Goal: Information Seeking & Learning: Learn about a topic

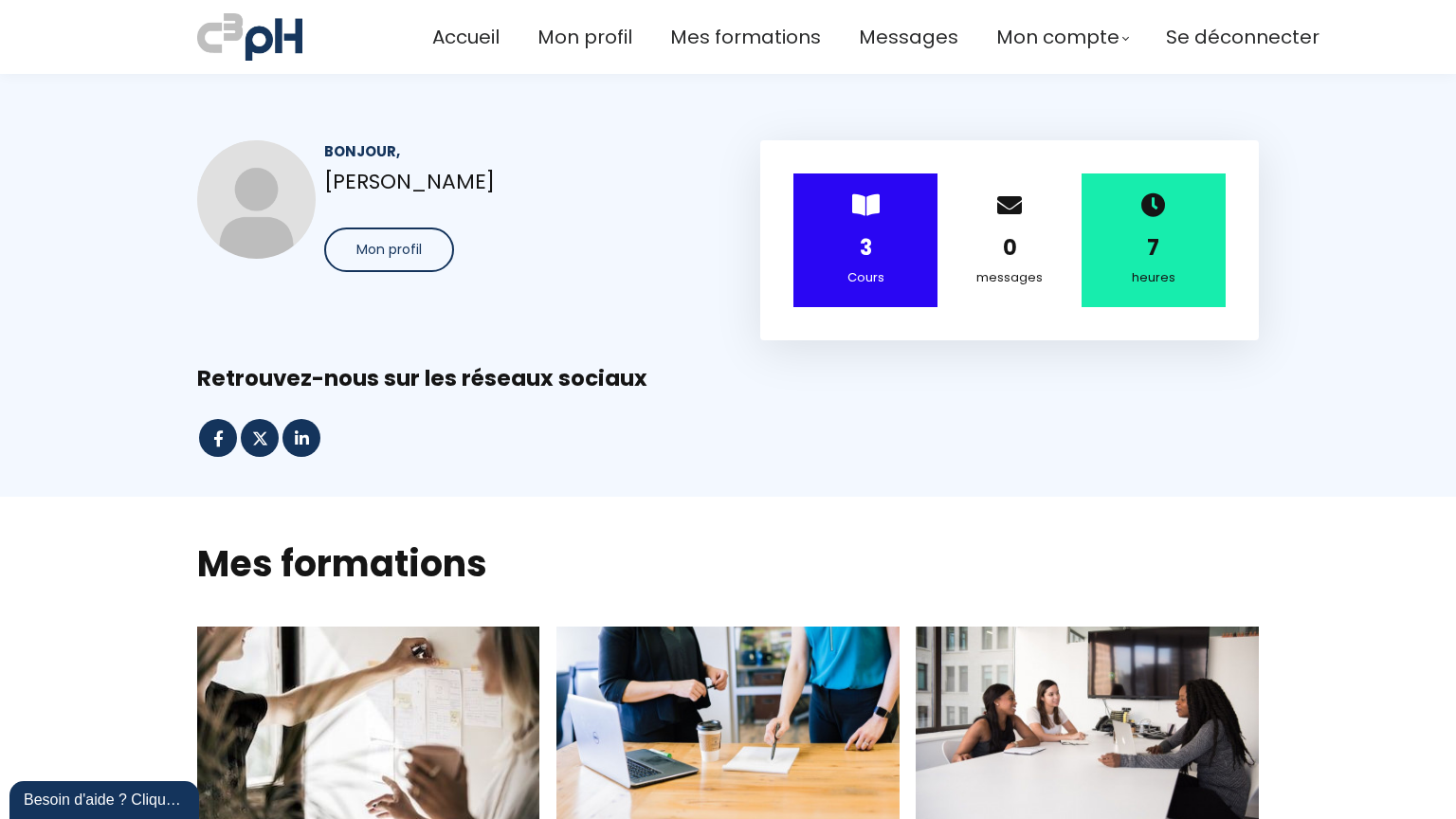
scroll to position [663, 0]
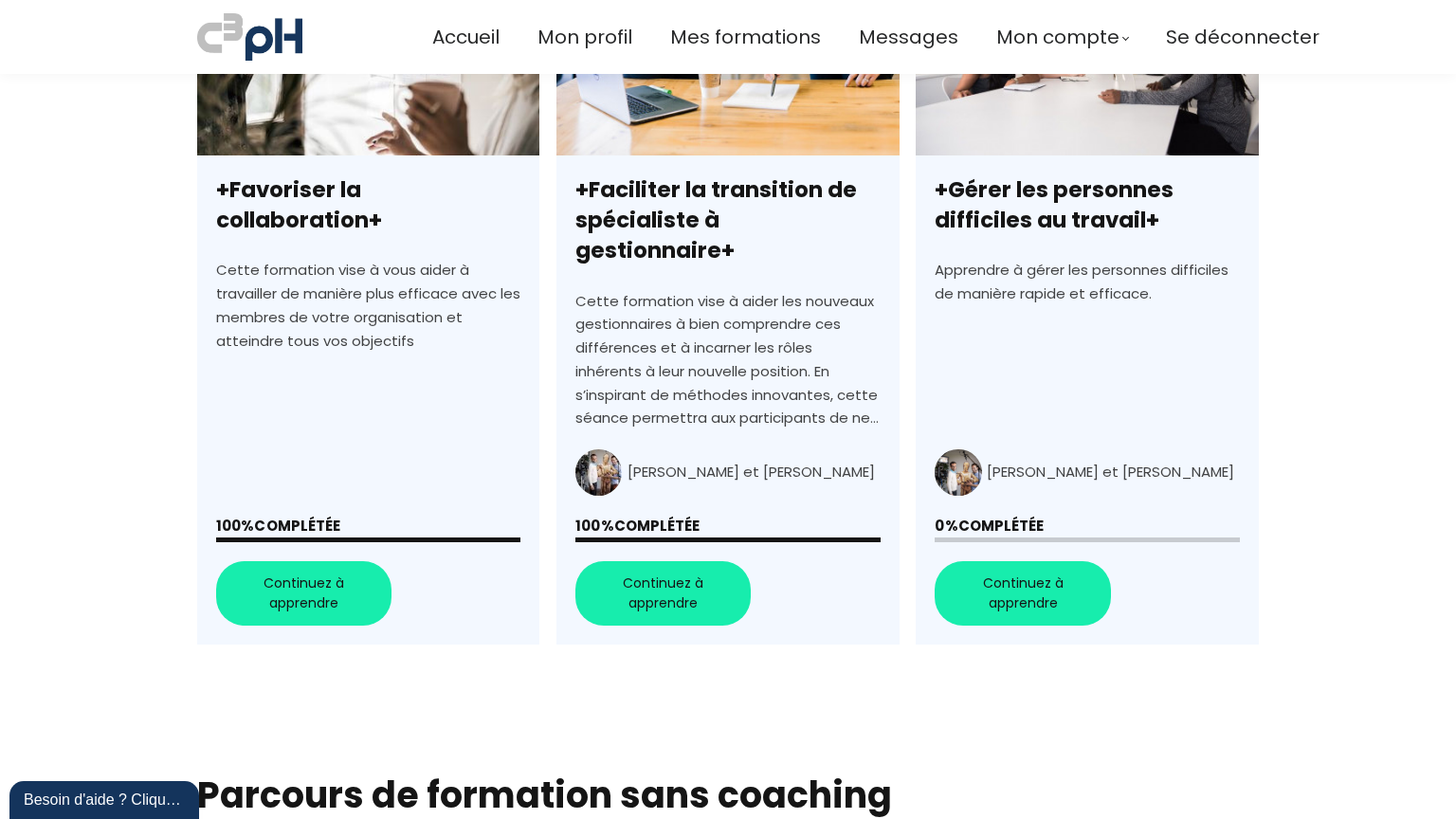
click at [996, 567] on link "+Gérer les personnes difficiles au travail+" at bounding box center [1087, 303] width 343 height 682
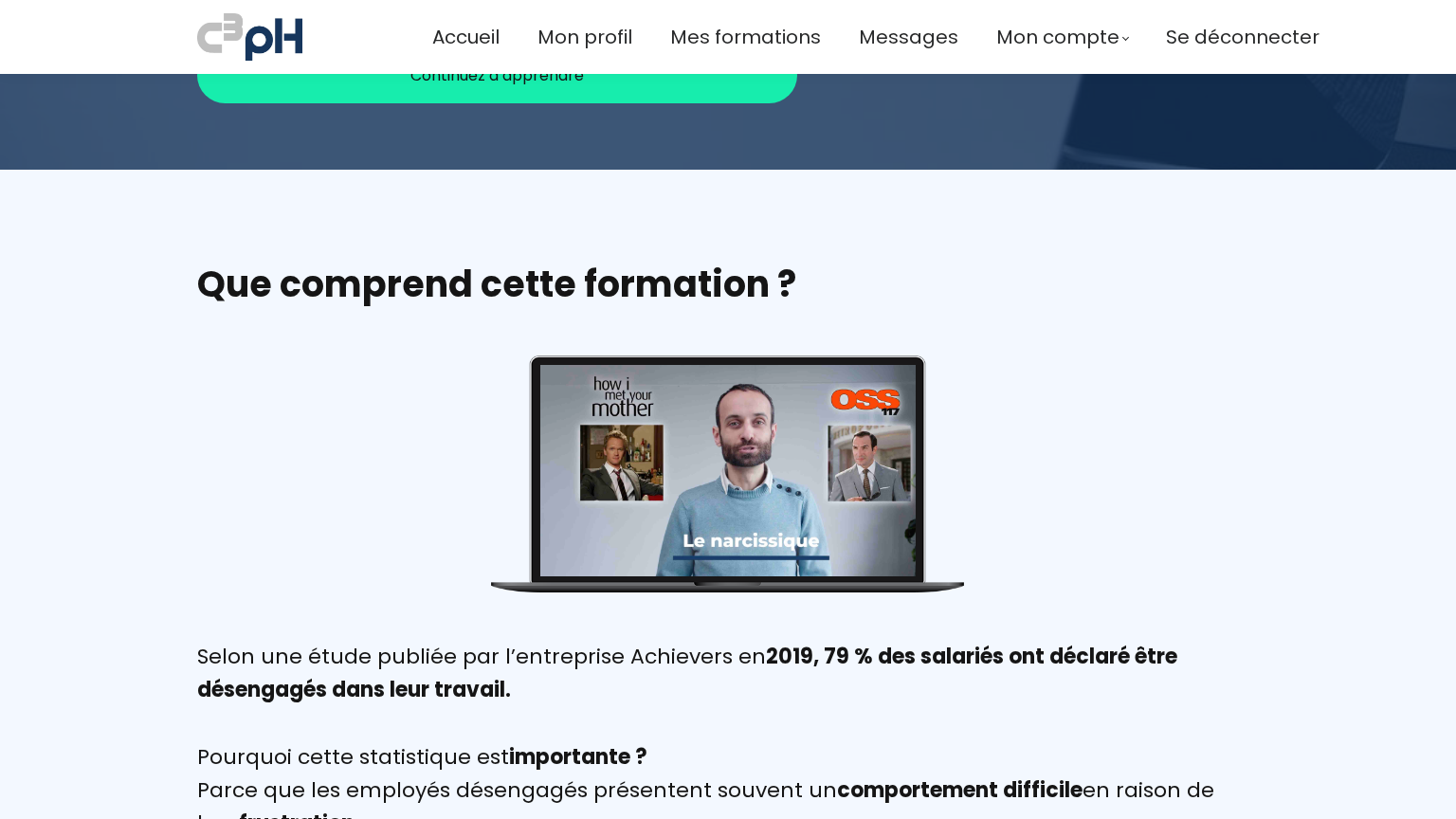
scroll to position [569, 0]
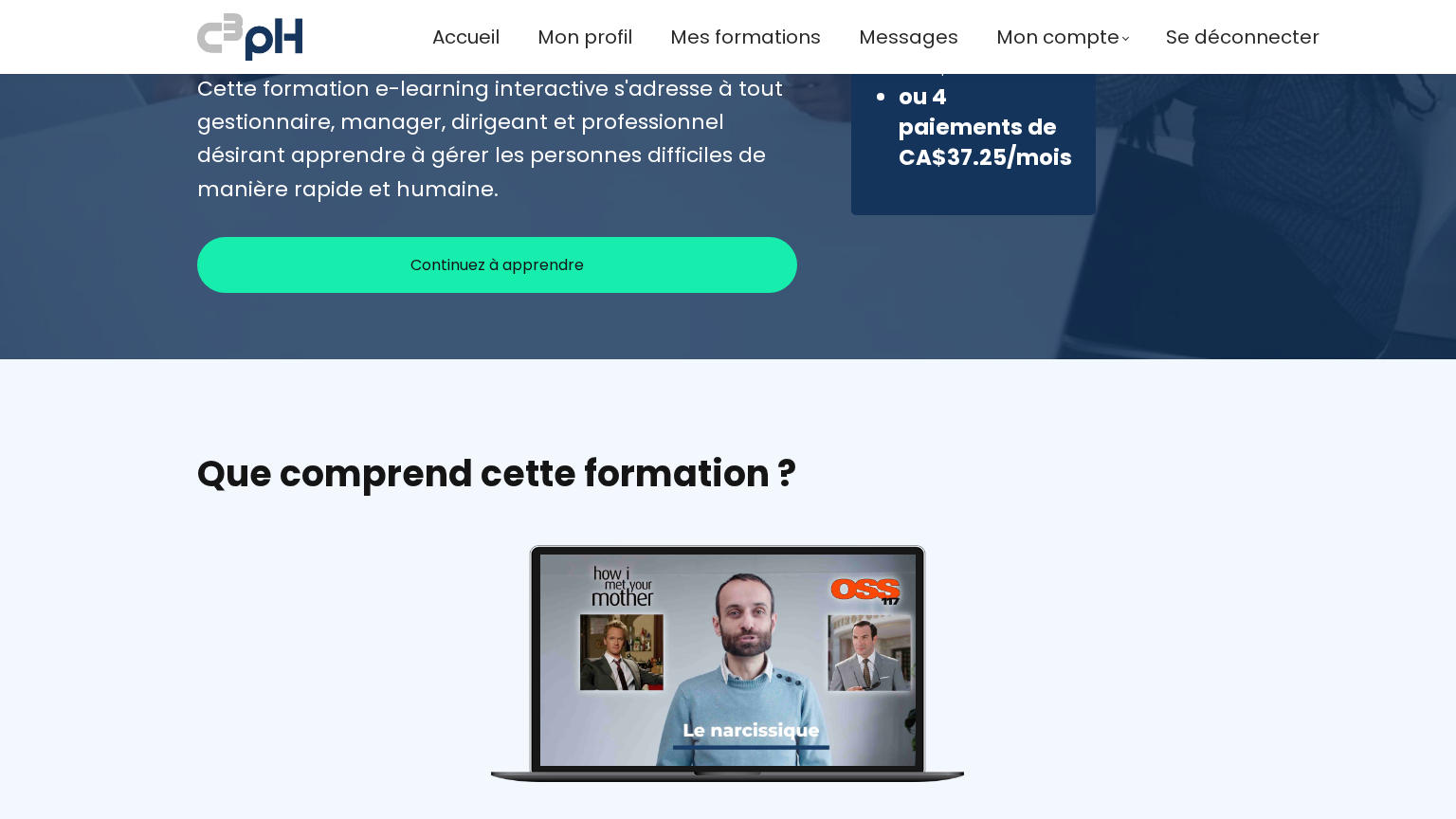
click at [542, 254] on span "Continuez à apprendre" at bounding box center [497, 265] width 173 height 24
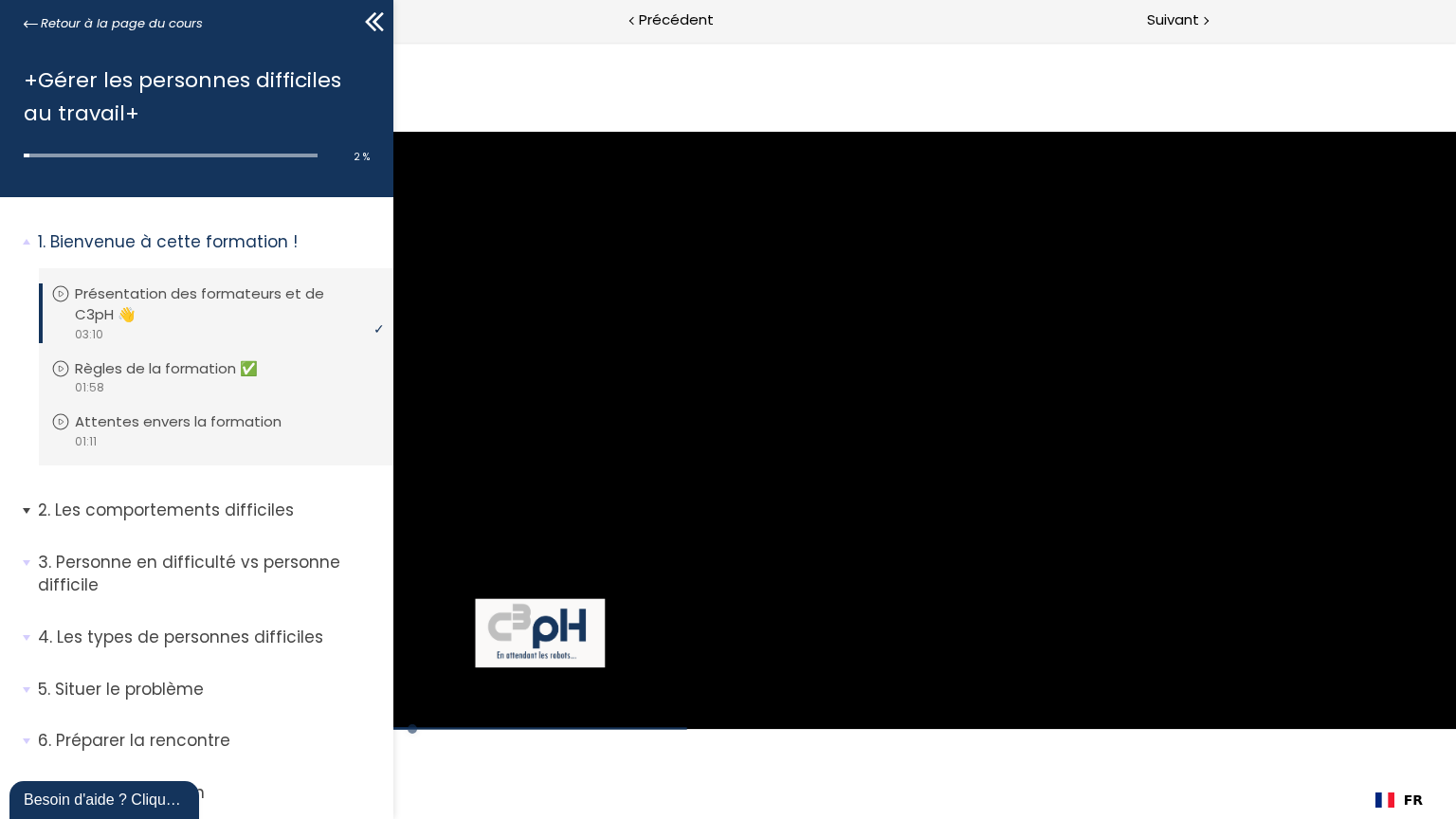
click at [29, 510] on span "2. Les comportements difficiles" at bounding box center [209, 518] width 370 height 38
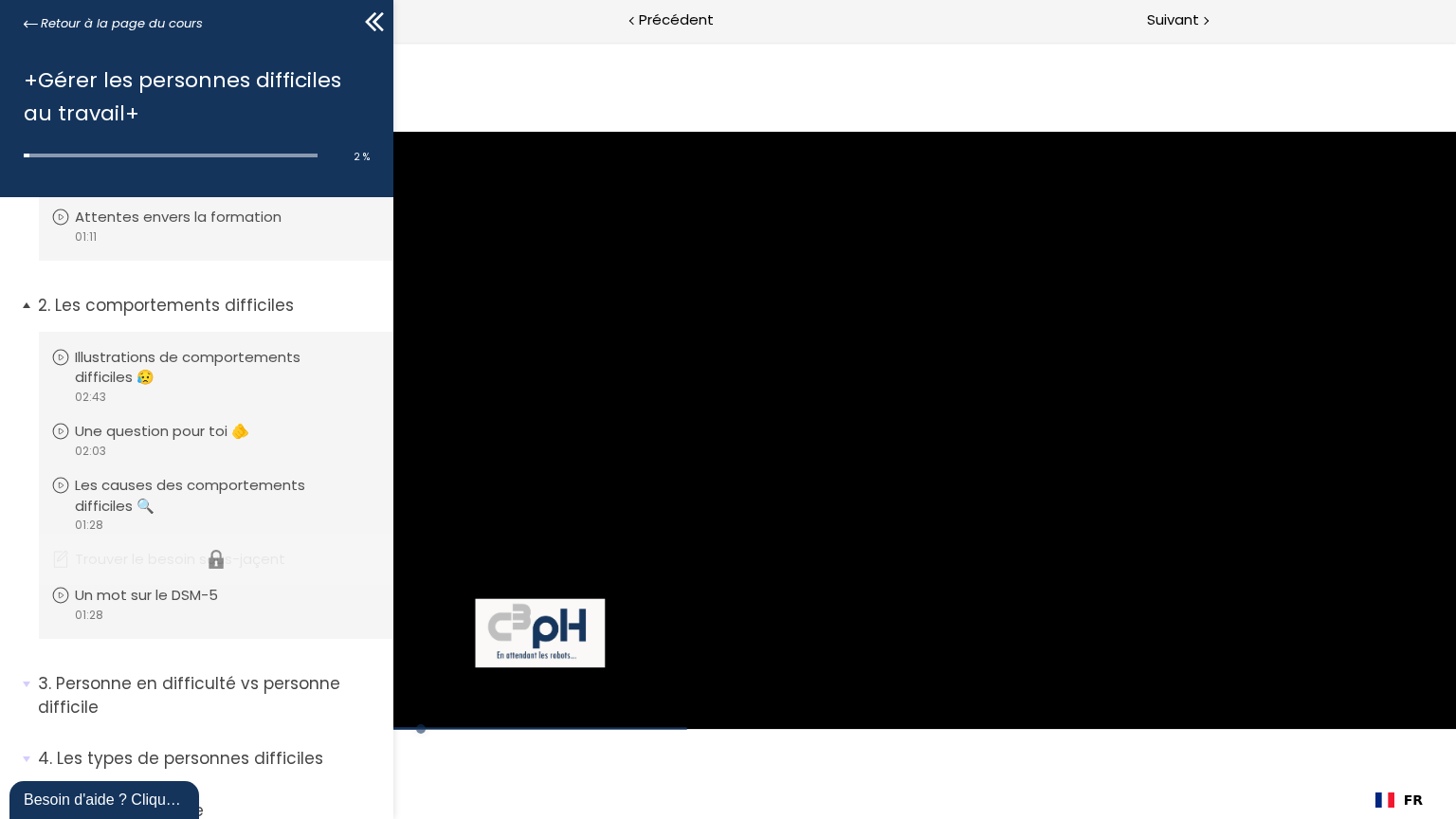
scroll to position [284, 0]
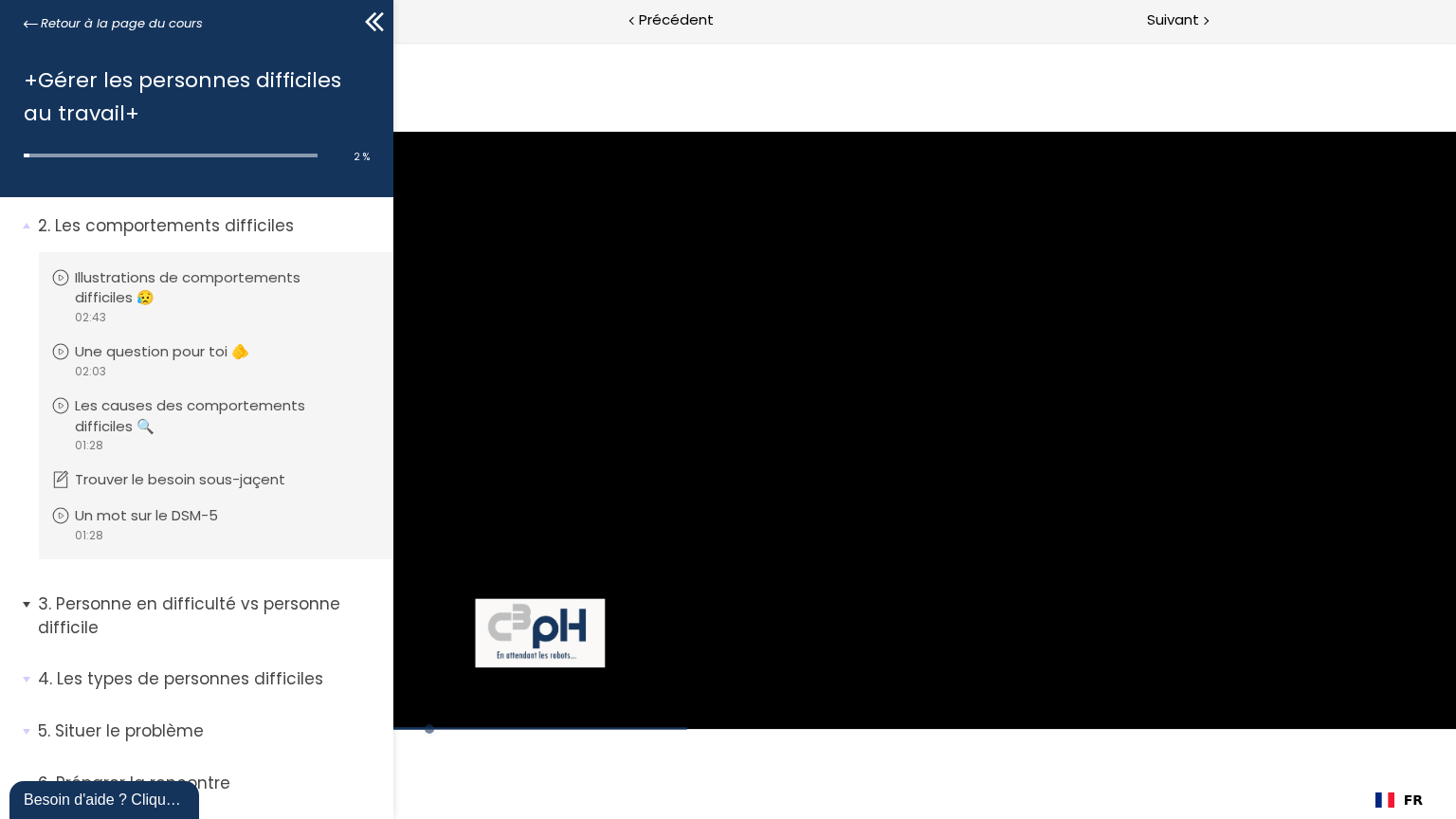
click at [30, 603] on span "3. Personne en difficulté vs personne difficile" at bounding box center [209, 623] width 370 height 61
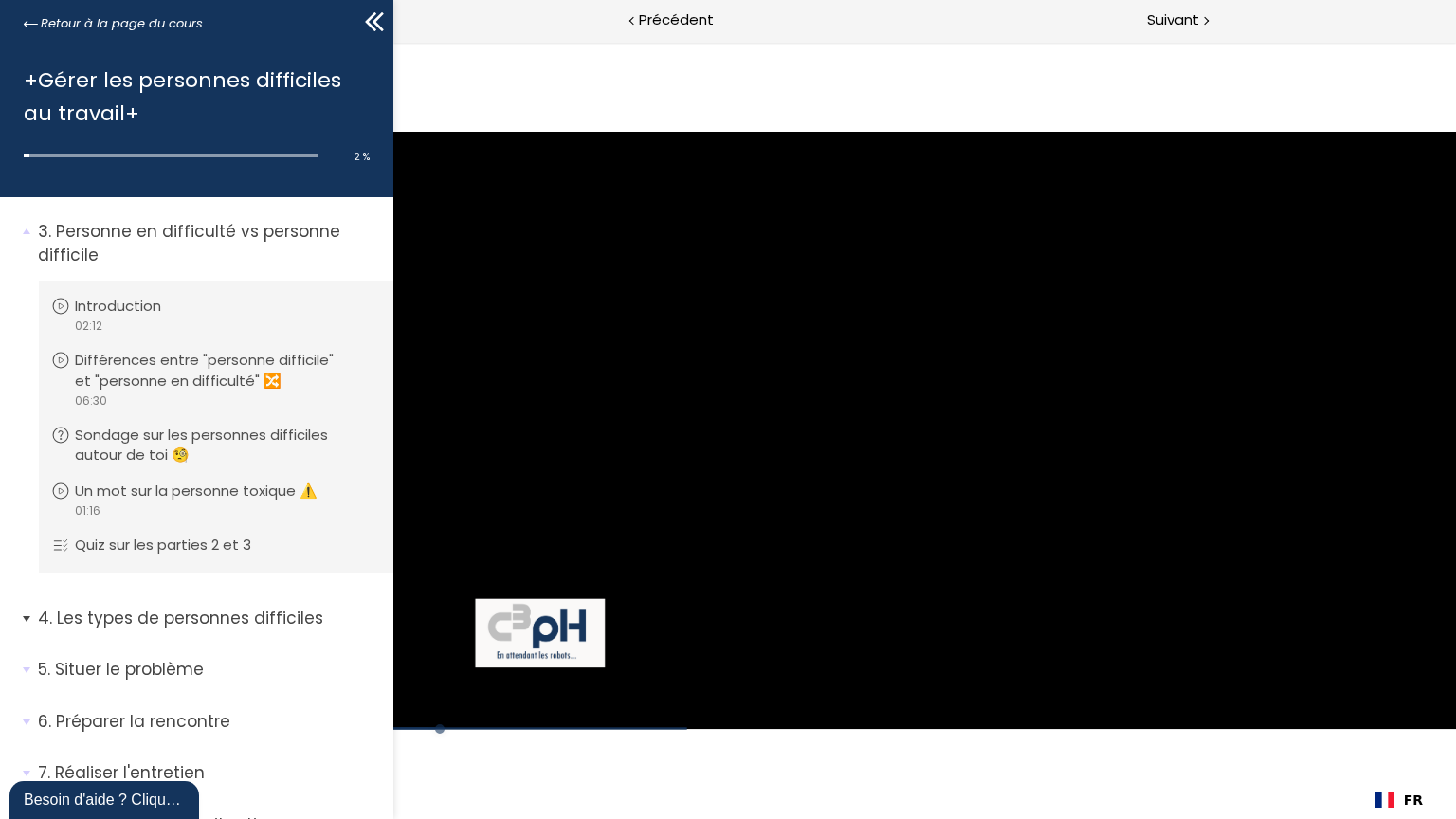
scroll to position [663, 0]
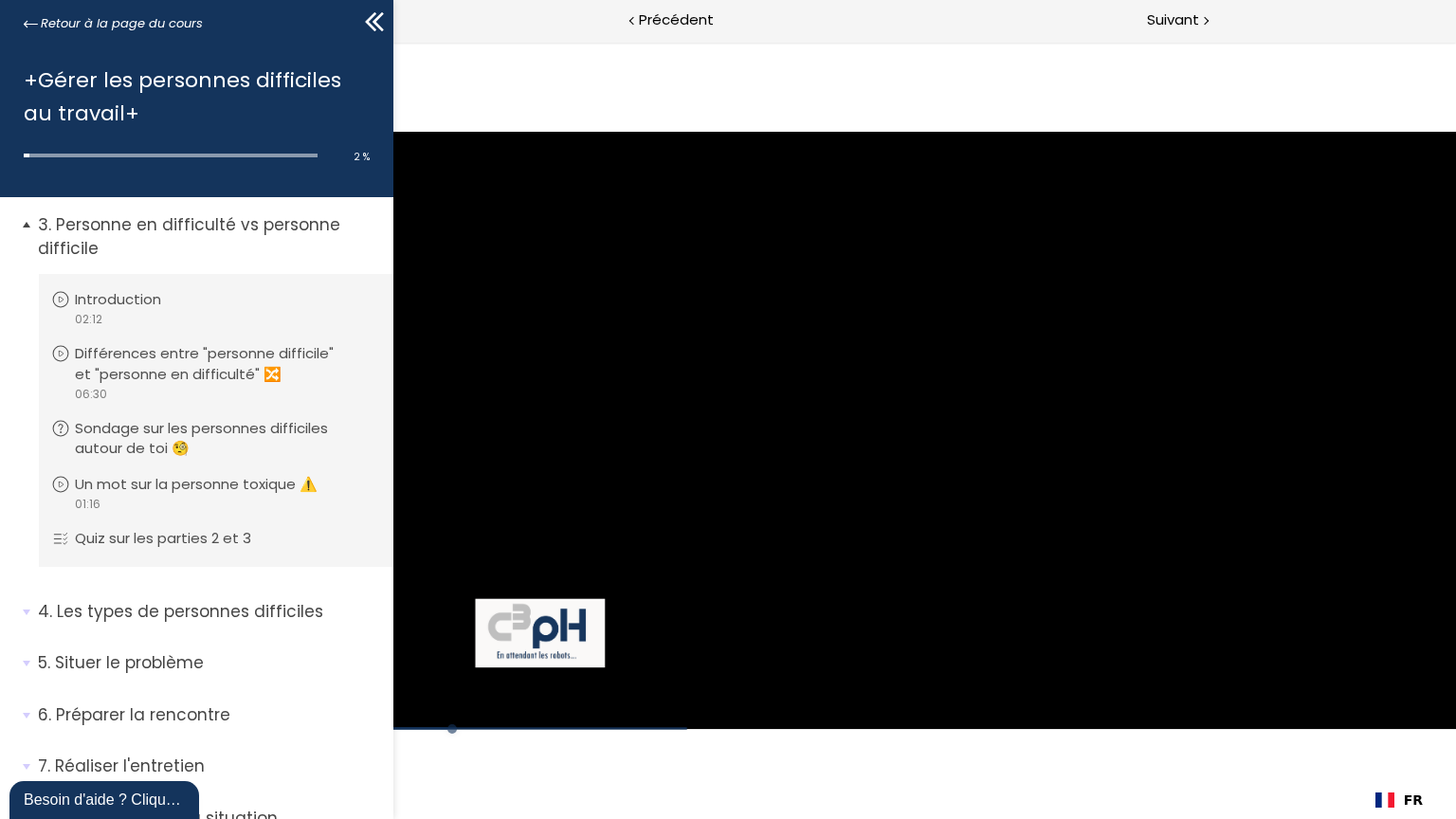
click at [31, 223] on span "3. Personne en difficulté vs personne difficile" at bounding box center [209, 244] width 370 height 61
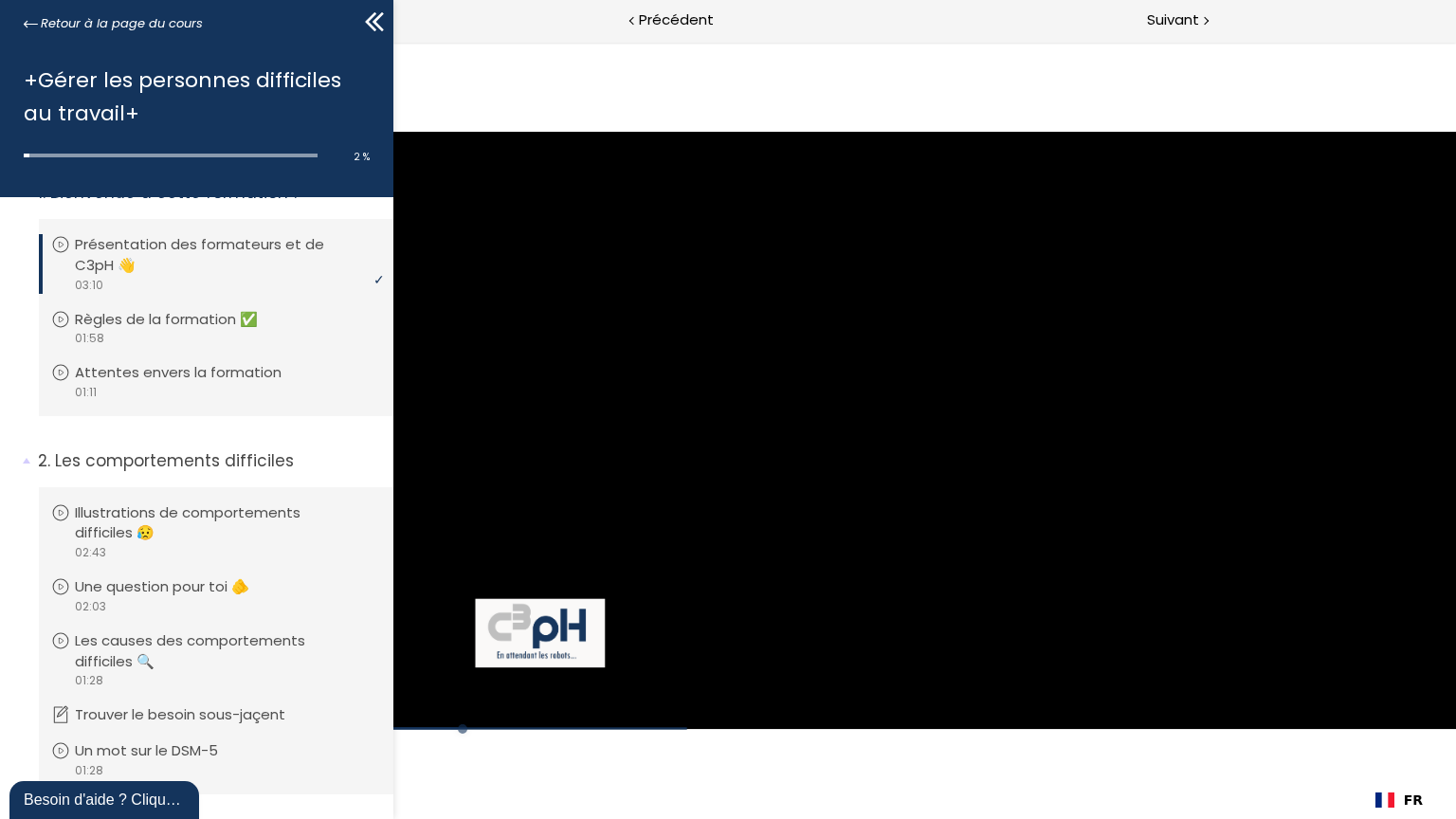
scroll to position [19, 0]
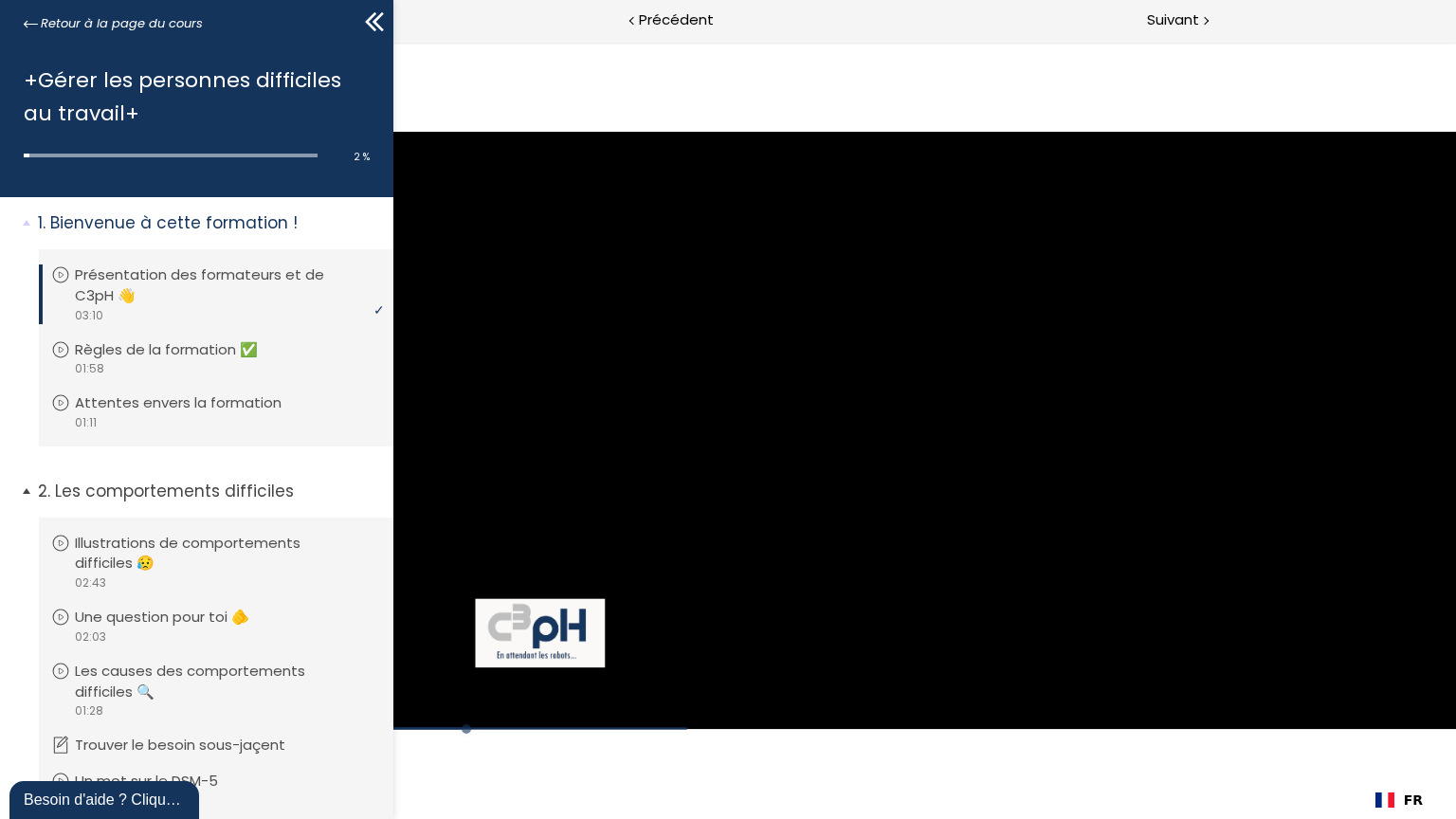
click at [28, 490] on span "2. Les comportements difficiles" at bounding box center [209, 498] width 370 height 38
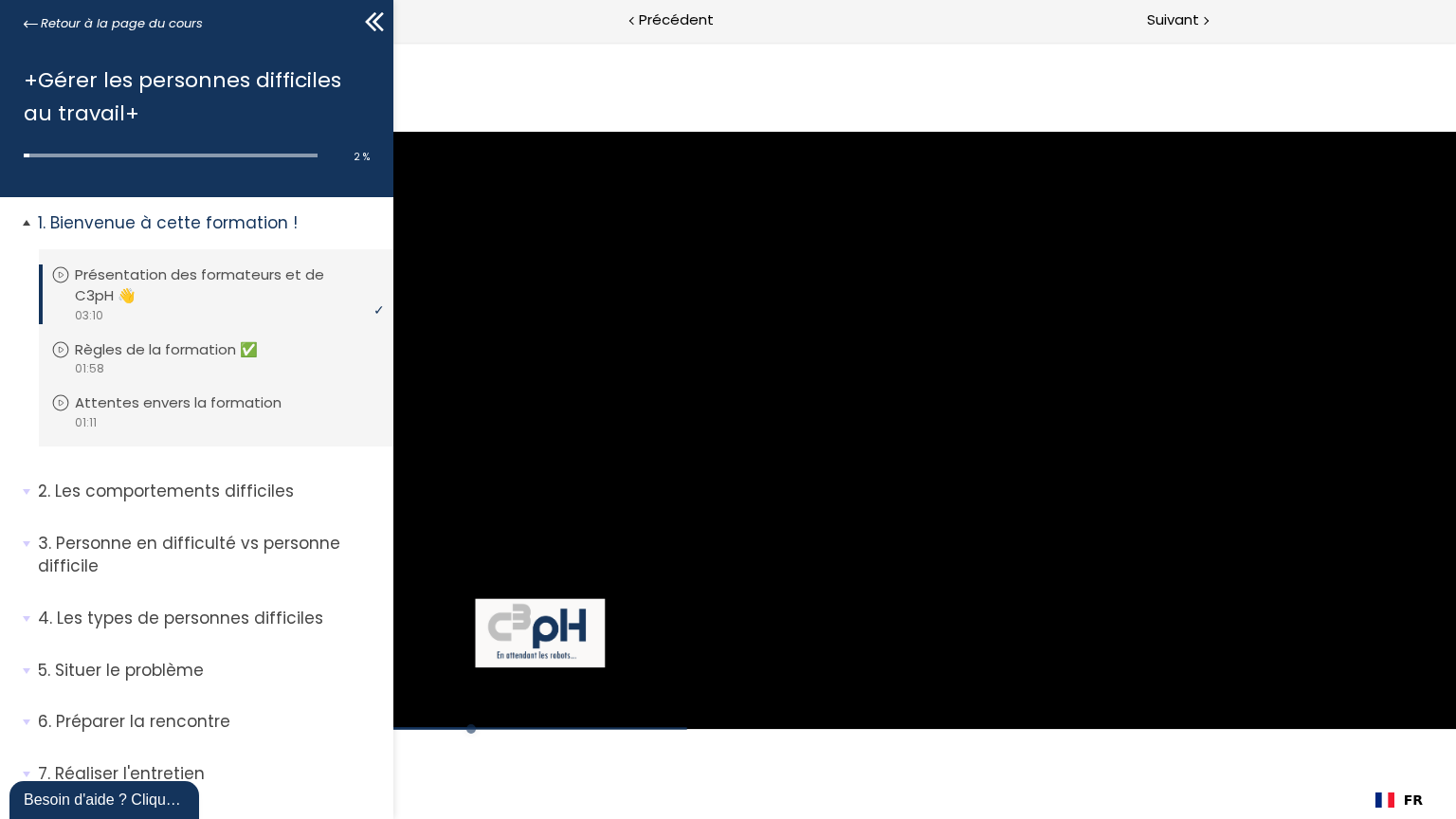
click at [27, 223] on span "1. Bienvenue à cette formation !" at bounding box center [209, 230] width 370 height 38
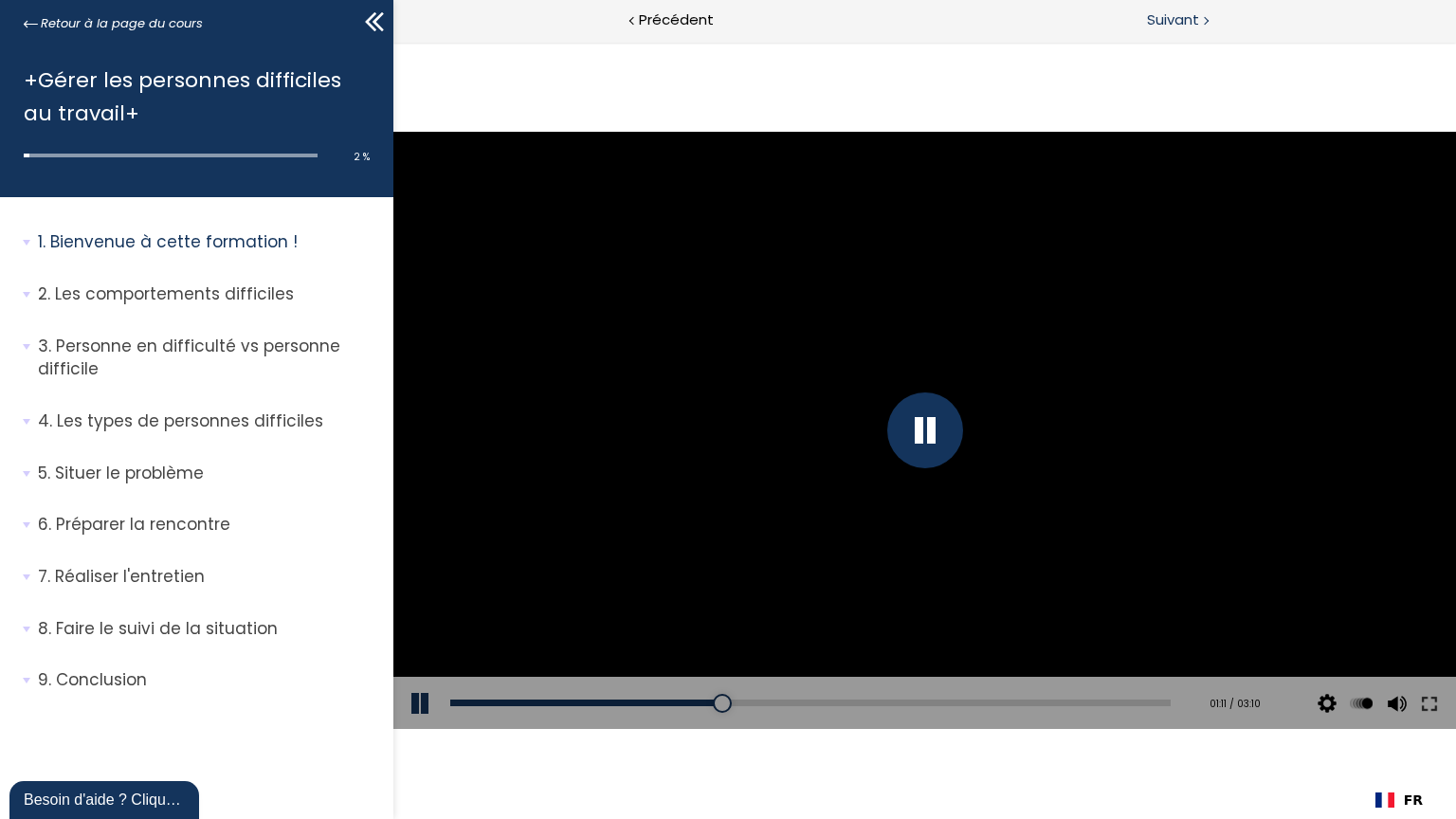
click at [1200, 19] on div "Suivant" at bounding box center [1190, 21] width 532 height 42
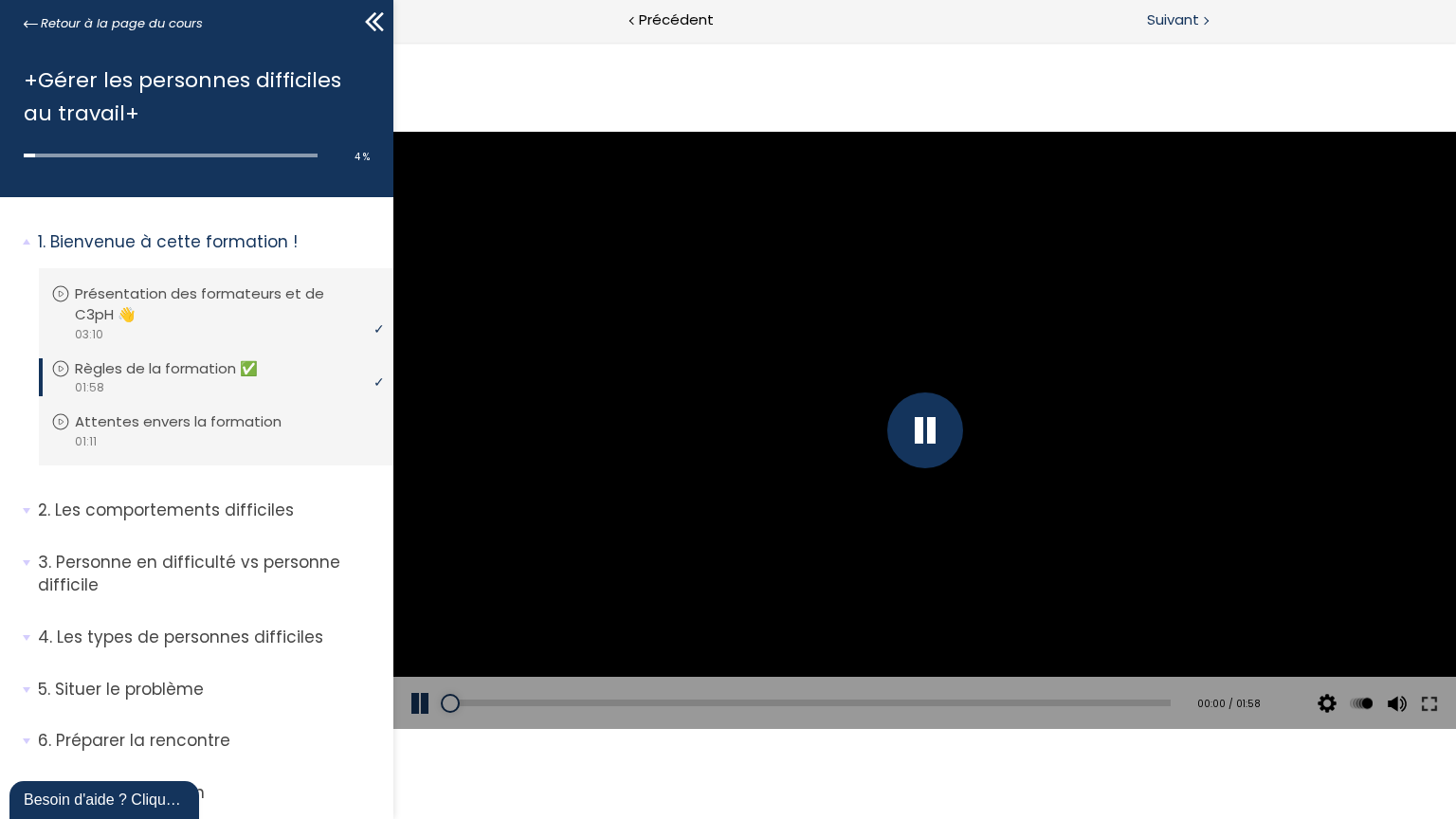
click at [1200, 19] on div "Suivant" at bounding box center [1190, 21] width 532 height 42
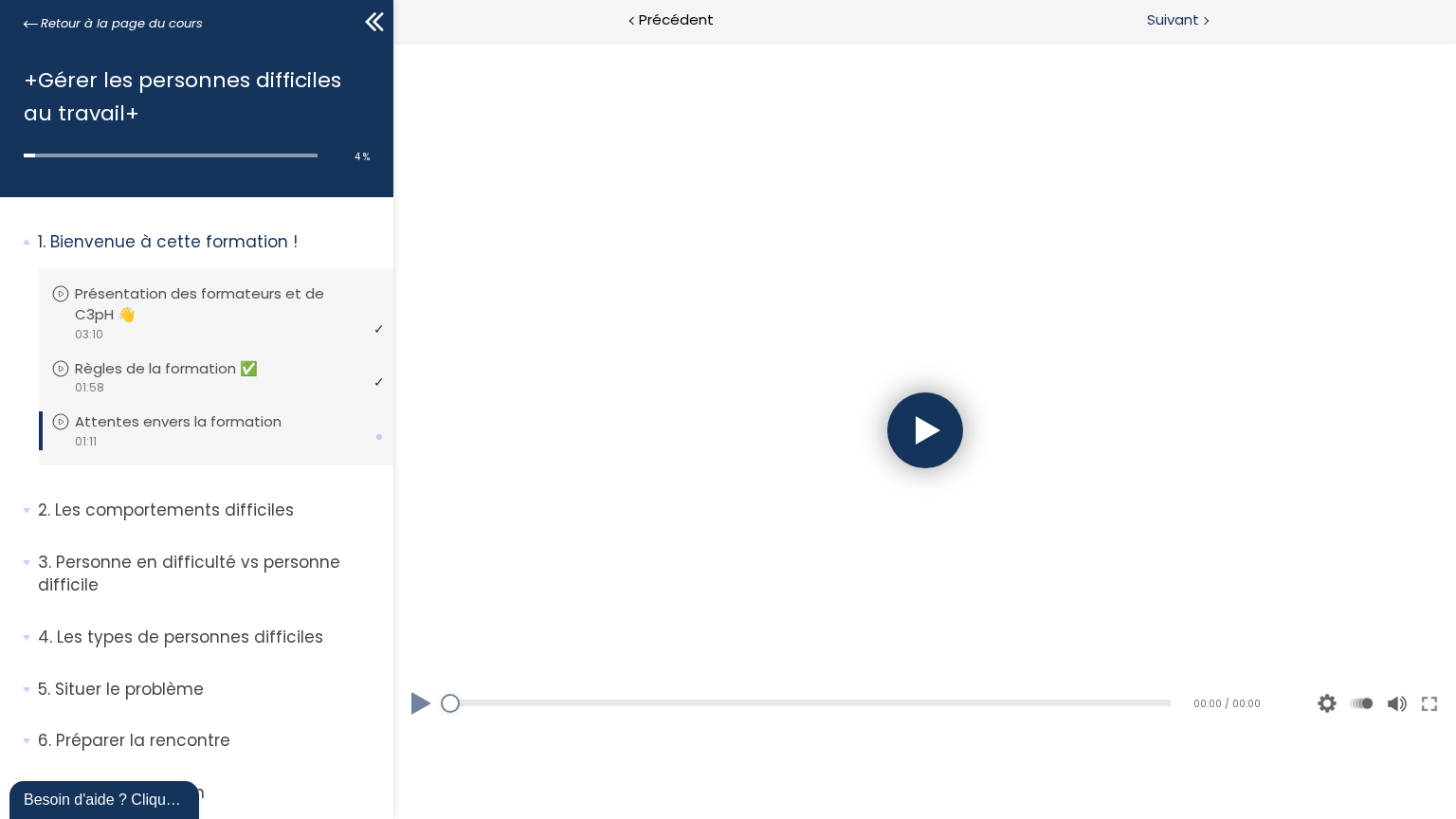
click at [1200, 19] on div "Suivant" at bounding box center [1190, 21] width 532 height 42
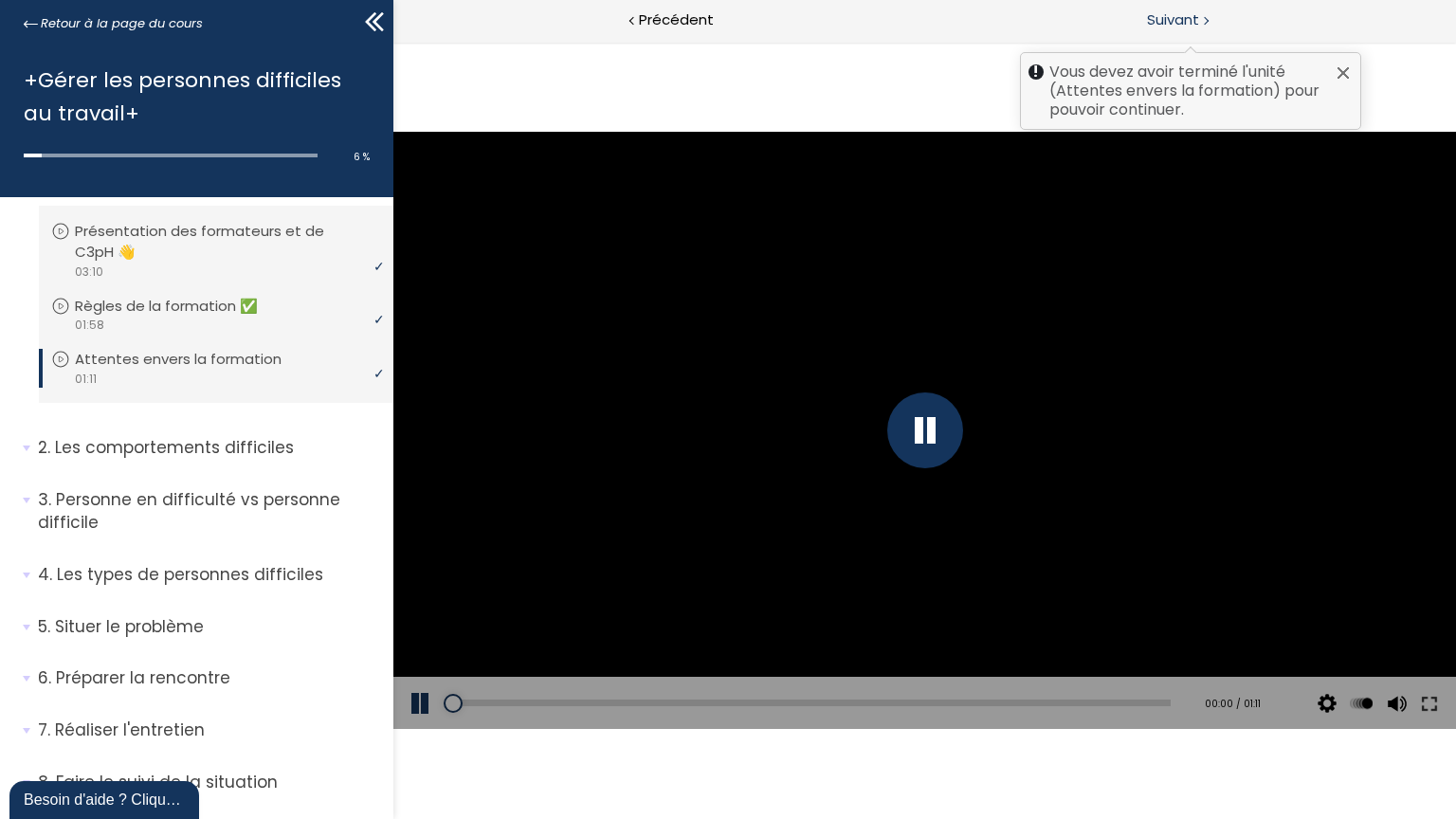
scroll to position [64, 0]
click at [1200, 19] on div "Vous devez avoir terminé l'unité (Attentes envers la formation) pour pouvoir co…" at bounding box center [1190, 21] width 532 height 42
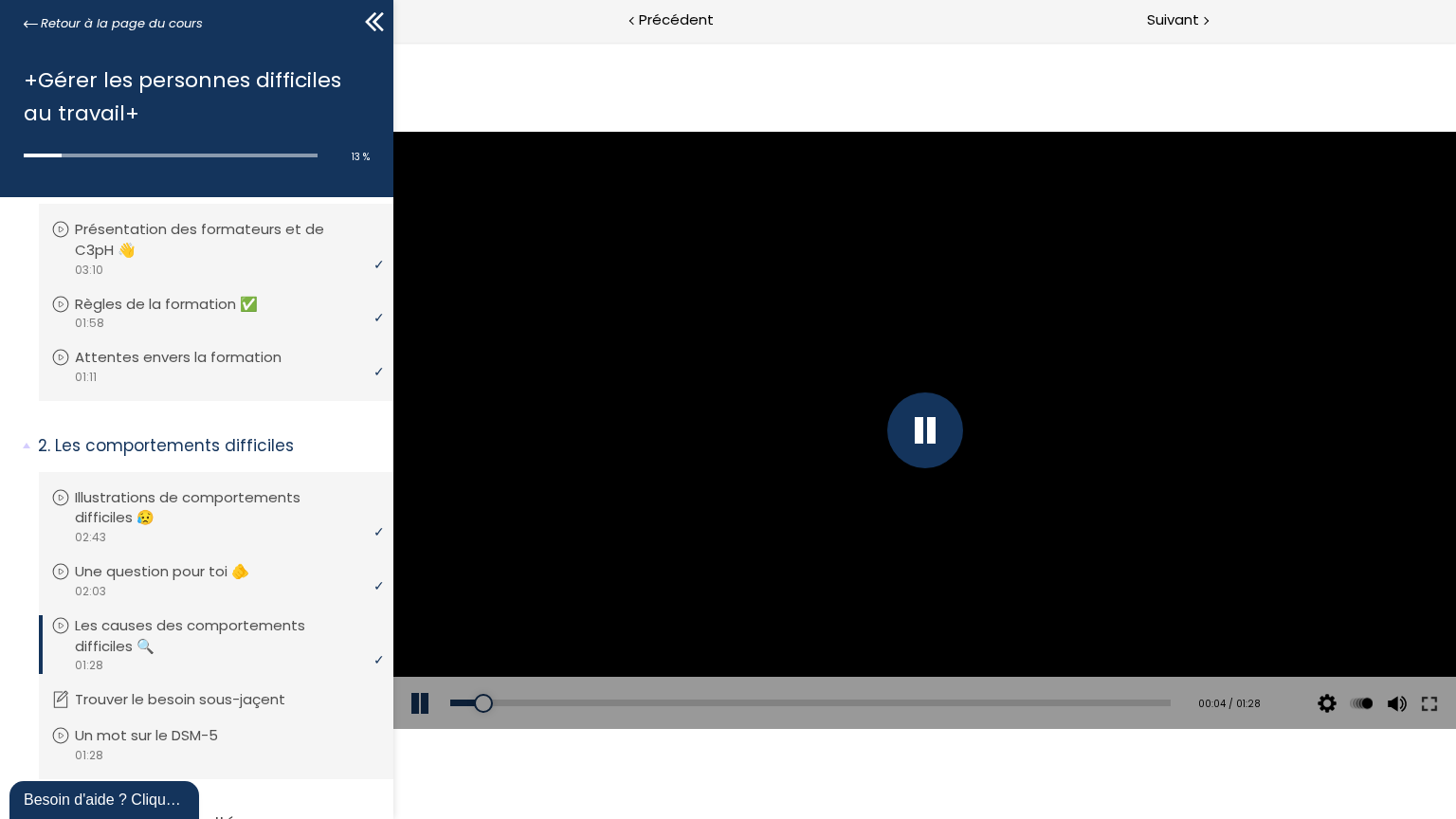
click at [1265, 329] on div at bounding box center [924, 431] width 1063 height 598
click at [683, 472] on div at bounding box center [924, 431] width 1063 height 598
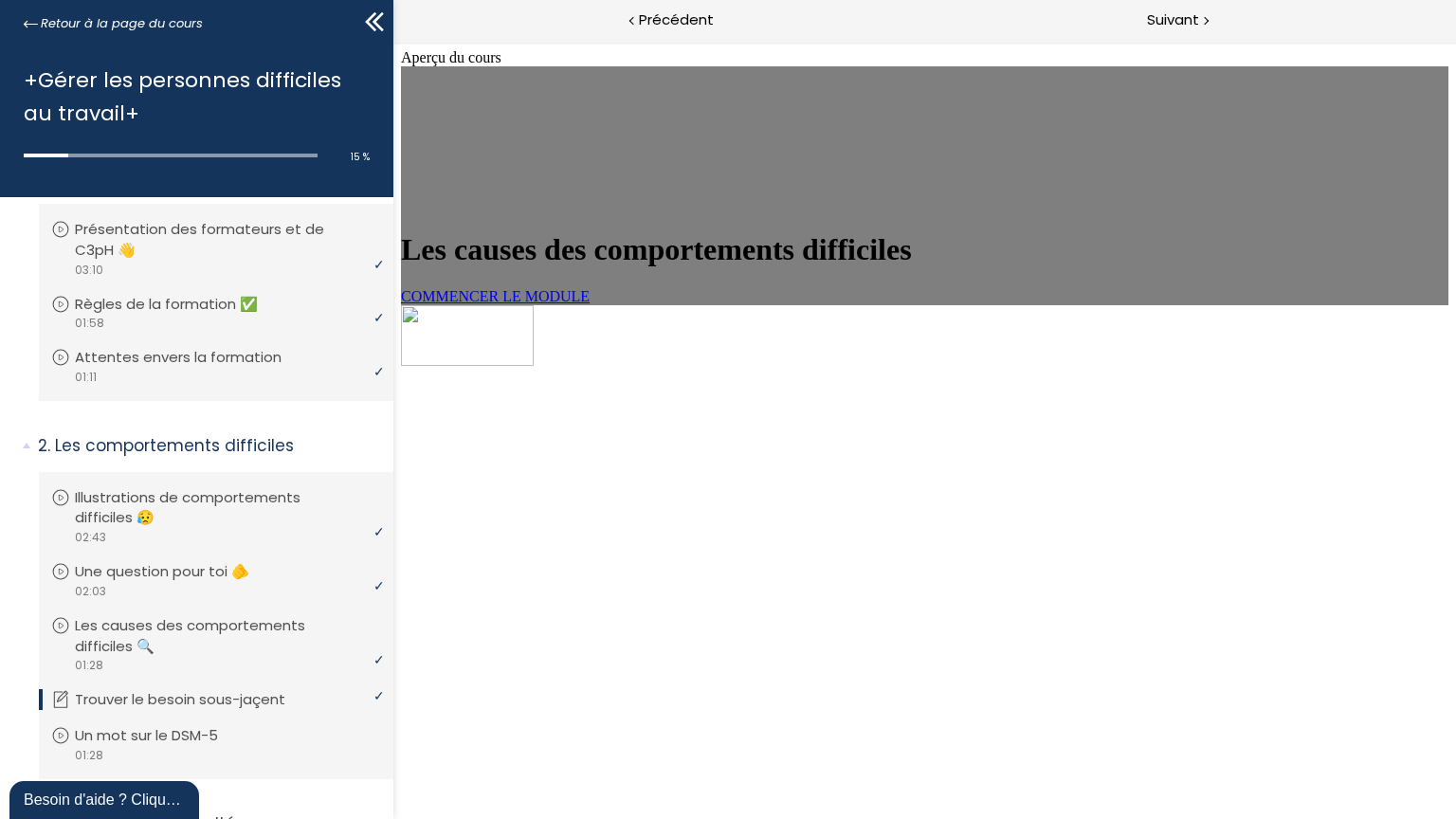
click at [589, 304] on link "COMMENCER LE MODULE" at bounding box center [494, 296] width 189 height 16
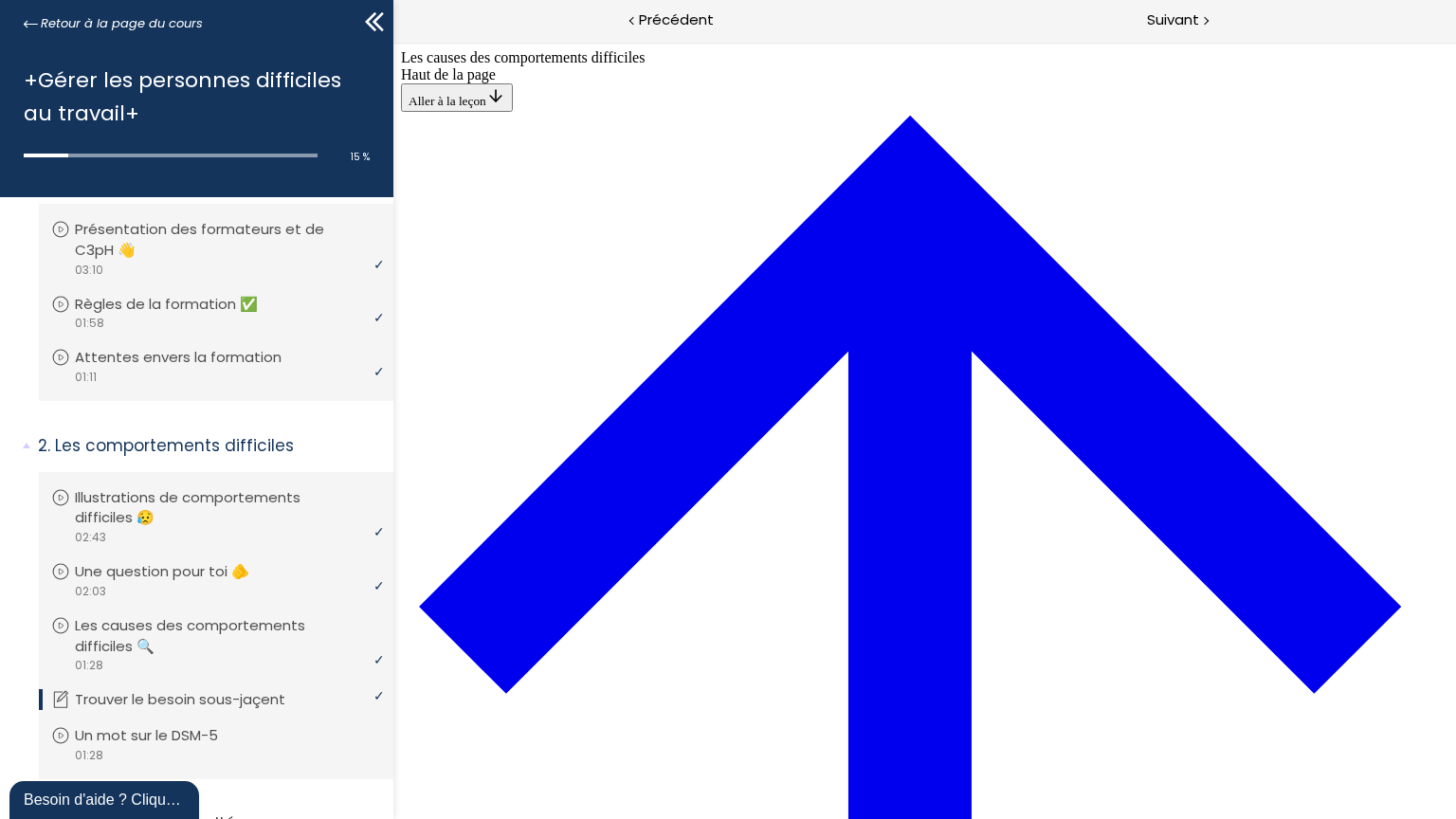
scroll to position [919, 0]
drag, startPoint x: 797, startPoint y: 657, endPoint x: 813, endPoint y: 383, distance: 274.5
drag, startPoint x: 800, startPoint y: 399, endPoint x: 791, endPoint y: 693, distance: 294.1
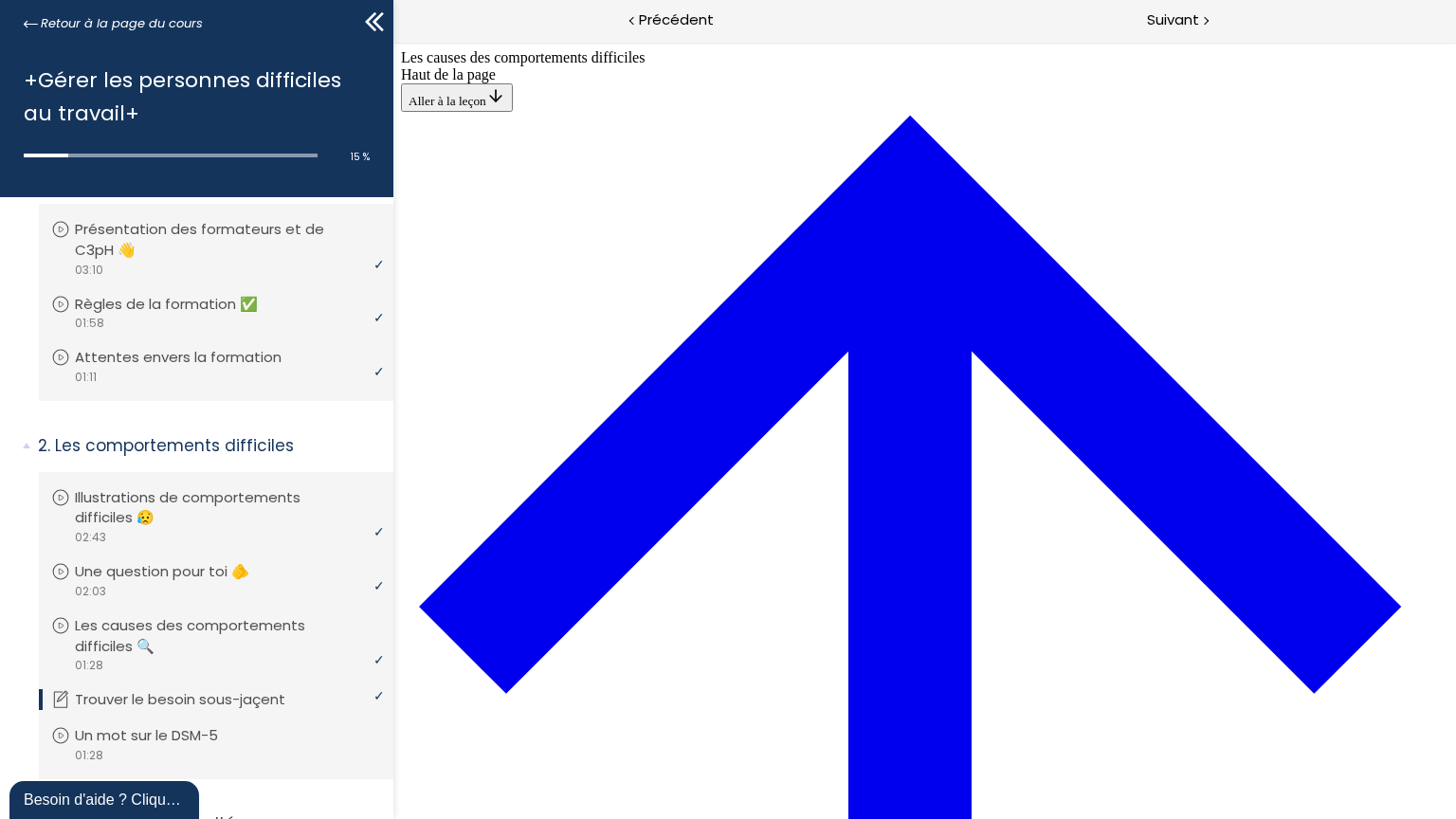
drag, startPoint x: 801, startPoint y: 138, endPoint x: 825, endPoint y: 227, distance: 92.2
drag, startPoint x: 820, startPoint y: 239, endPoint x: 827, endPoint y: 70, distance: 169.1
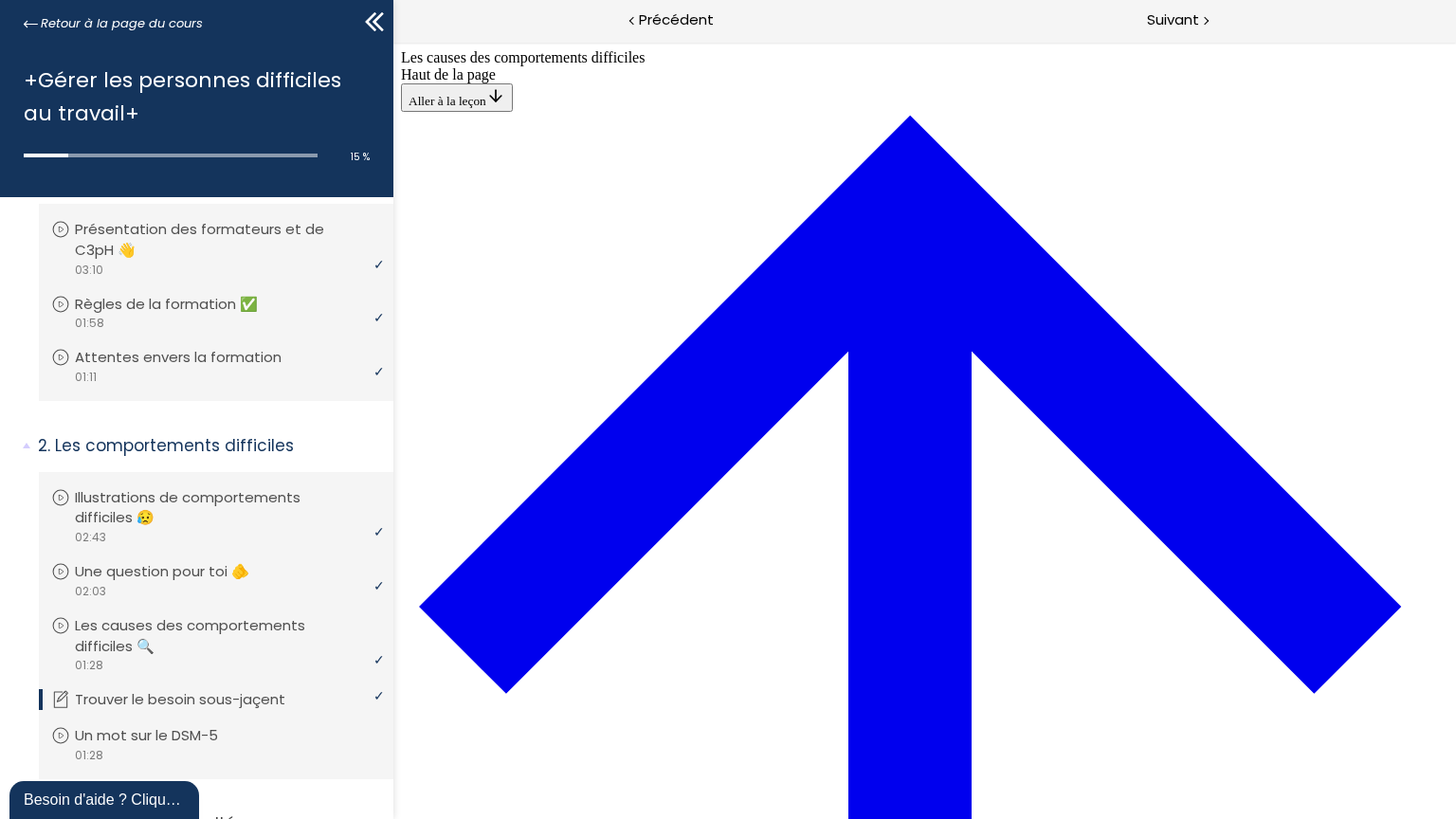
drag, startPoint x: 1059, startPoint y: 163, endPoint x: 1064, endPoint y: 226, distance: 63.2
drag, startPoint x: 653, startPoint y: 232, endPoint x: 697, endPoint y: 231, distance: 44.0
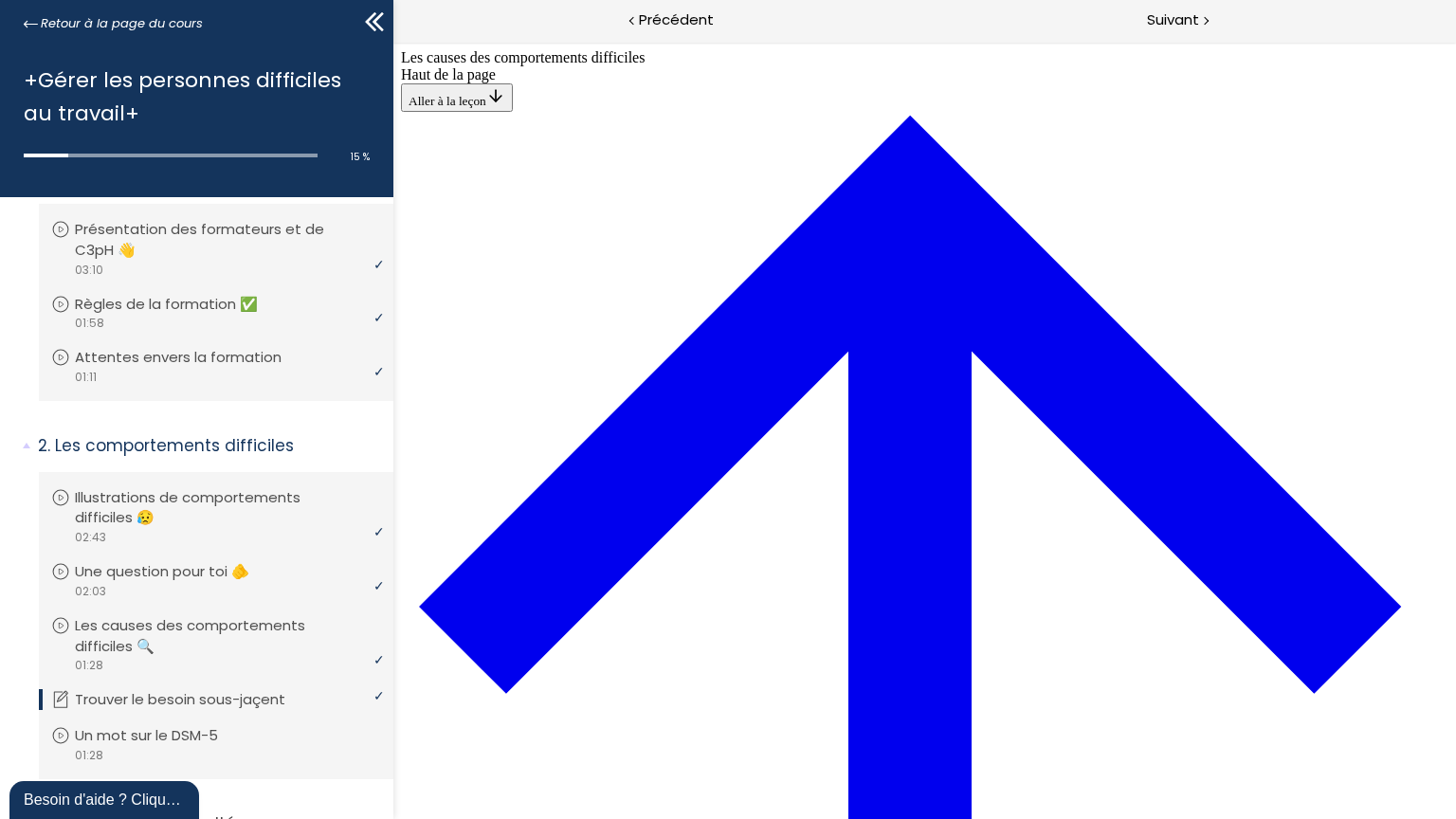
drag, startPoint x: 790, startPoint y: 239, endPoint x: 713, endPoint y: 238, distance: 77.0
drag, startPoint x: 821, startPoint y: 246, endPoint x: 714, endPoint y: 254, distance: 107.3
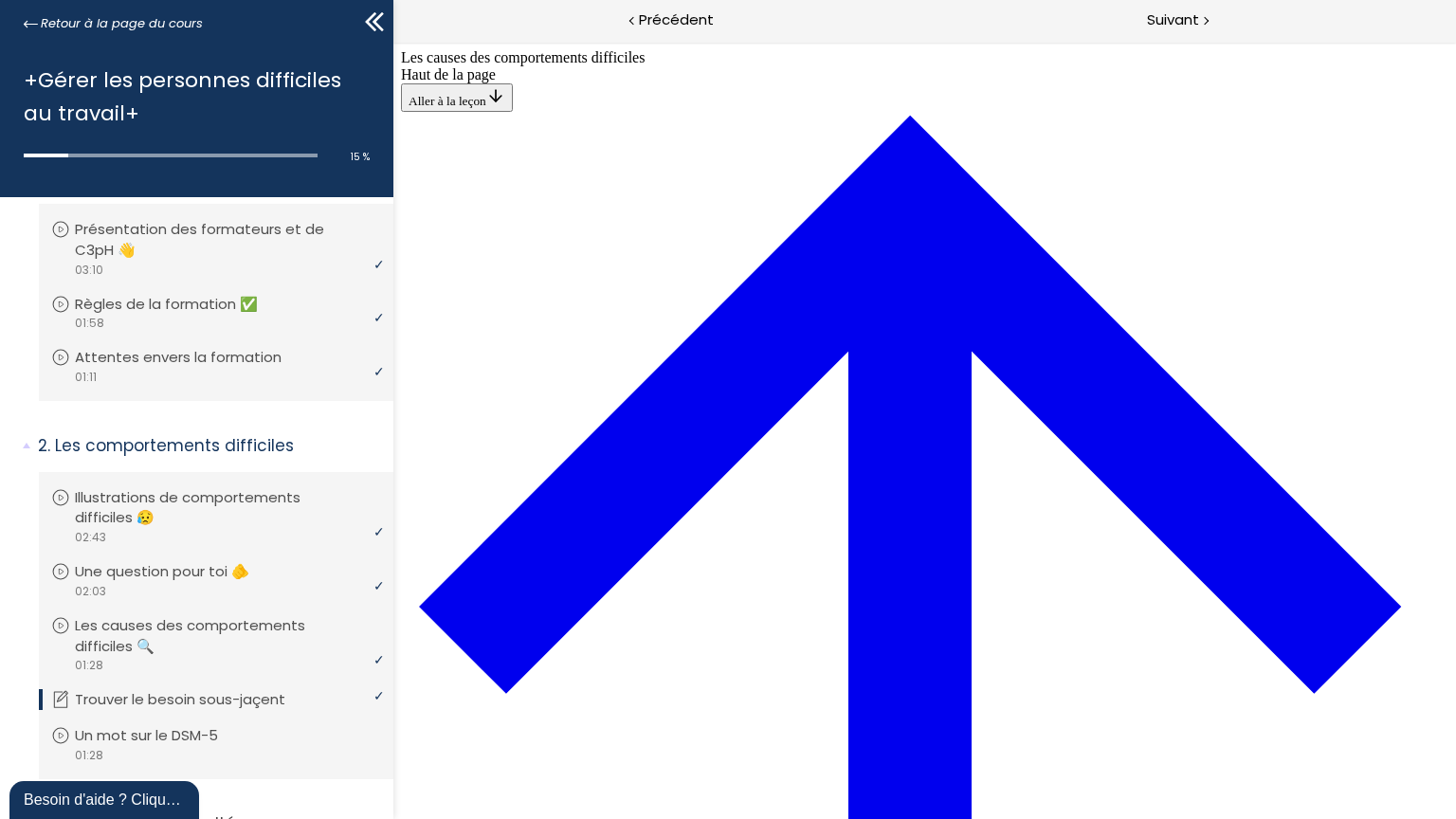
drag, startPoint x: 760, startPoint y: 759, endPoint x: 819, endPoint y: 498, distance: 267.6
drag, startPoint x: 795, startPoint y: 404, endPoint x: 842, endPoint y: 674, distance: 274.1
drag, startPoint x: 849, startPoint y: 686, endPoint x: 846, endPoint y: 606, distance: 80.1
drag, startPoint x: 735, startPoint y: 232, endPoint x: 790, endPoint y: 667, distance: 438.5
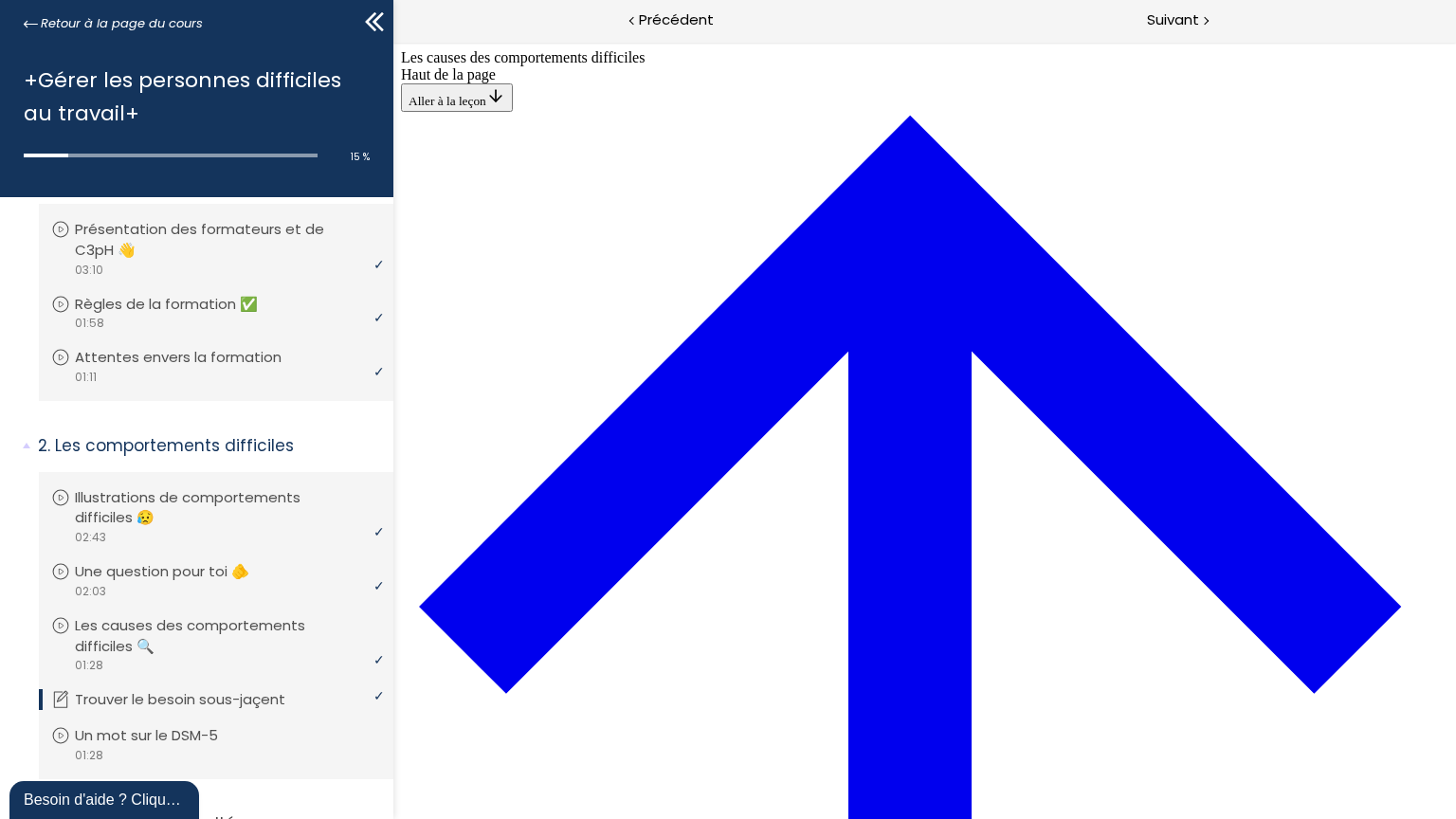
drag, startPoint x: 739, startPoint y: 505, endPoint x: 793, endPoint y: 502, distance: 54.1
drag, startPoint x: 788, startPoint y: 338, endPoint x: 843, endPoint y: 170, distance: 176.8
drag, startPoint x: 808, startPoint y: 340, endPoint x: 861, endPoint y: 252, distance: 102.7
drag, startPoint x: 789, startPoint y: 340, endPoint x: 858, endPoint y: 340, distance: 69.0
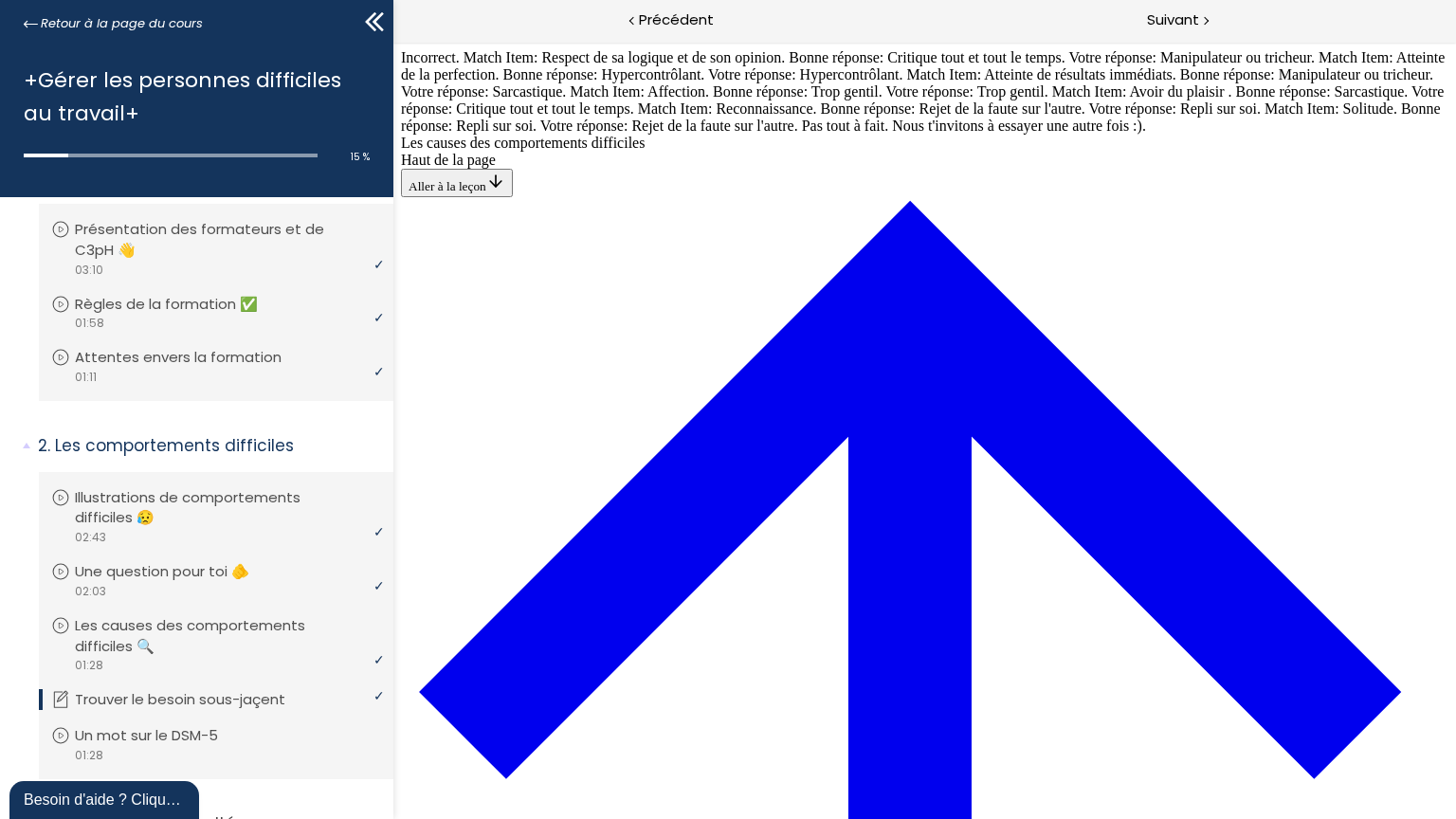
scroll to position [1320, 0]
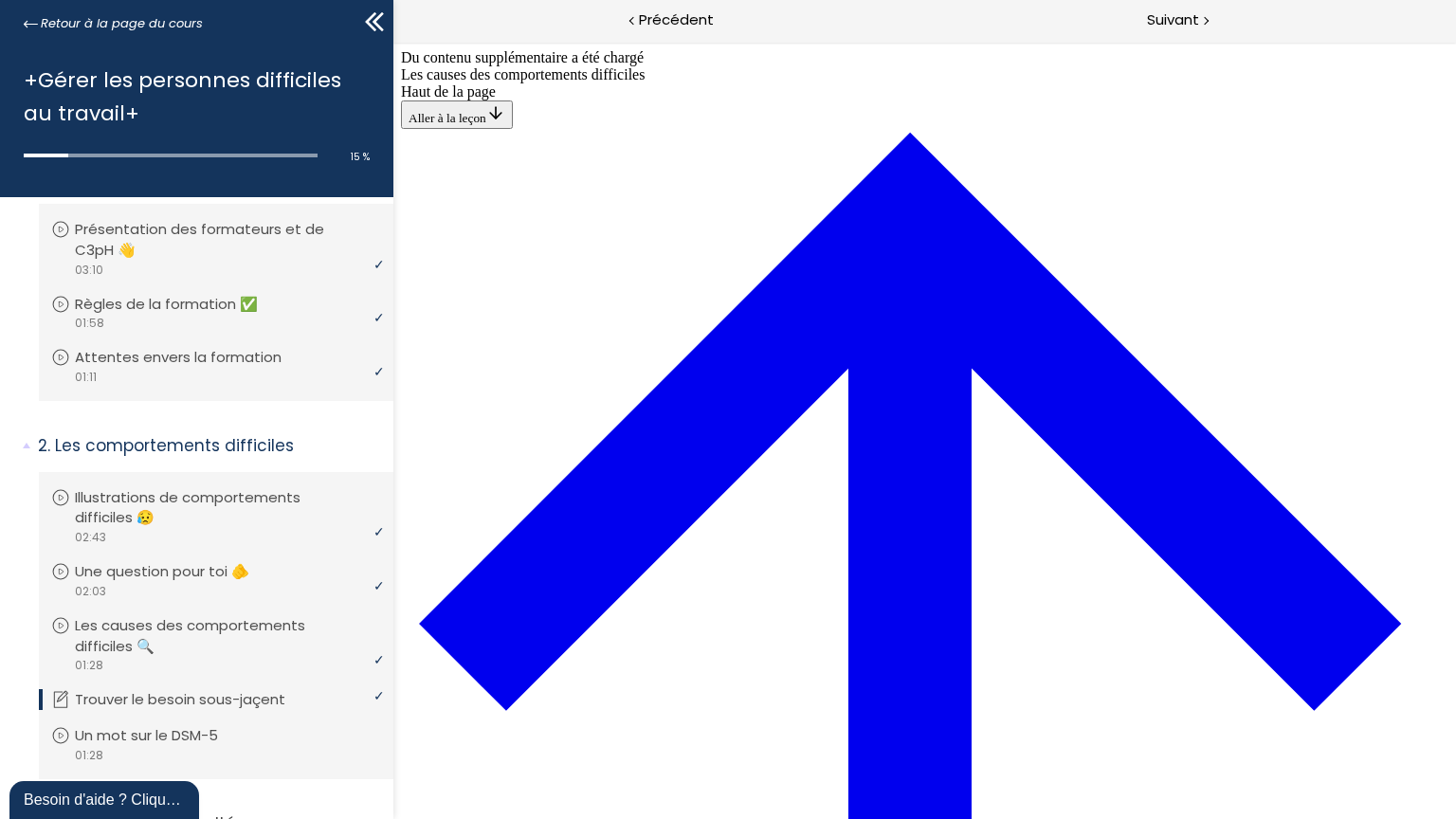
scroll to position [1612, 0]
click at [1180, 15] on span "Suivant" at bounding box center [1172, 21] width 52 height 24
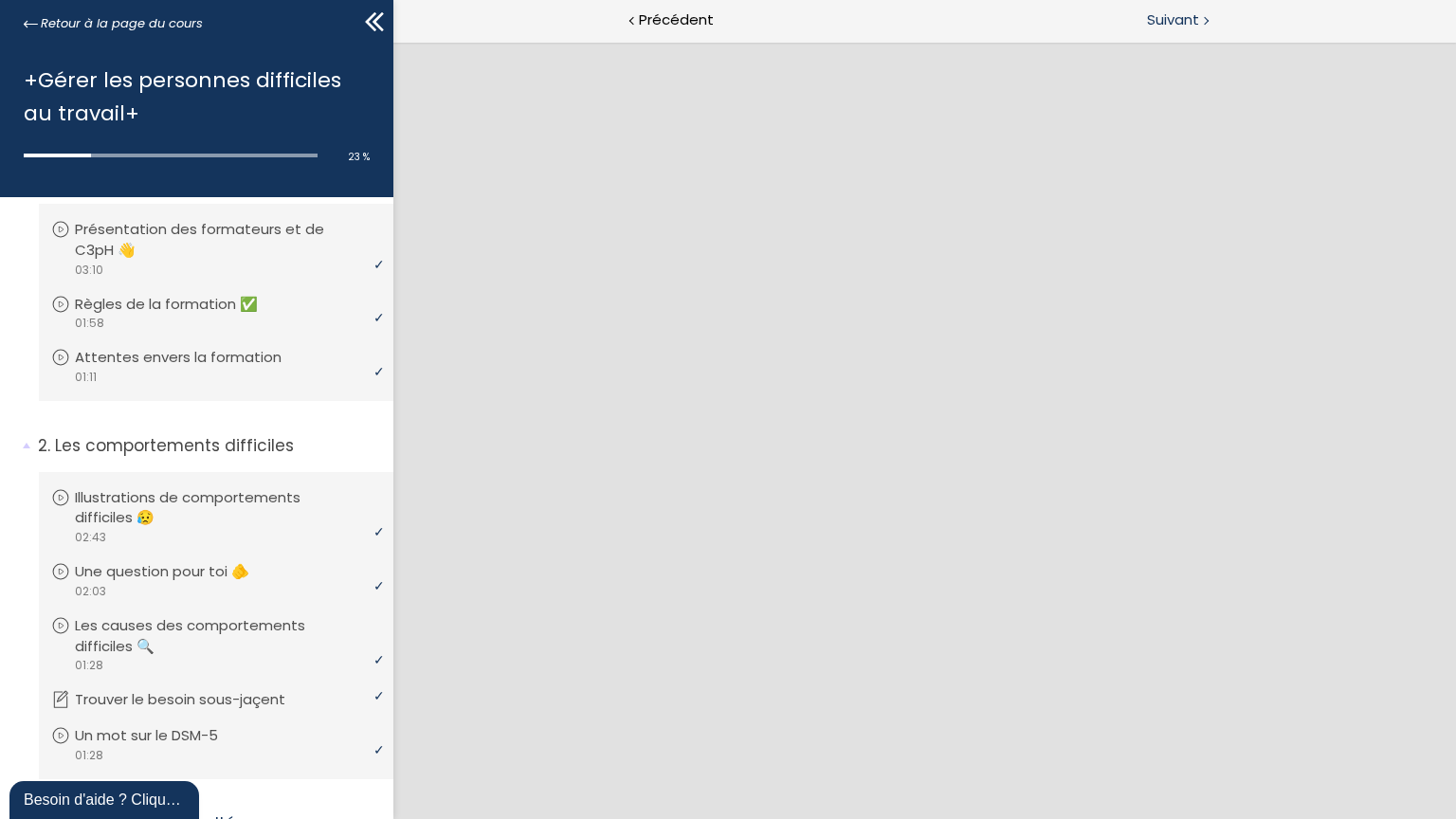
click at [1171, 19] on span "Suivant" at bounding box center [1172, 21] width 52 height 24
click at [1217, 16] on div "Suivant" at bounding box center [1190, 21] width 532 height 42
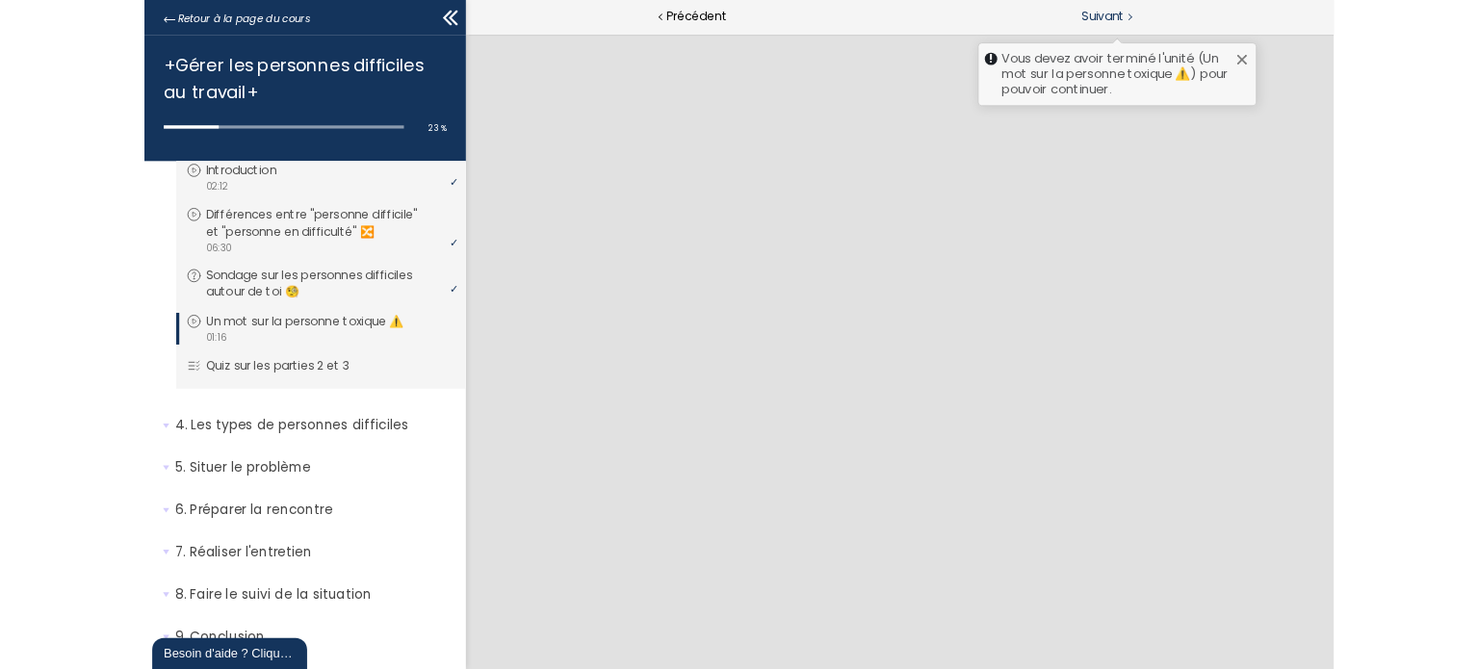
scroll to position [818, 0]
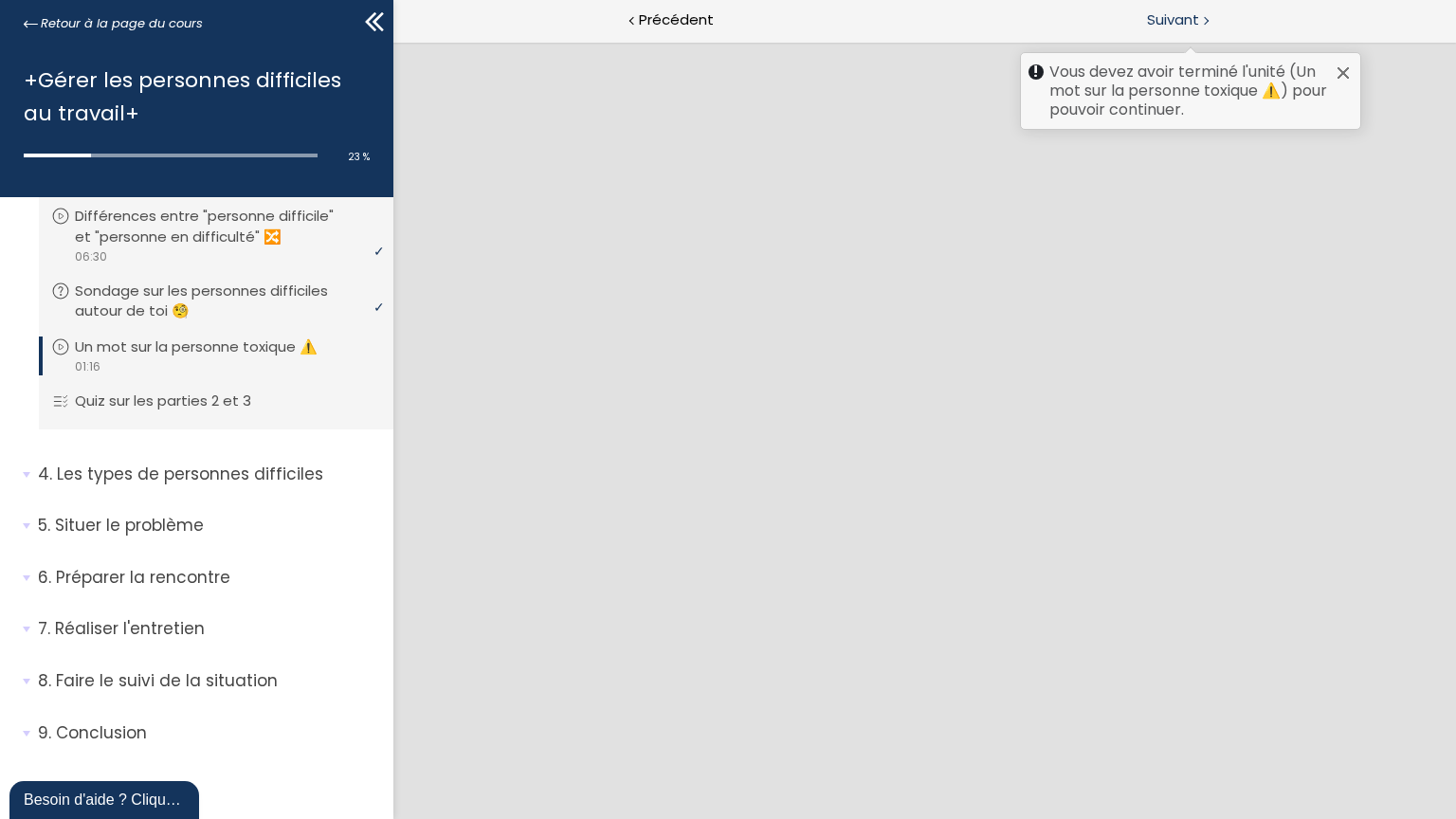
click at [1202, 26] on div at bounding box center [1205, 20] width 6 height 24
drag, startPoint x: 1343, startPoint y: 72, endPoint x: 1244, endPoint y: 33, distance: 106.4
click at [1343, 70] on div at bounding box center [1343, 72] width 15 height 15
click at [1222, 18] on div "Vous devez avoir terminé l'unité (Un mot sur la personne toxique ⚠️) pour pouvo…" at bounding box center [1190, 21] width 532 height 42
click at [1352, 75] on div "Vous devez avoir terminé l'unité (Un mot sur la personne toxique ⚠️) pour pouvo…" at bounding box center [1190, 91] width 342 height 78
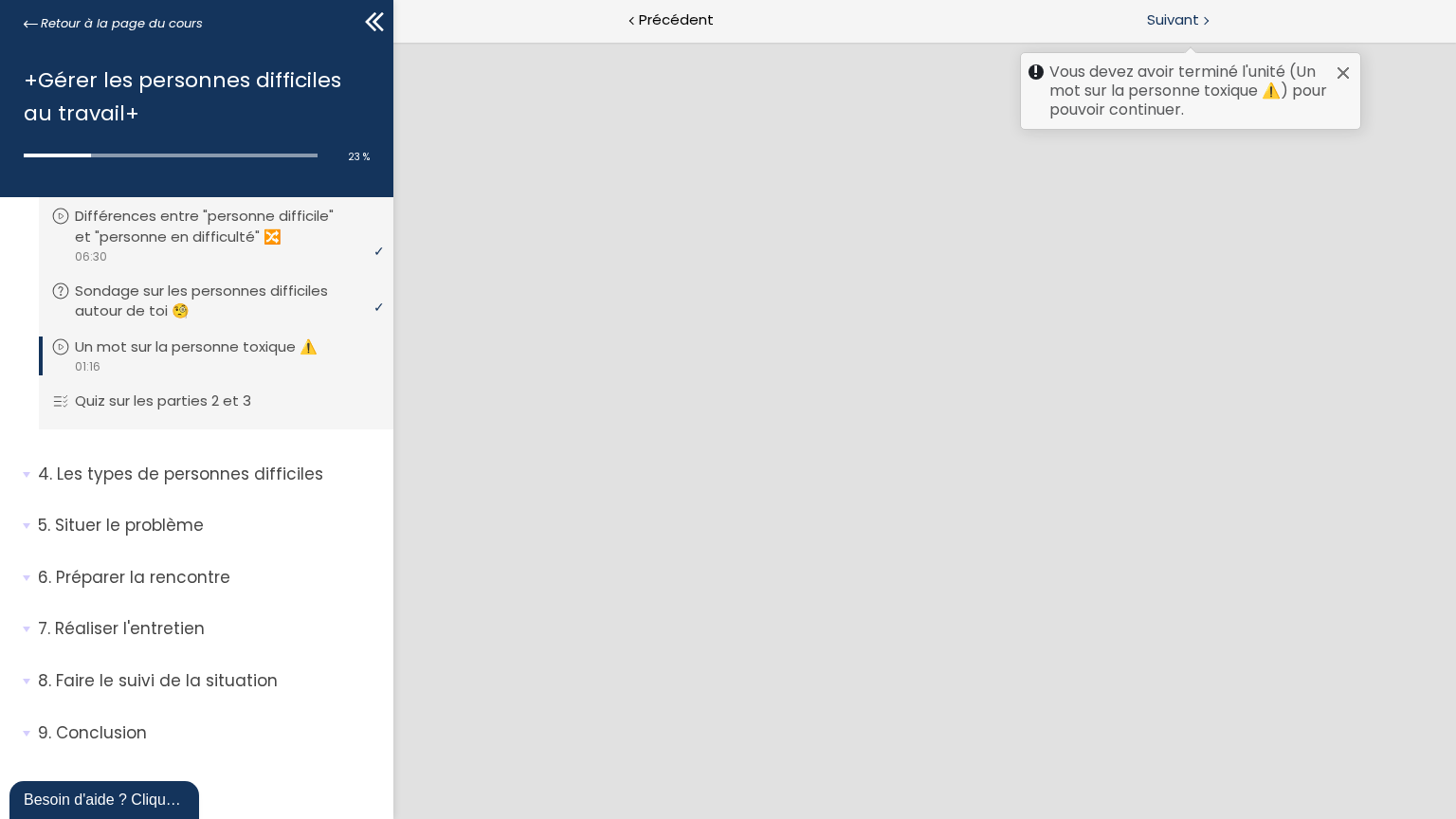
click at [1346, 77] on div at bounding box center [1343, 72] width 15 height 15
click at [1173, 22] on span "Suivant" at bounding box center [1172, 21] width 52 height 24
click at [1340, 72] on div at bounding box center [1343, 72] width 15 height 15
click at [1238, 12] on div "Vous devez avoir terminé l'unité (Un mot sur la personne toxique ⚠️) pour pouvo…" at bounding box center [1190, 21] width 532 height 42
click at [1239, 9] on div "Vous devez avoir terminé l'unité (Un mot sur la personne toxique ⚠️) pour pouvo…" at bounding box center [1190, 21] width 532 height 42
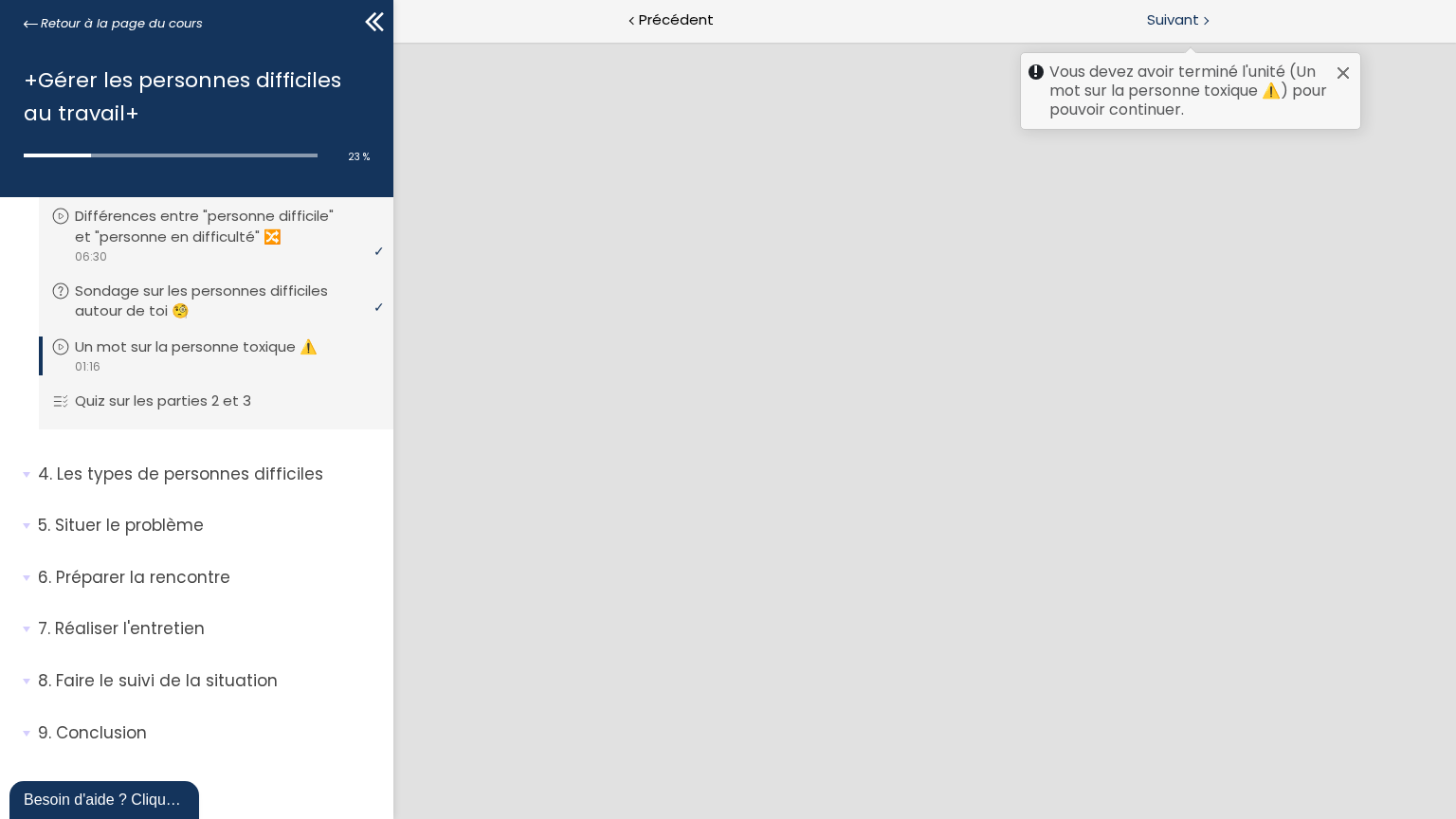
click at [1338, 72] on div at bounding box center [1343, 72] width 15 height 15
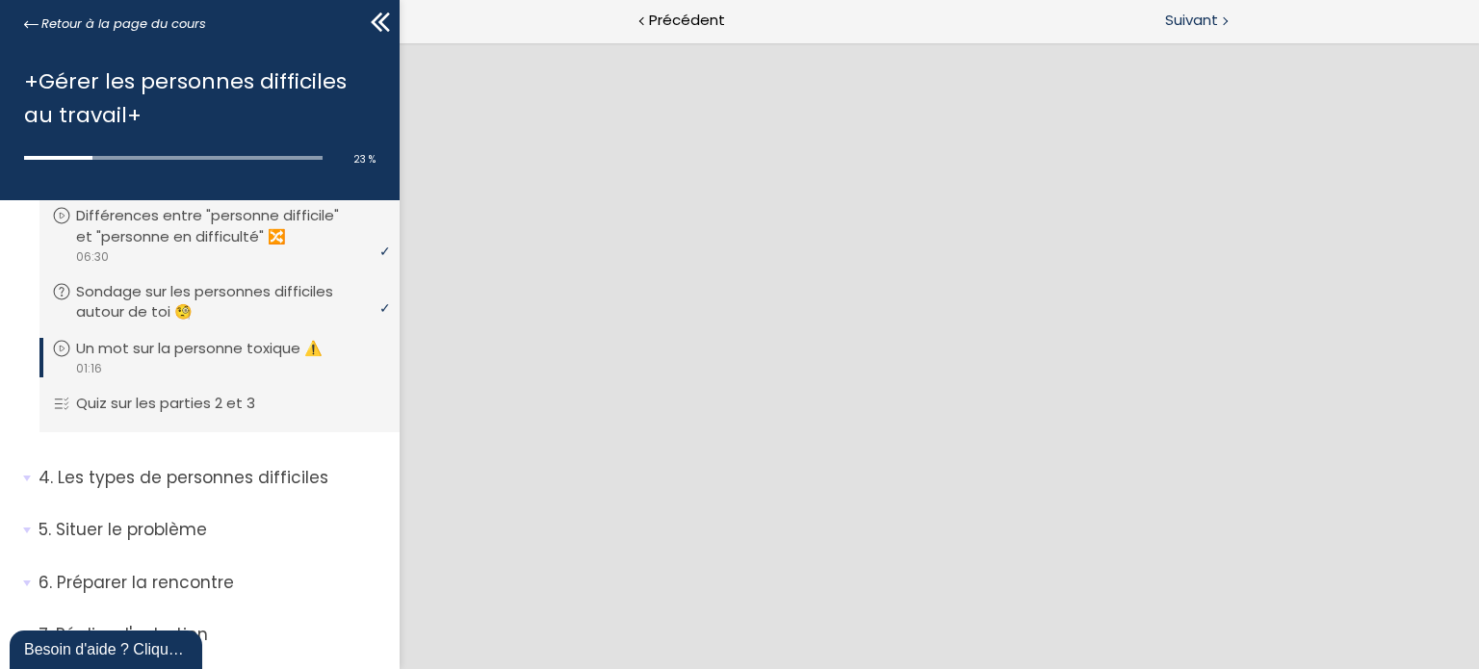
click at [1187, 18] on span "Suivant" at bounding box center [1191, 21] width 53 height 24
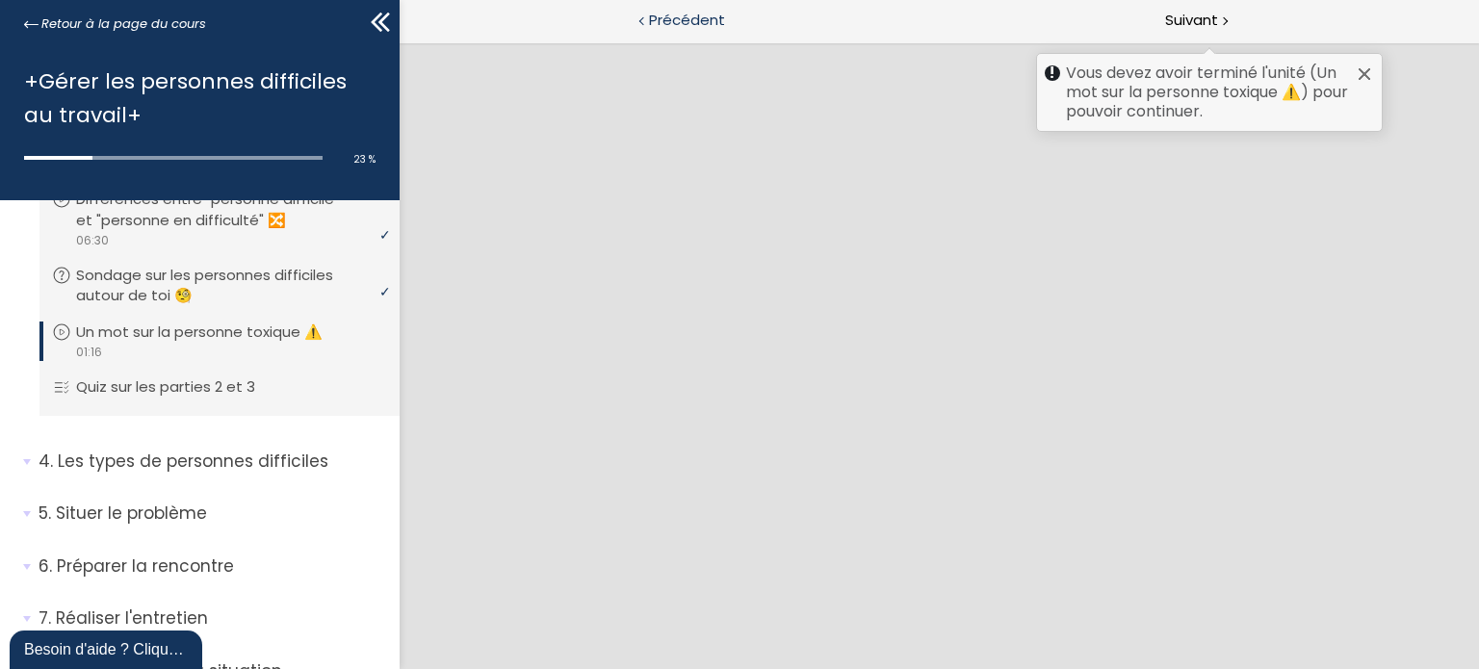
scroll to position [835, 0]
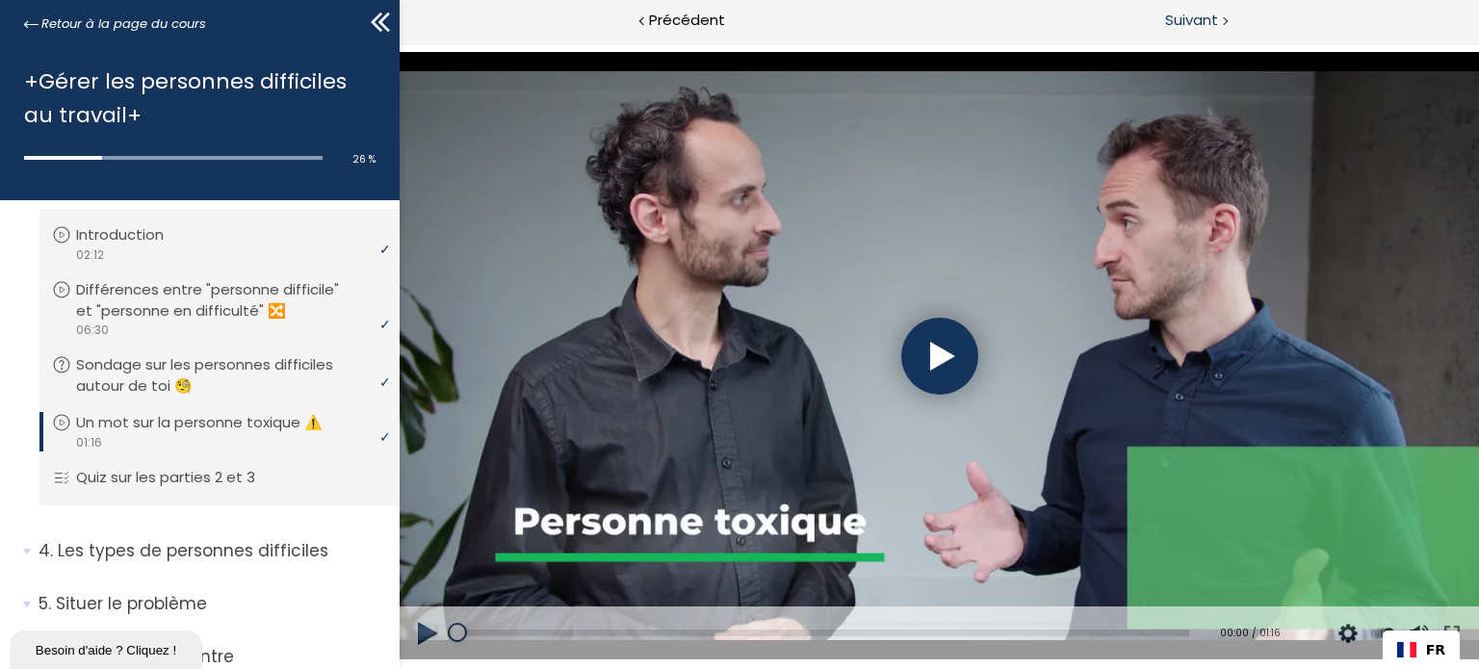
click at [1228, 23] on div "Suivant" at bounding box center [1209, 21] width 540 height 43
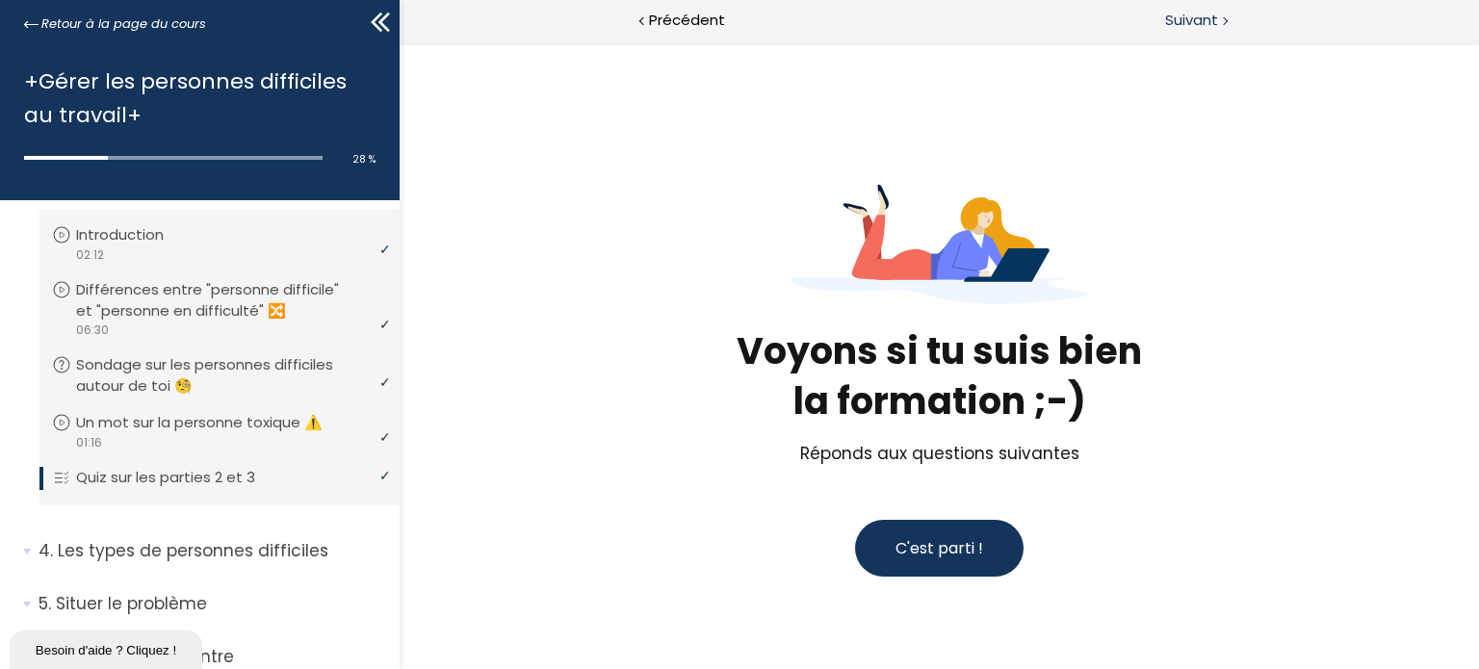
click at [1199, 35] on div "Suivant" at bounding box center [1209, 21] width 540 height 43
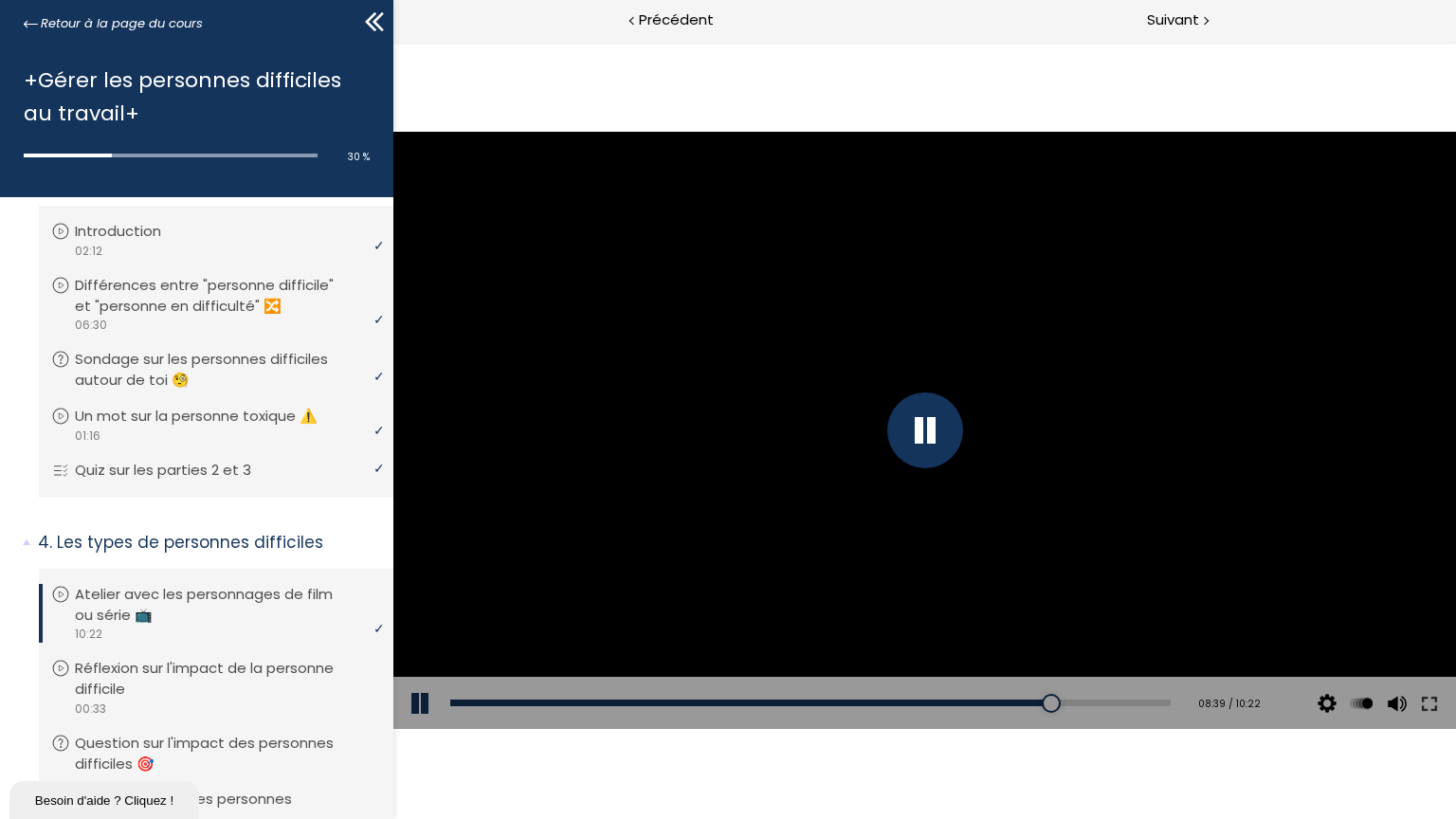
click at [979, 176] on div at bounding box center [924, 431] width 1063 height 598
click at [985, 176] on div at bounding box center [924, 431] width 1063 height 598
click at [1050, 658] on div "08:50" at bounding box center [810, 703] width 721 height 7
click at [1061, 658] on div at bounding box center [1062, 703] width 19 height 19
click at [1202, 19] on div at bounding box center [1205, 20] width 6 height 24
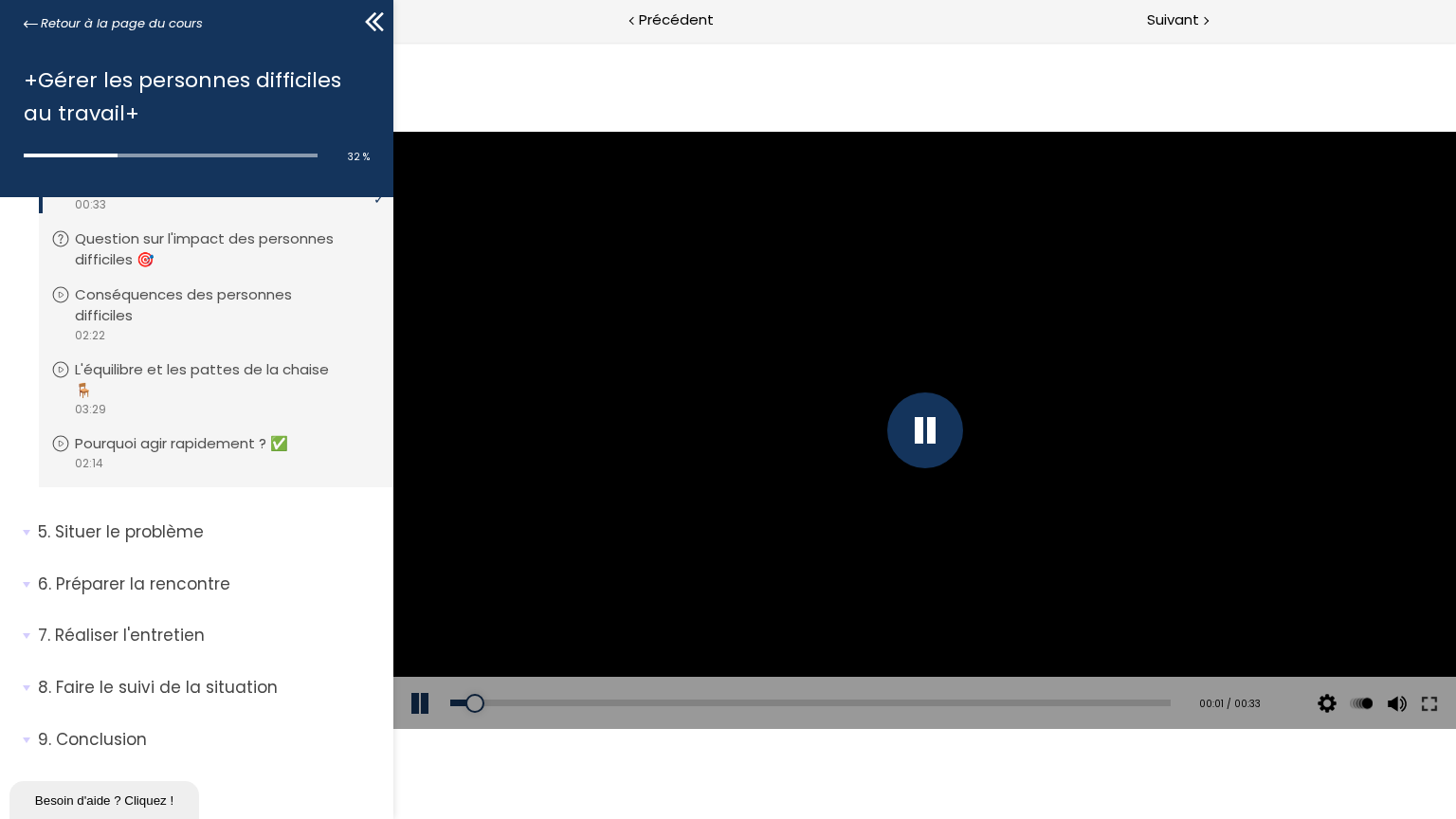
scroll to position [703, 0]
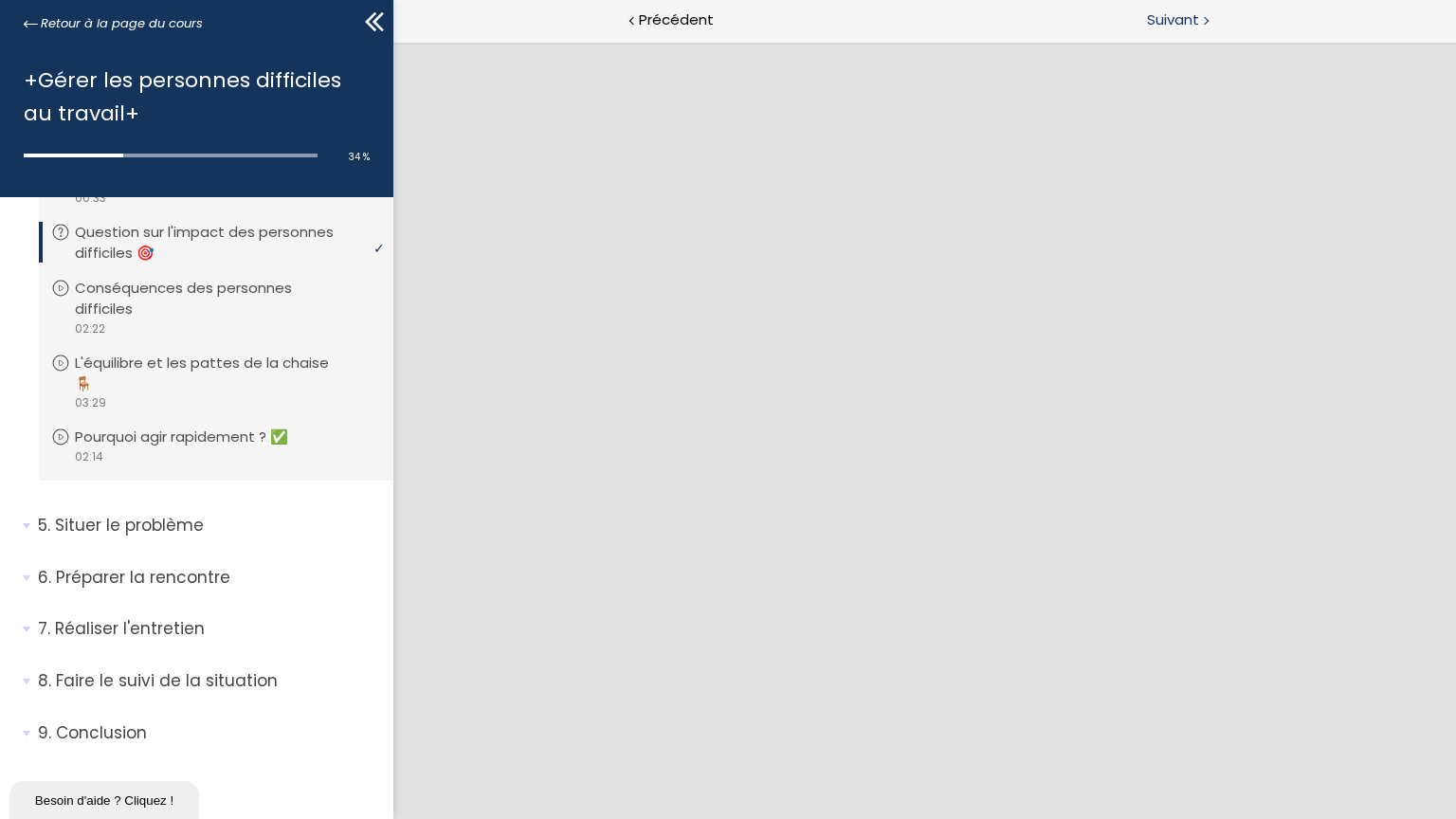
click at [1248, 8] on div "Suivant" at bounding box center [1190, 21] width 532 height 42
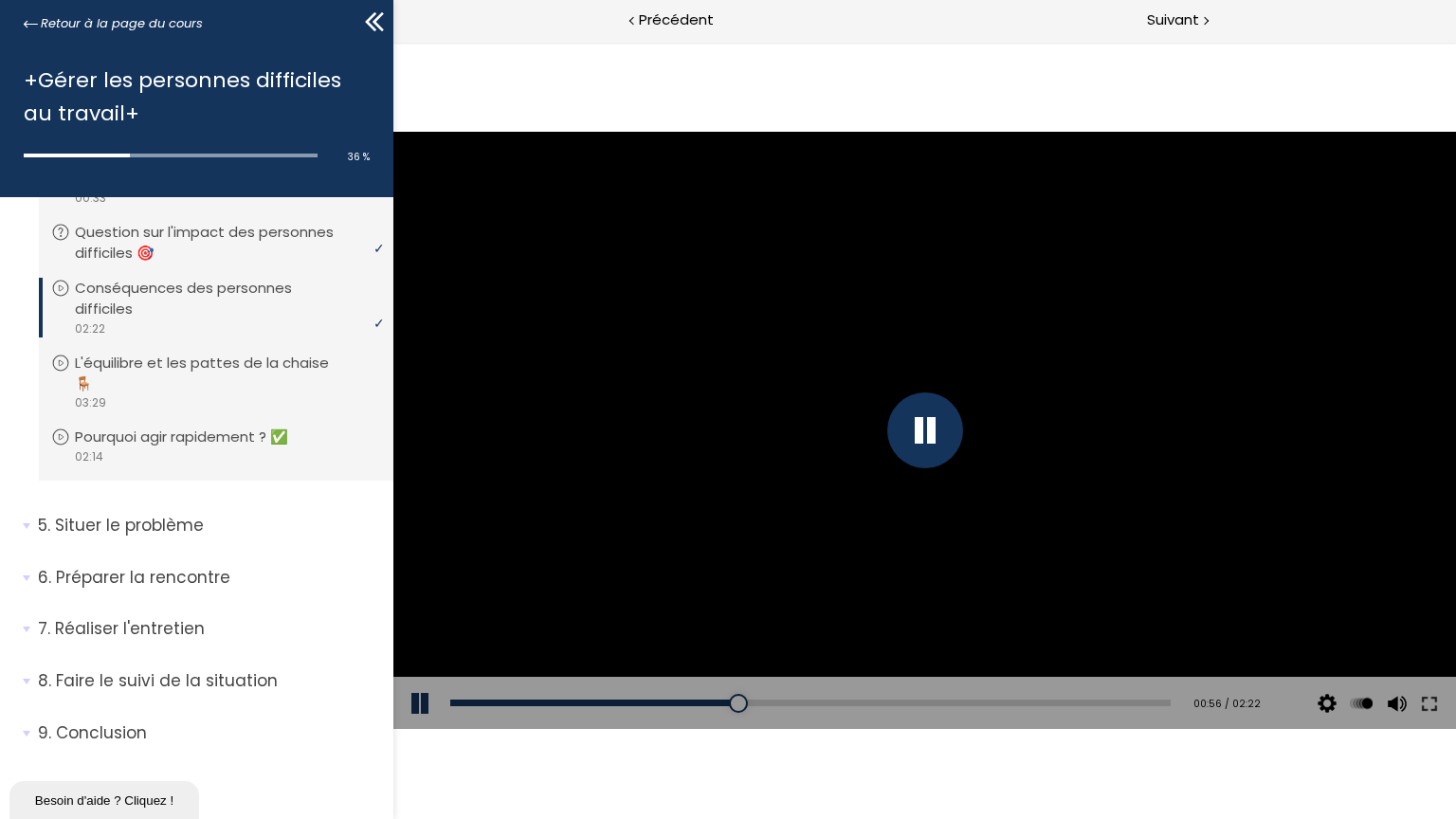
click at [1297, 450] on div at bounding box center [924, 431] width 1063 height 598
click at [1347, 425] on div at bounding box center [924, 431] width 1063 height 598
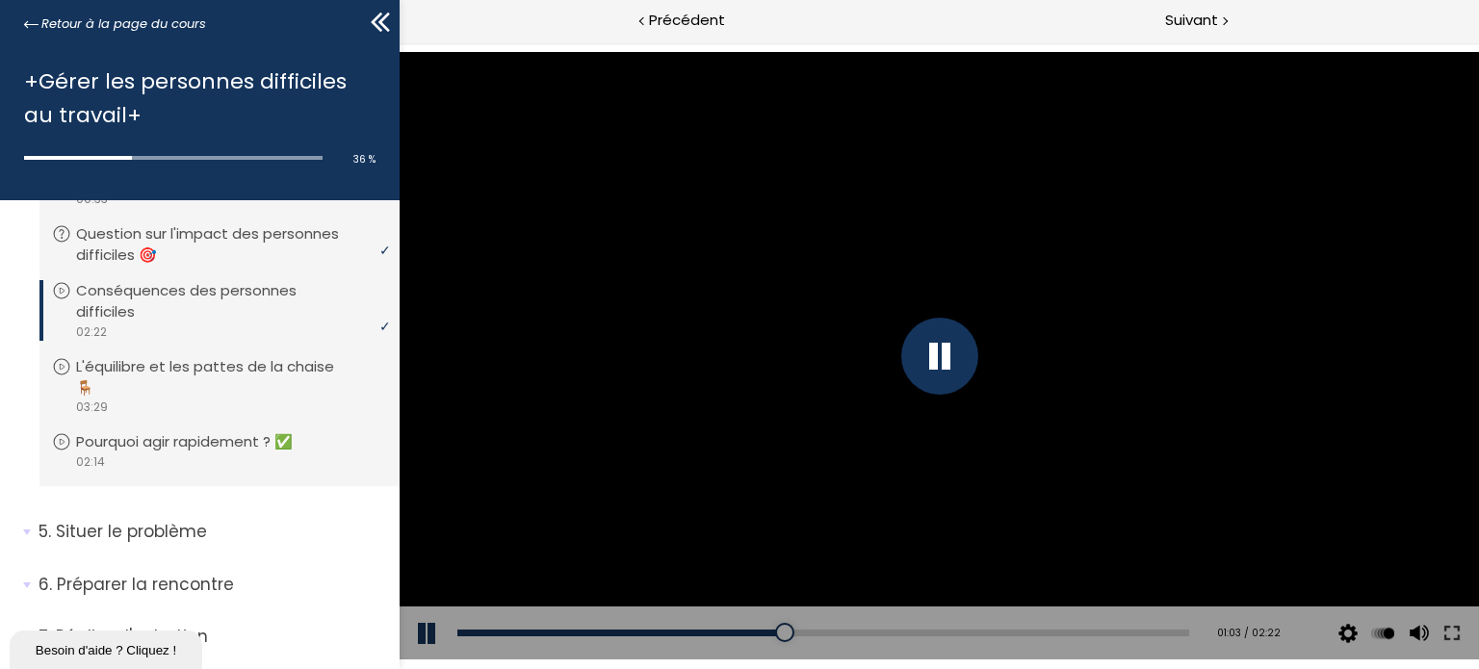
drag, startPoint x: 1217, startPoint y: 418, endPoint x: 1217, endPoint y: 535, distance: 116.5
click at [1217, 418] on div at bounding box center [939, 356] width 1080 height 608
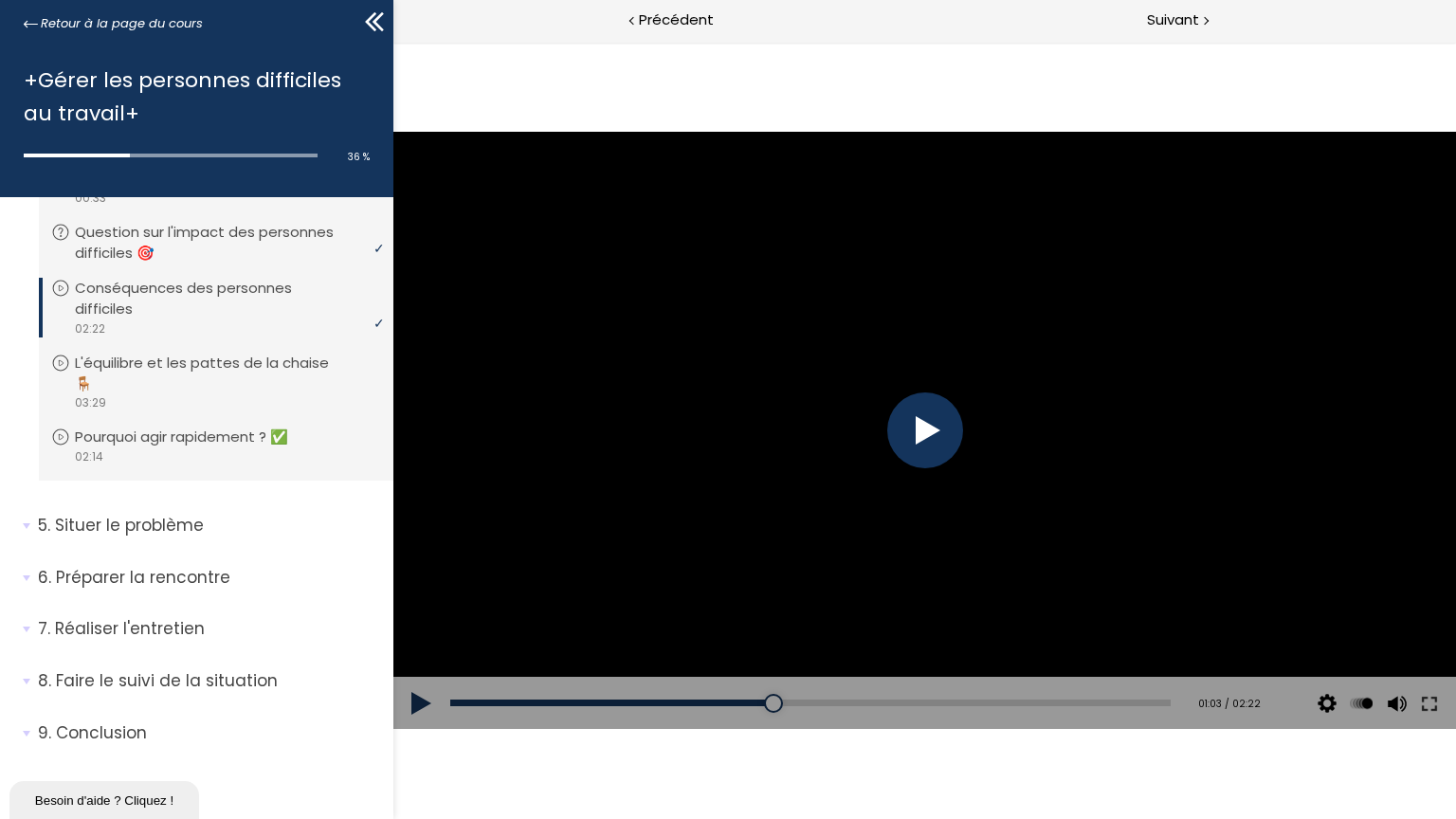
click at [1031, 396] on div at bounding box center [924, 431] width 1063 height 598
click at [1193, 9] on span "Suivant" at bounding box center [1172, 21] width 52 height 24
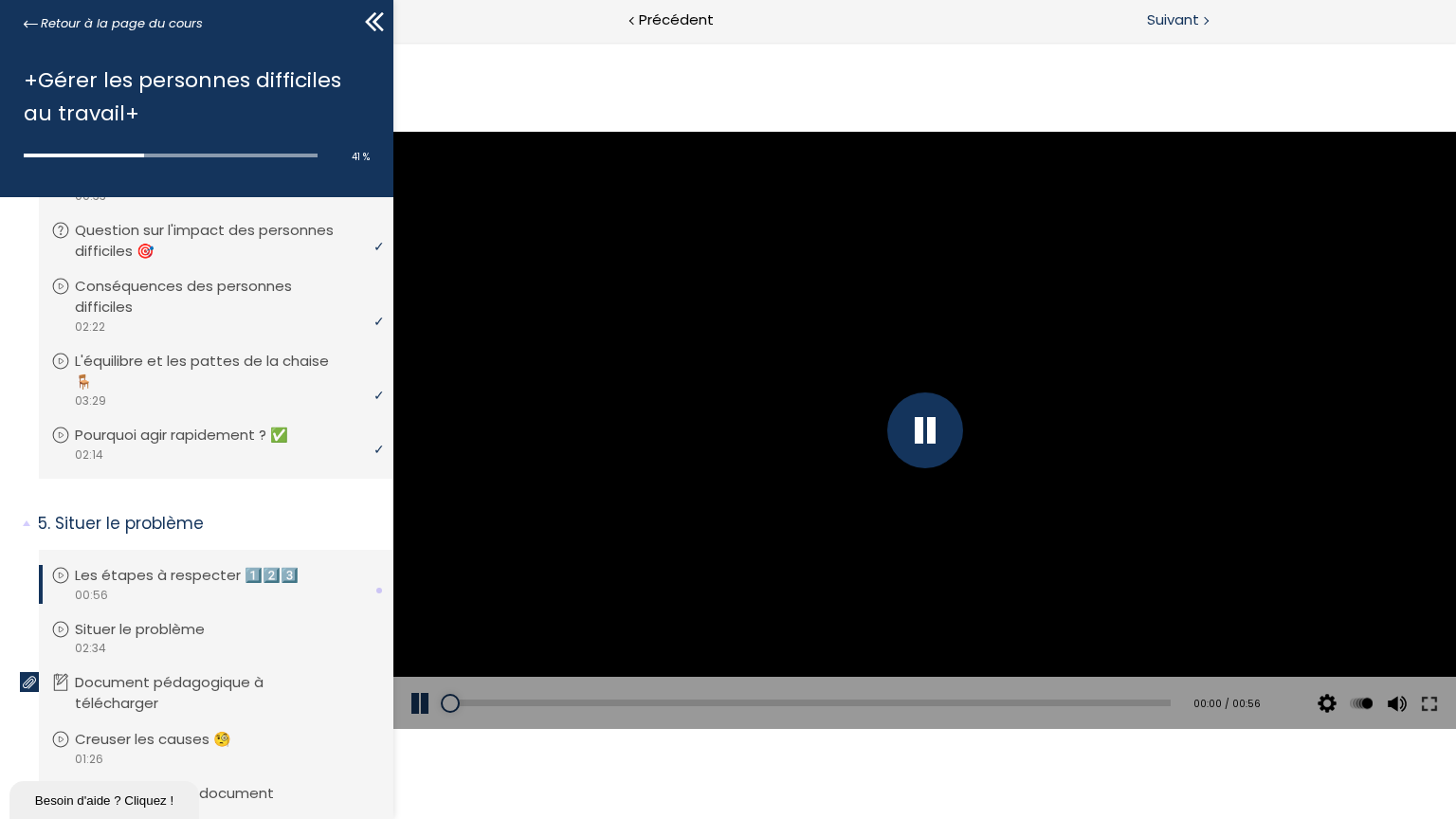
click at [1193, 9] on span "Suivant" at bounding box center [1172, 21] width 52 height 24
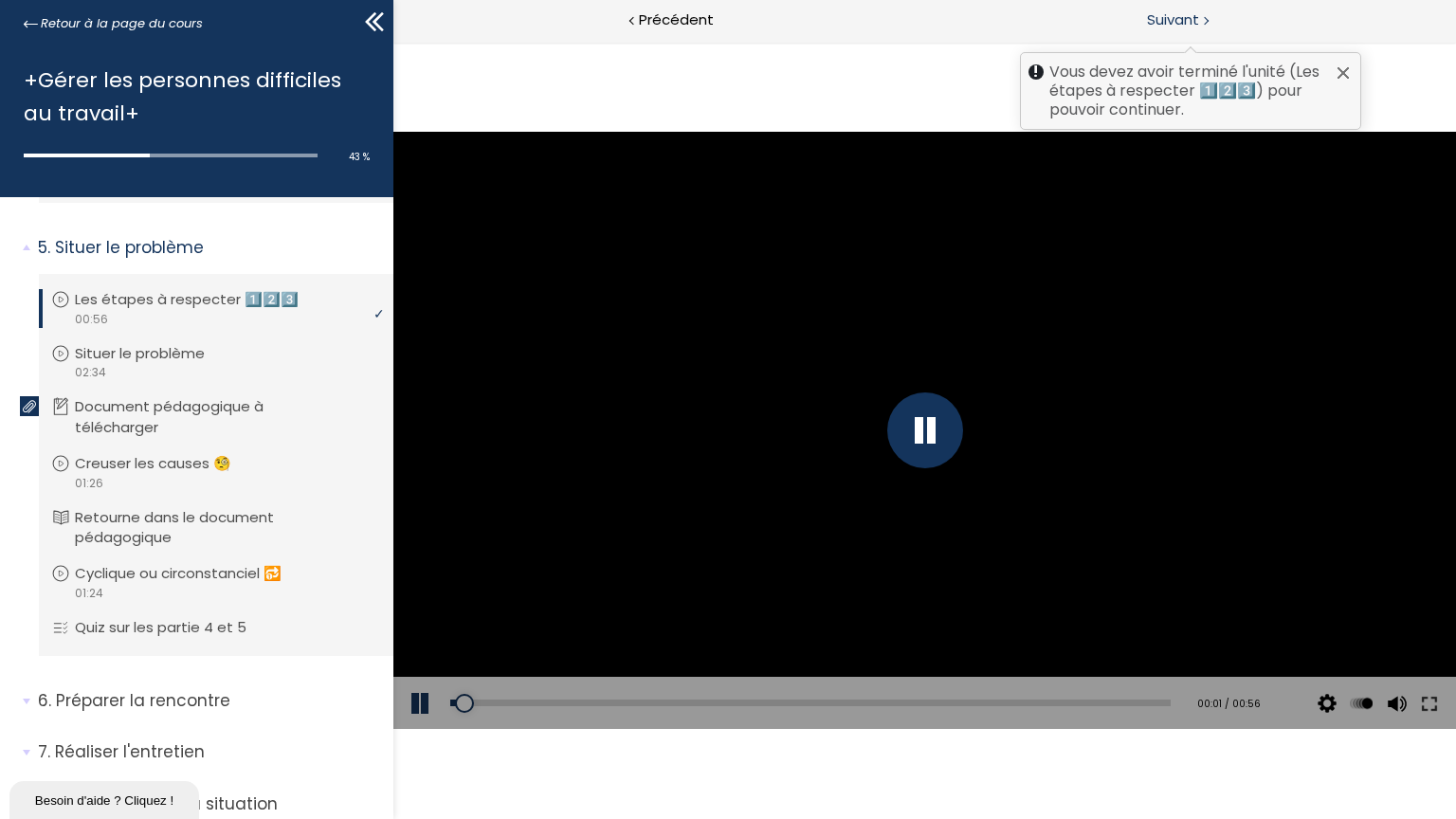
scroll to position [980, 0]
click at [1193, 9] on span "Suivant" at bounding box center [1172, 21] width 52 height 24
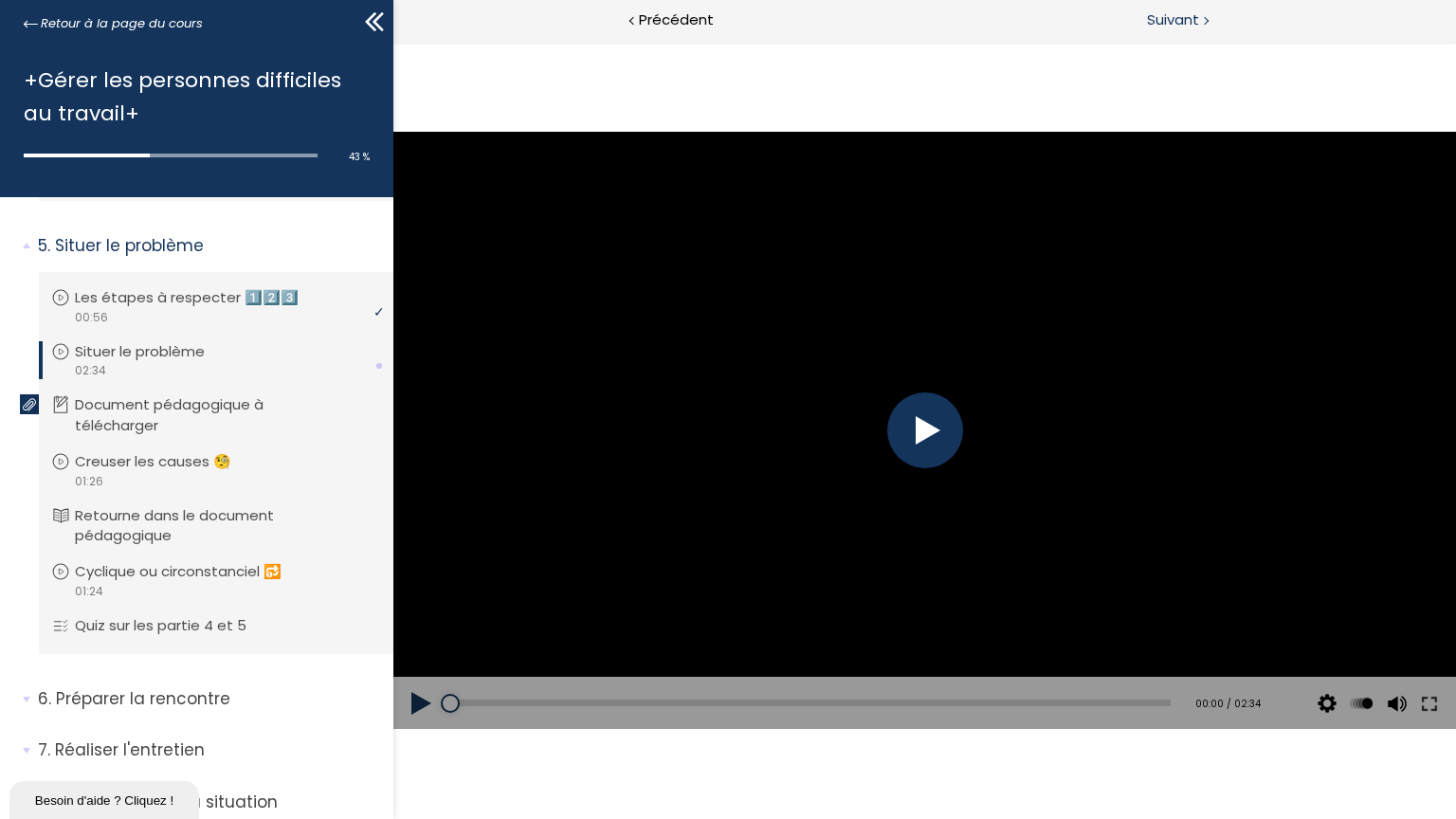
click at [1193, 9] on span "Suivant" at bounding box center [1172, 21] width 52 height 24
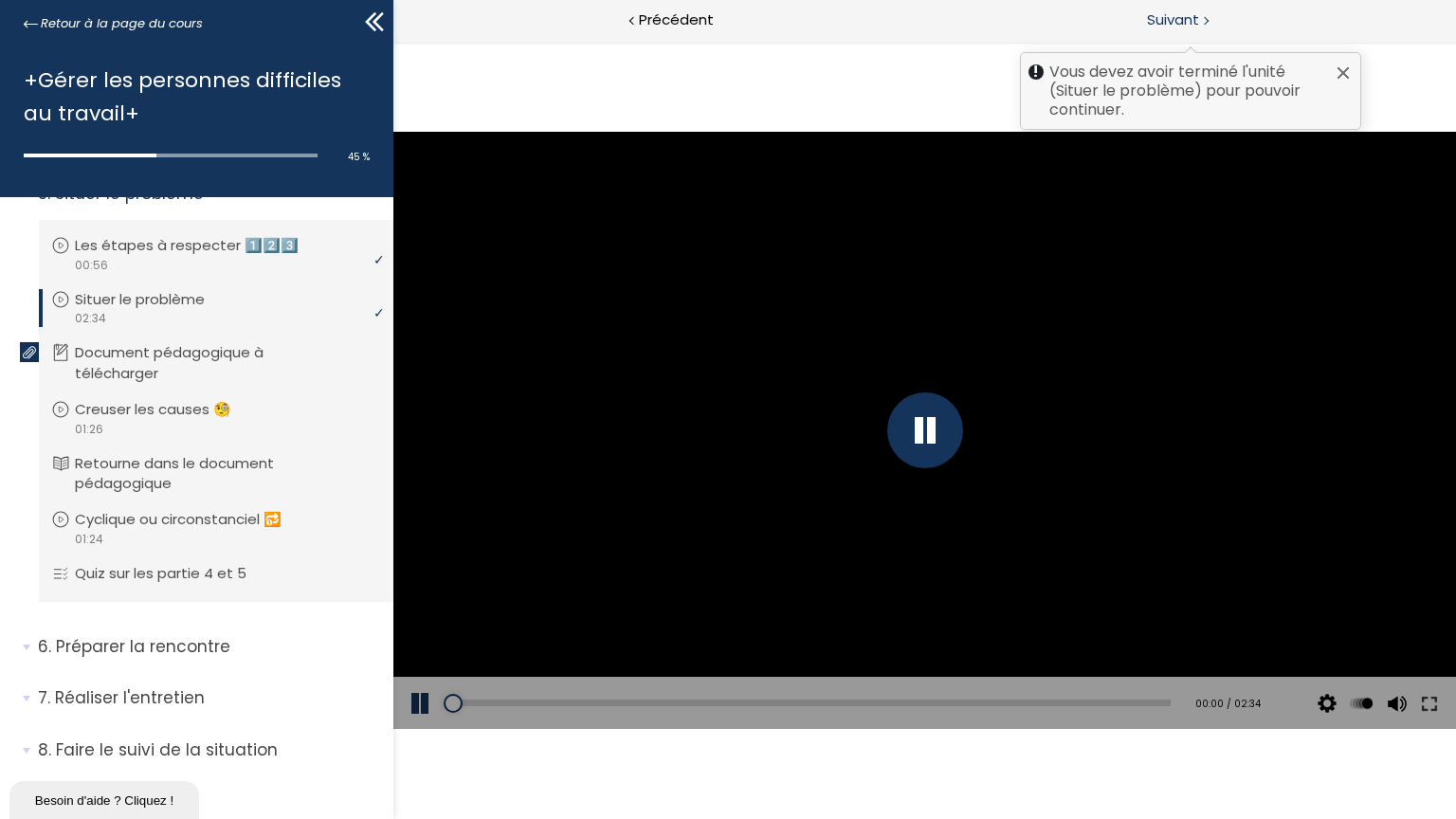
scroll to position [1036, 0]
click at [1193, 9] on span "Suivant" at bounding box center [1172, 21] width 52 height 24
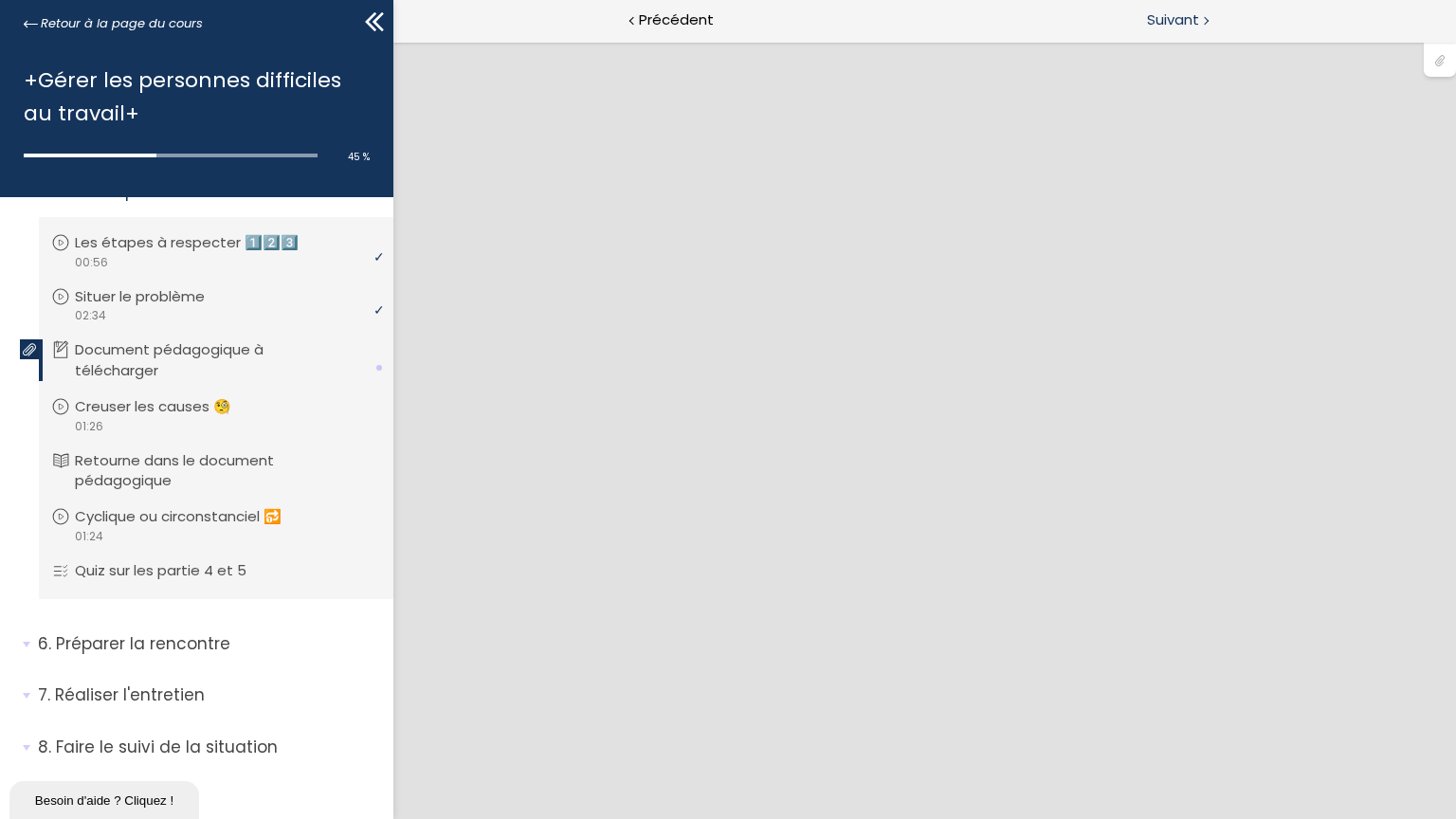
click at [1193, 9] on span "Suivant" at bounding box center [1172, 21] width 52 height 24
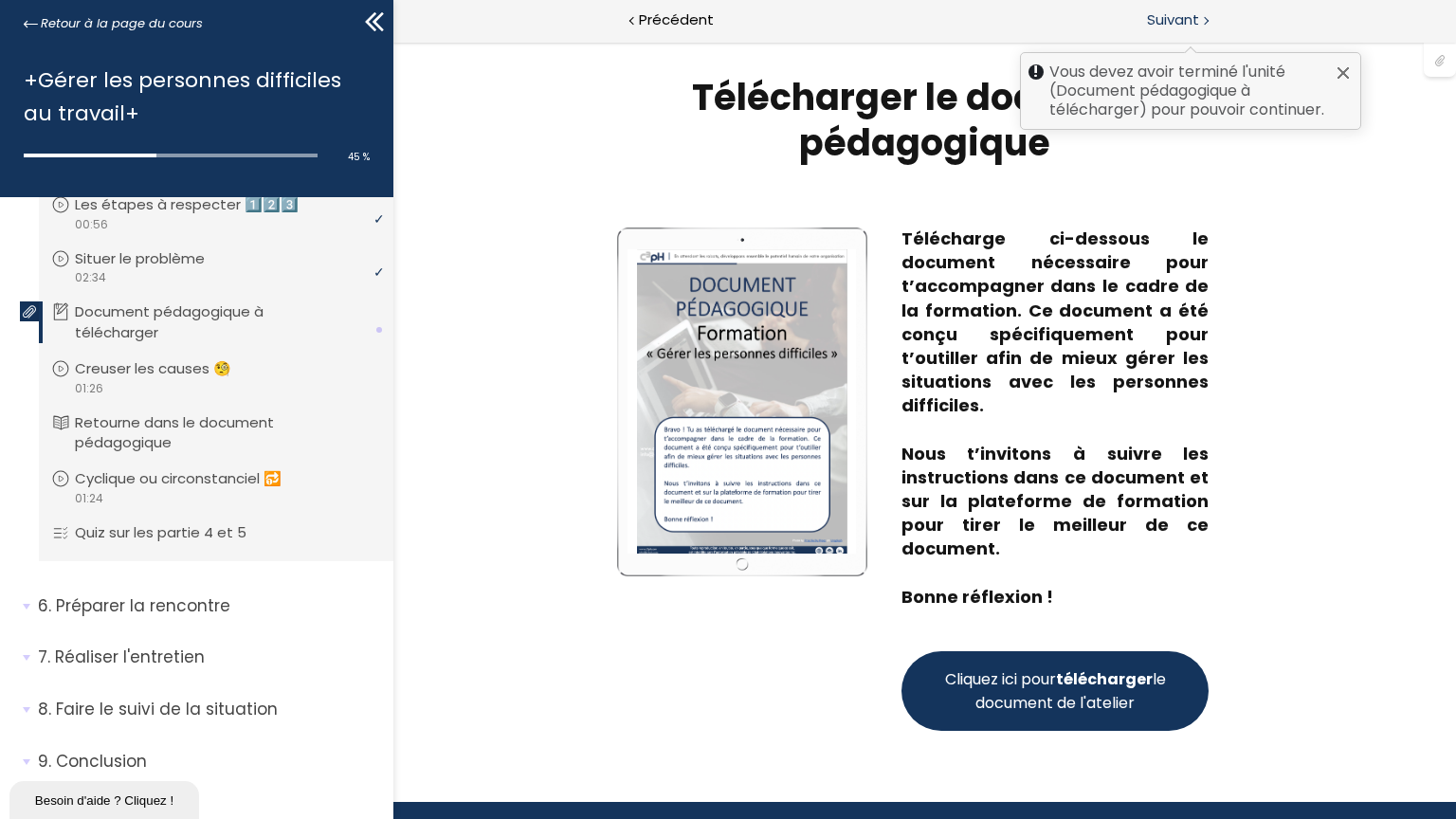
click at [1193, 9] on span "Suivant" at bounding box center [1172, 21] width 52 height 24
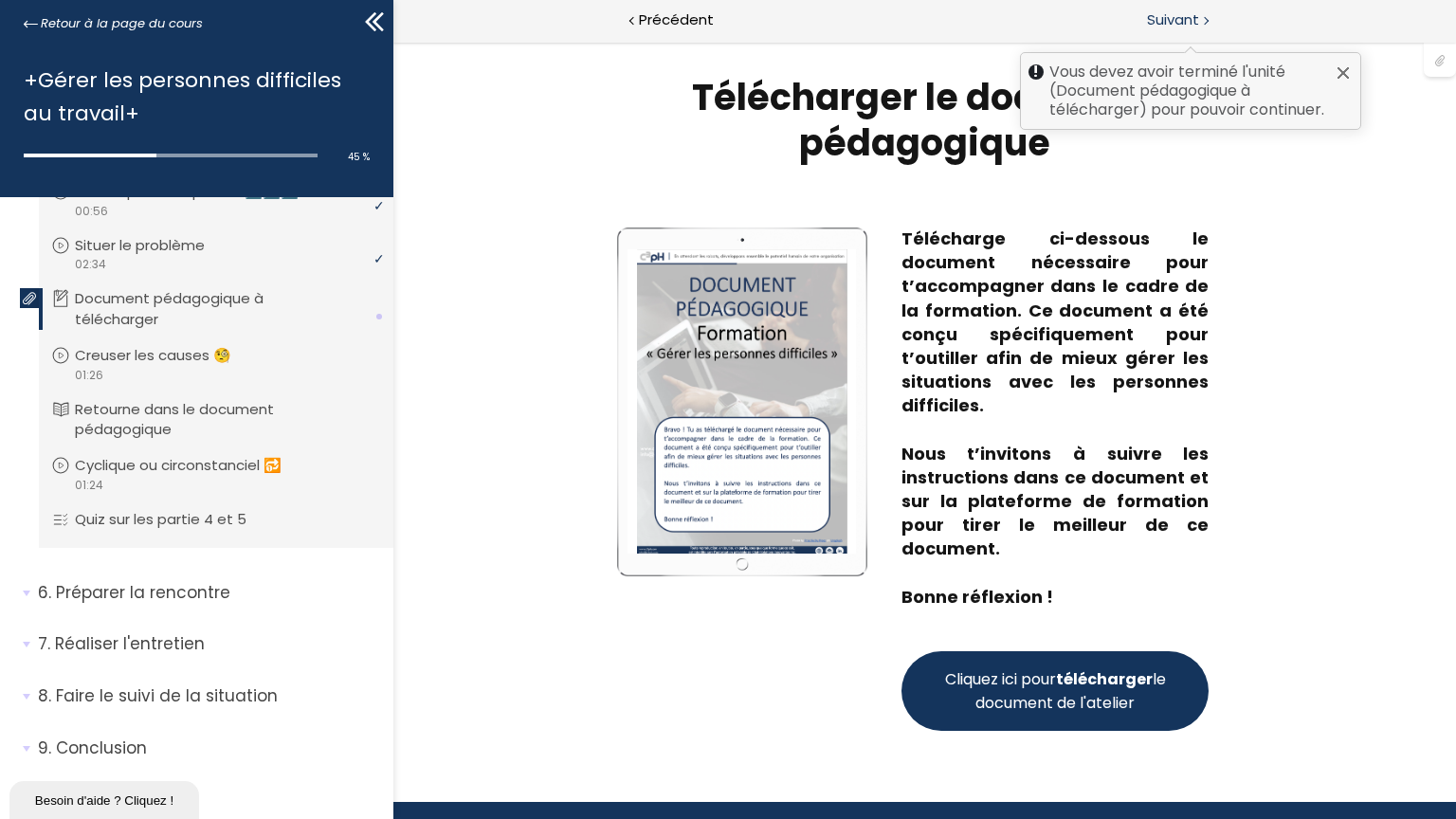
click at [1193, 9] on span "Suivant" at bounding box center [1172, 21] width 52 height 24
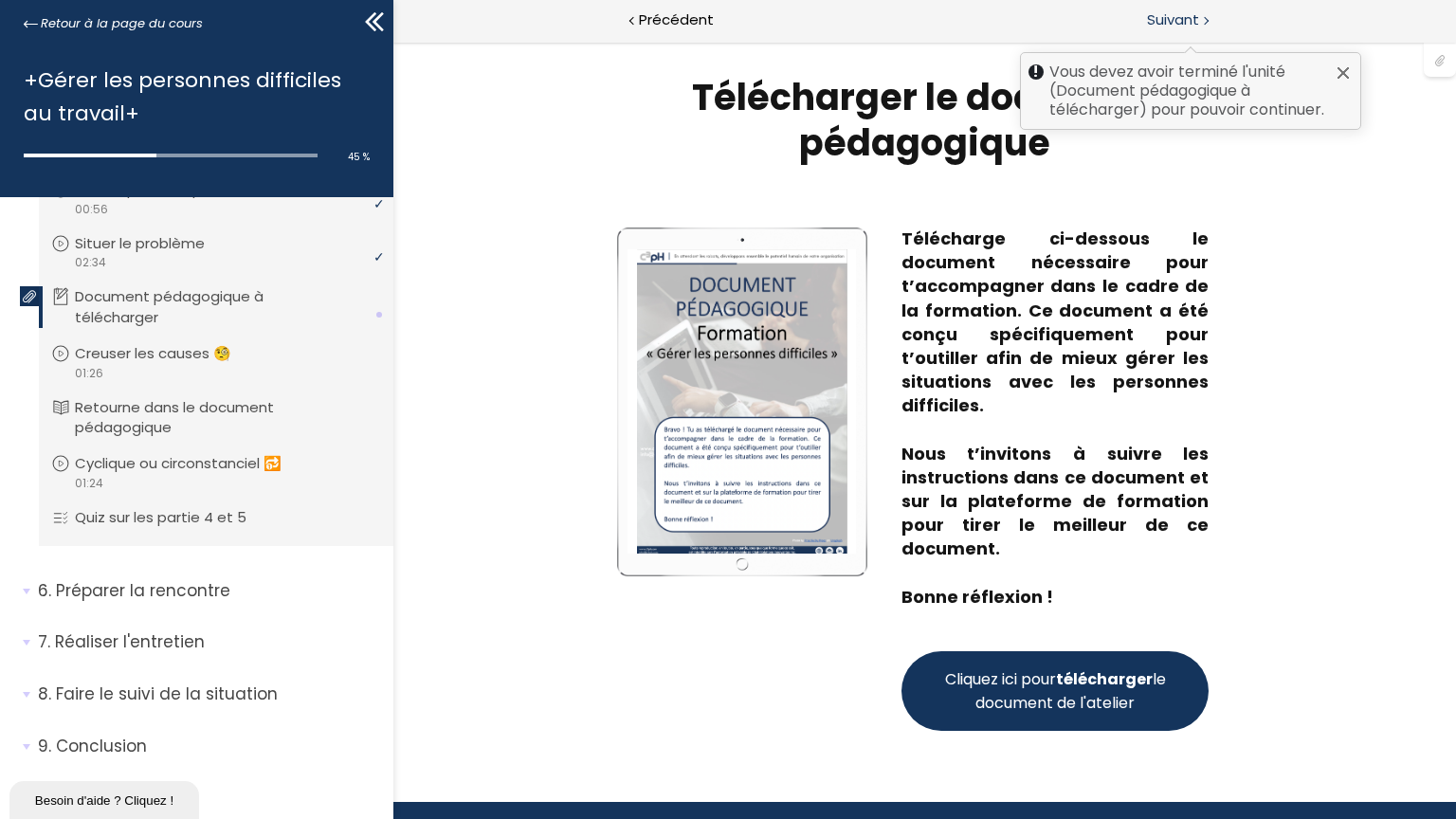
click at [1193, 9] on span "Suivant" at bounding box center [1172, 21] width 52 height 24
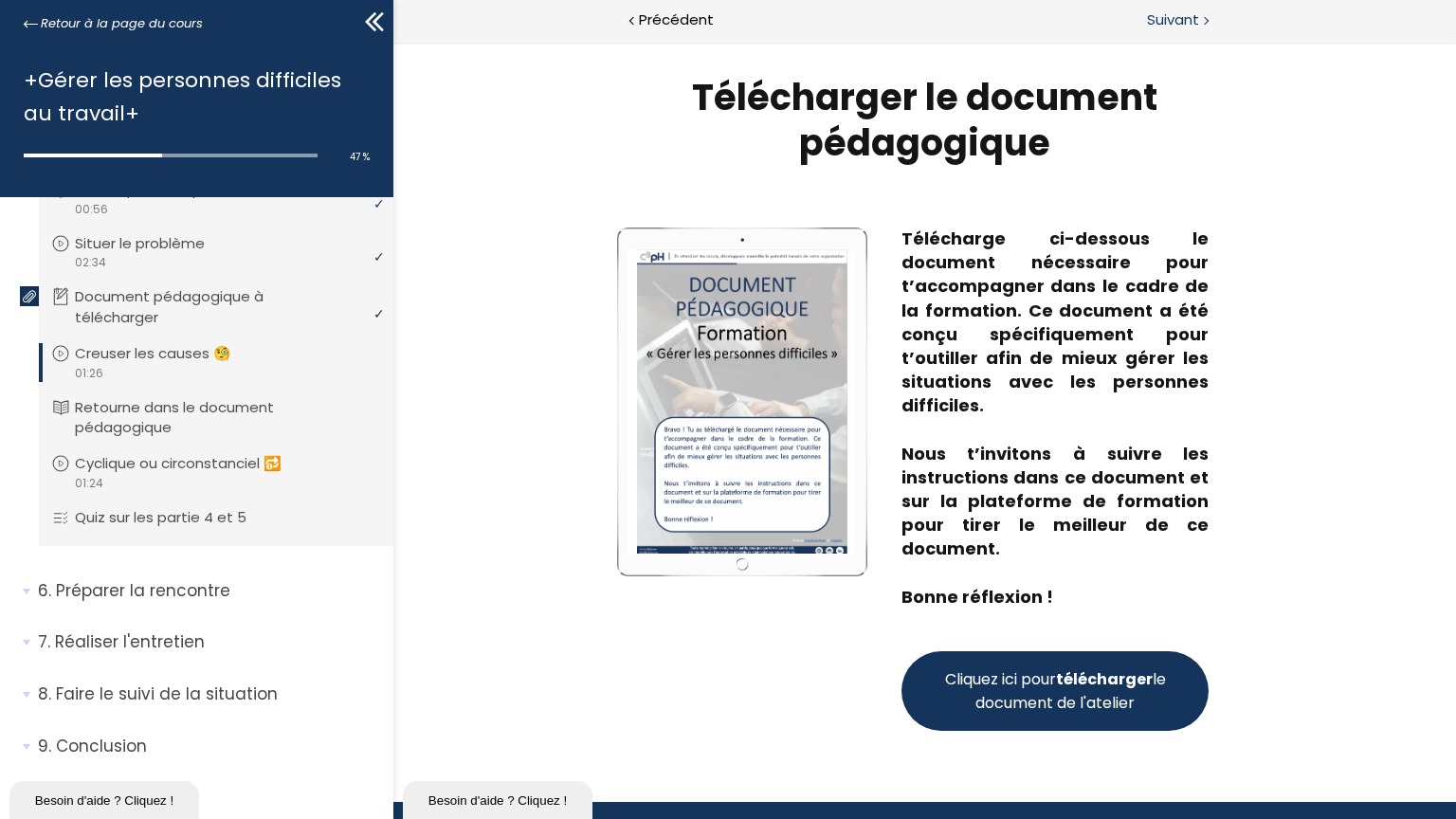
click at [1193, 9] on span "Suivant" at bounding box center [1172, 21] width 52 height 24
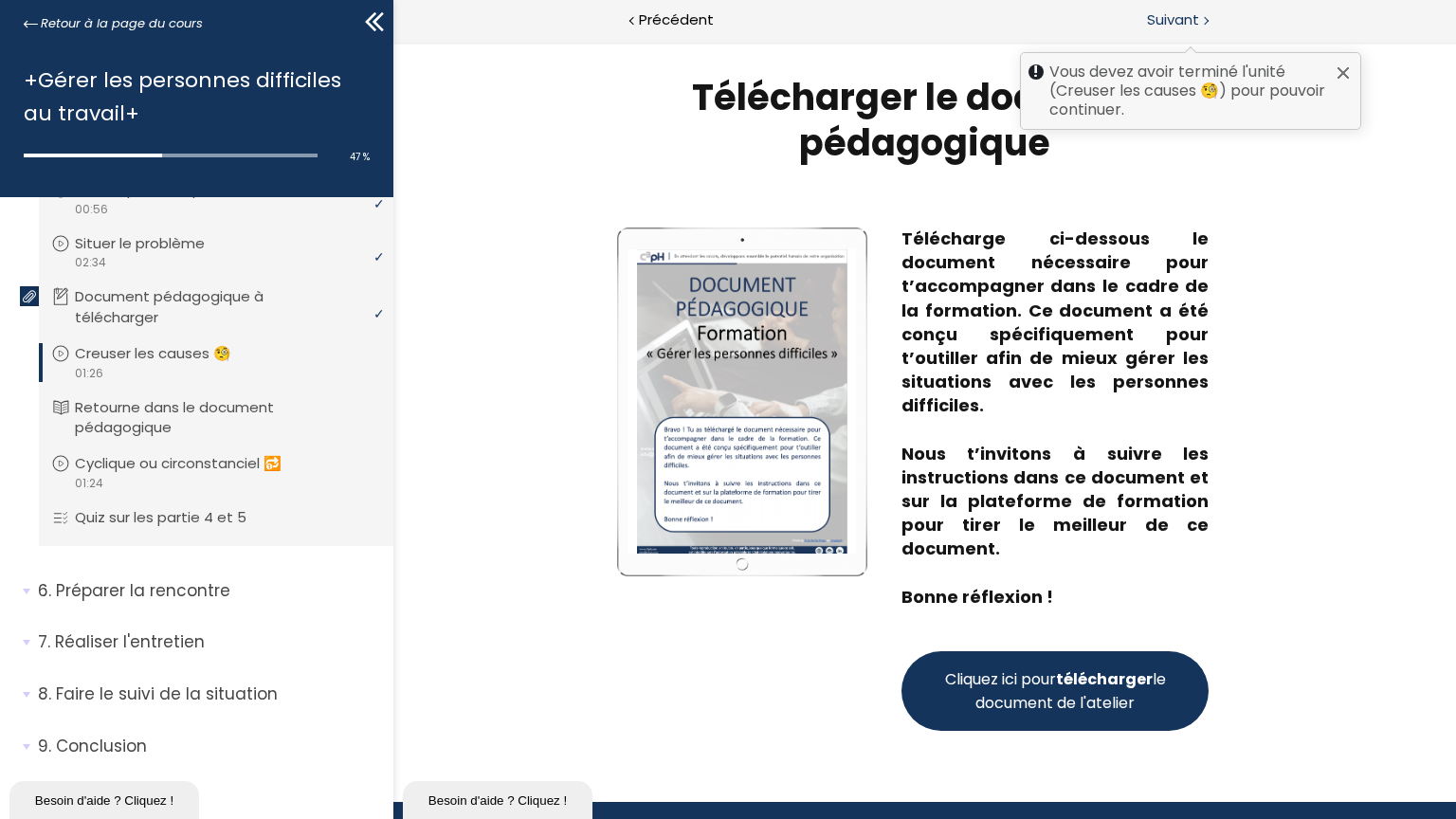
click at [1193, 9] on span "Suivant" at bounding box center [1172, 21] width 52 height 24
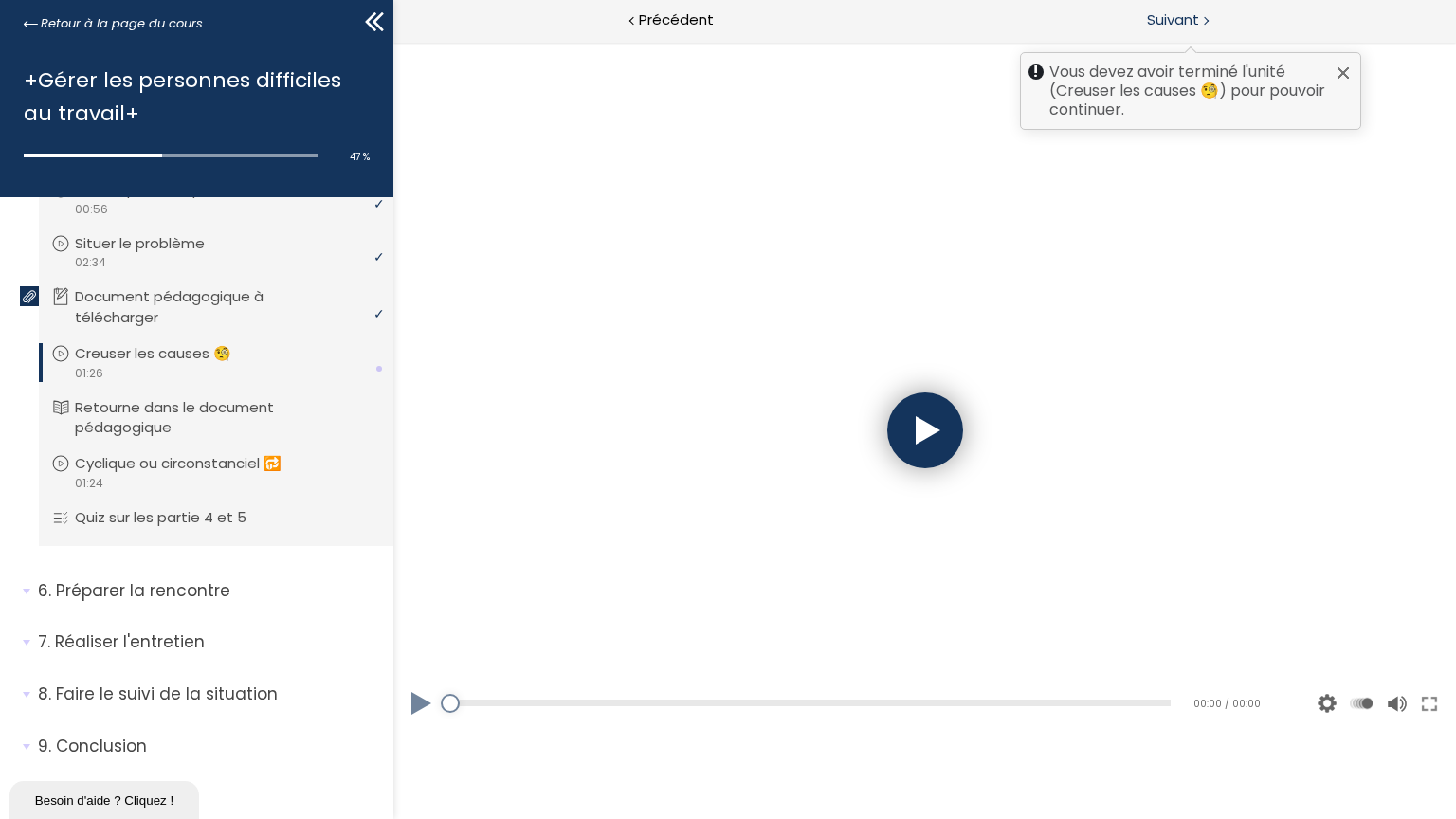
click at [1193, 9] on span "Suivant" at bounding box center [1172, 21] width 52 height 24
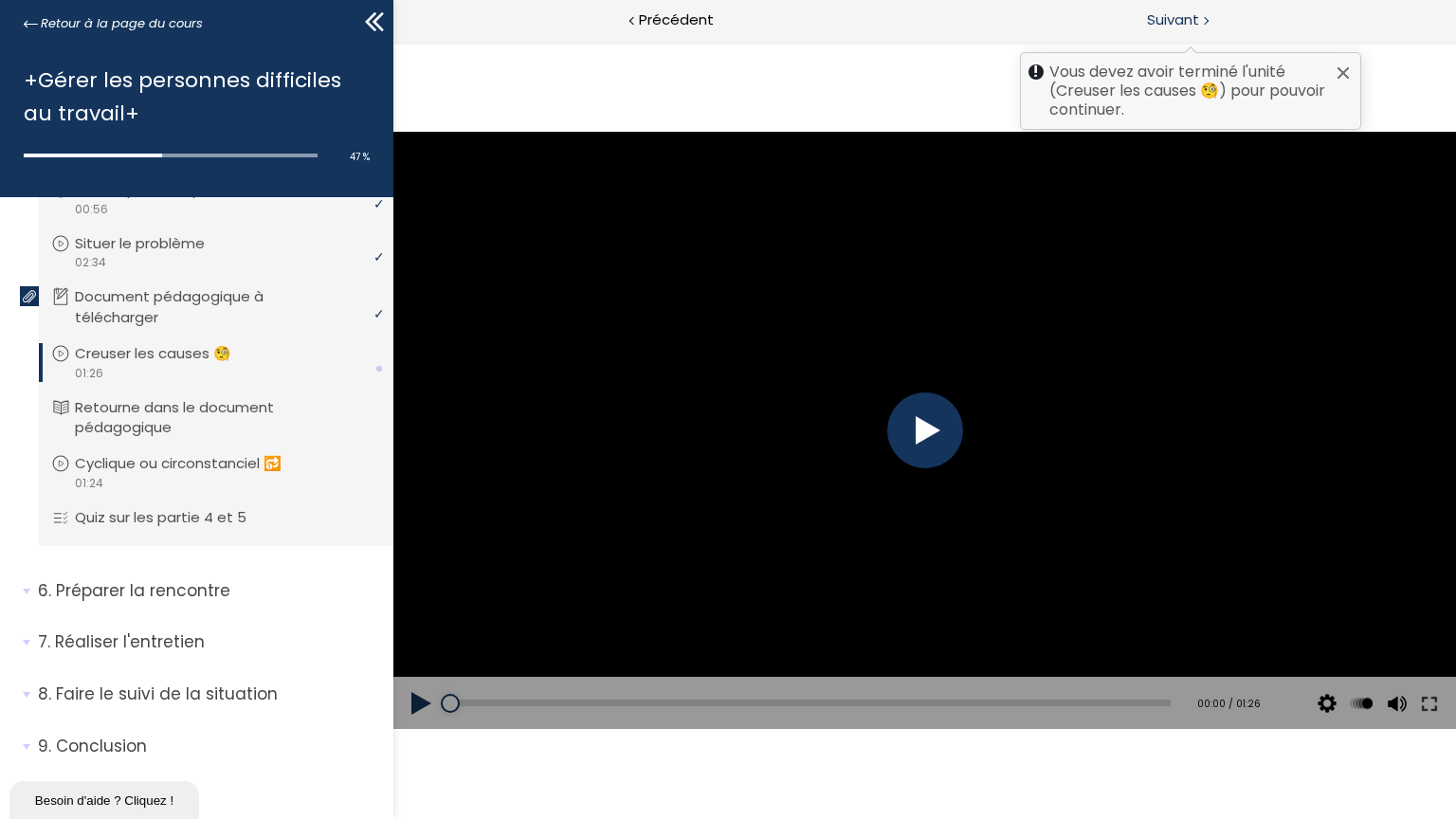
click at [1193, 15] on span "Suivant" at bounding box center [1172, 21] width 52 height 24
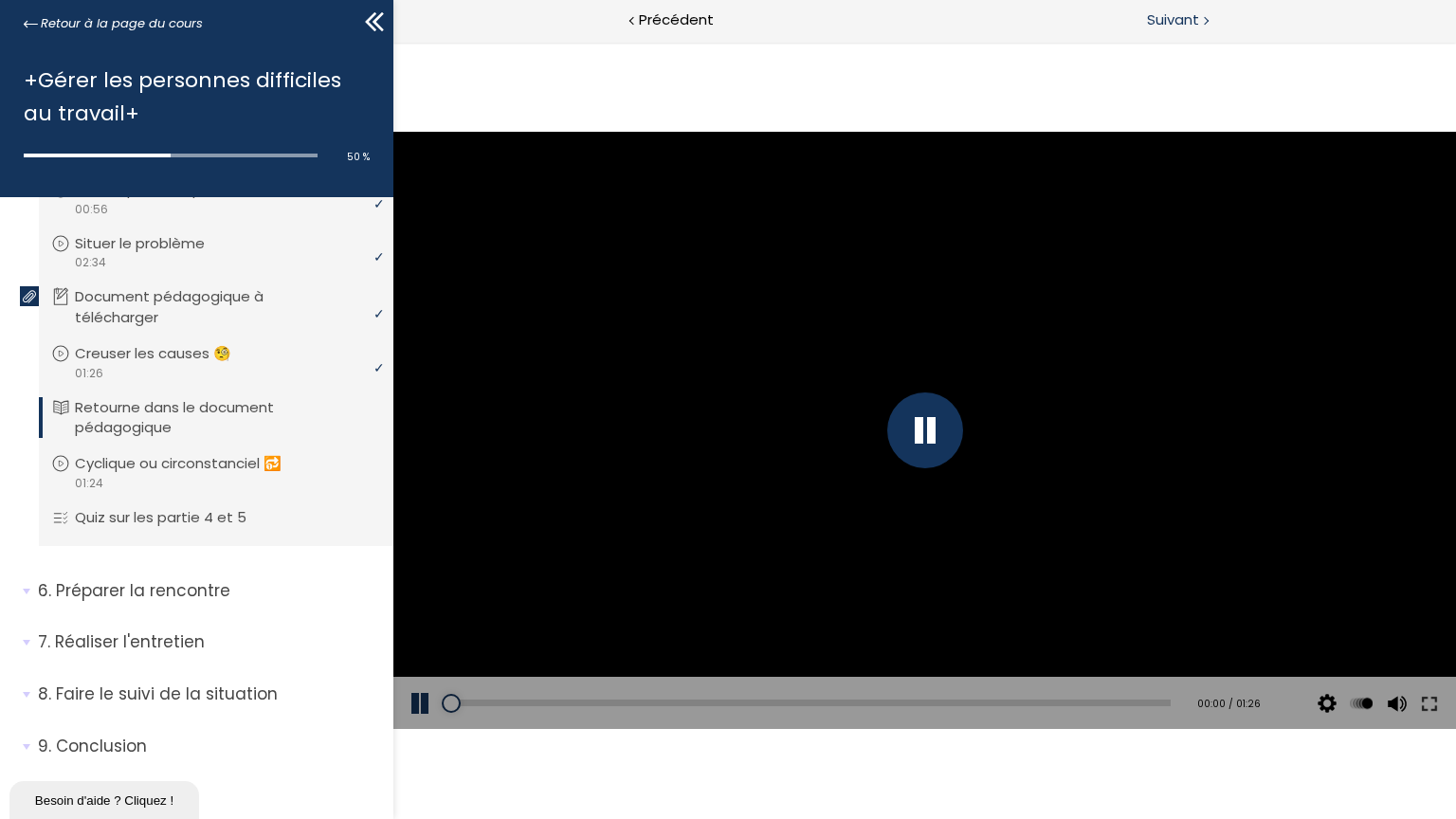
click at [1193, 15] on span "Suivant" at bounding box center [1172, 21] width 52 height 24
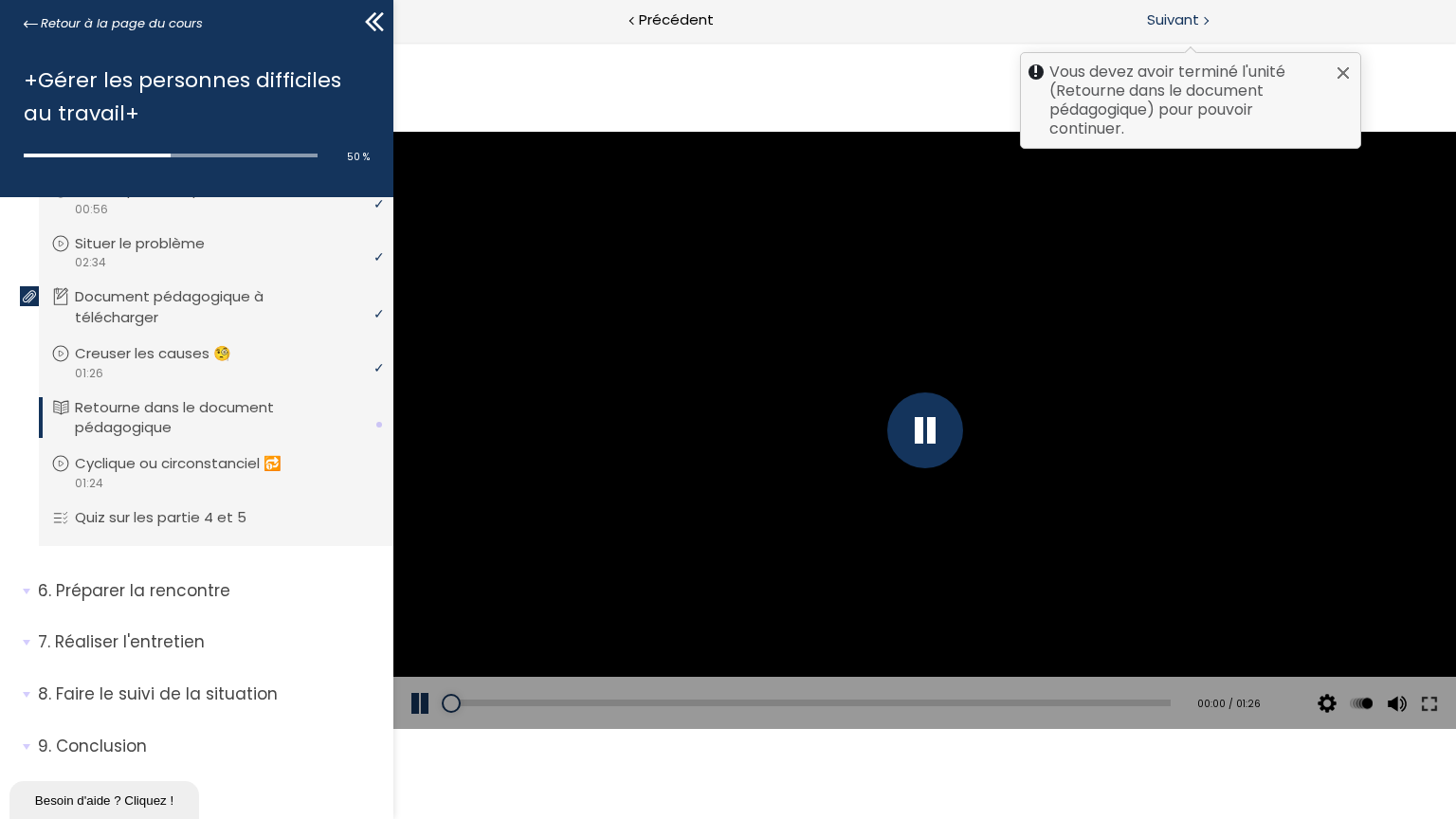
click at [1193, 15] on span "Suivant" at bounding box center [1172, 21] width 52 height 24
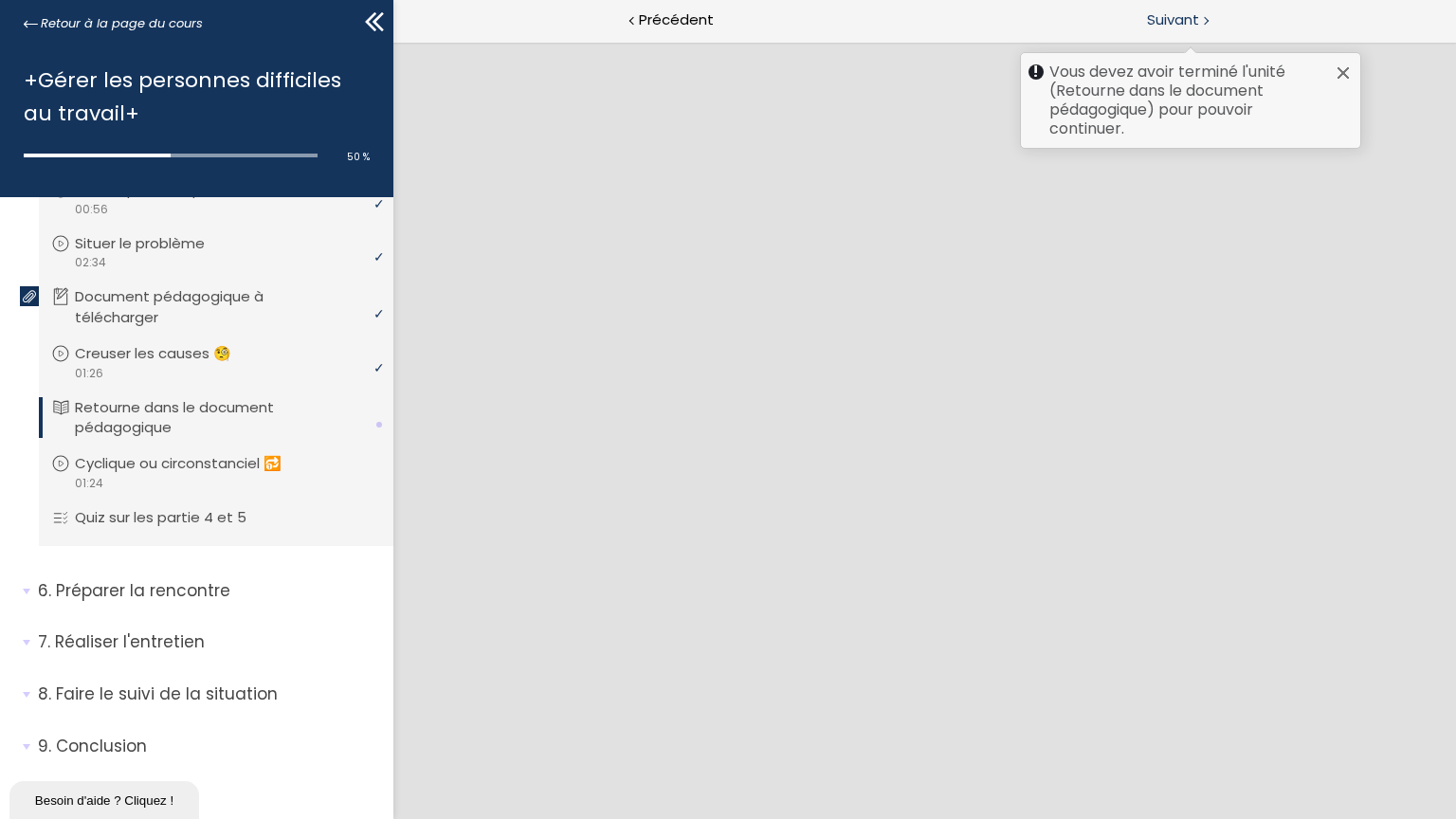
click at [1193, 15] on span "Suivant" at bounding box center [1172, 21] width 52 height 24
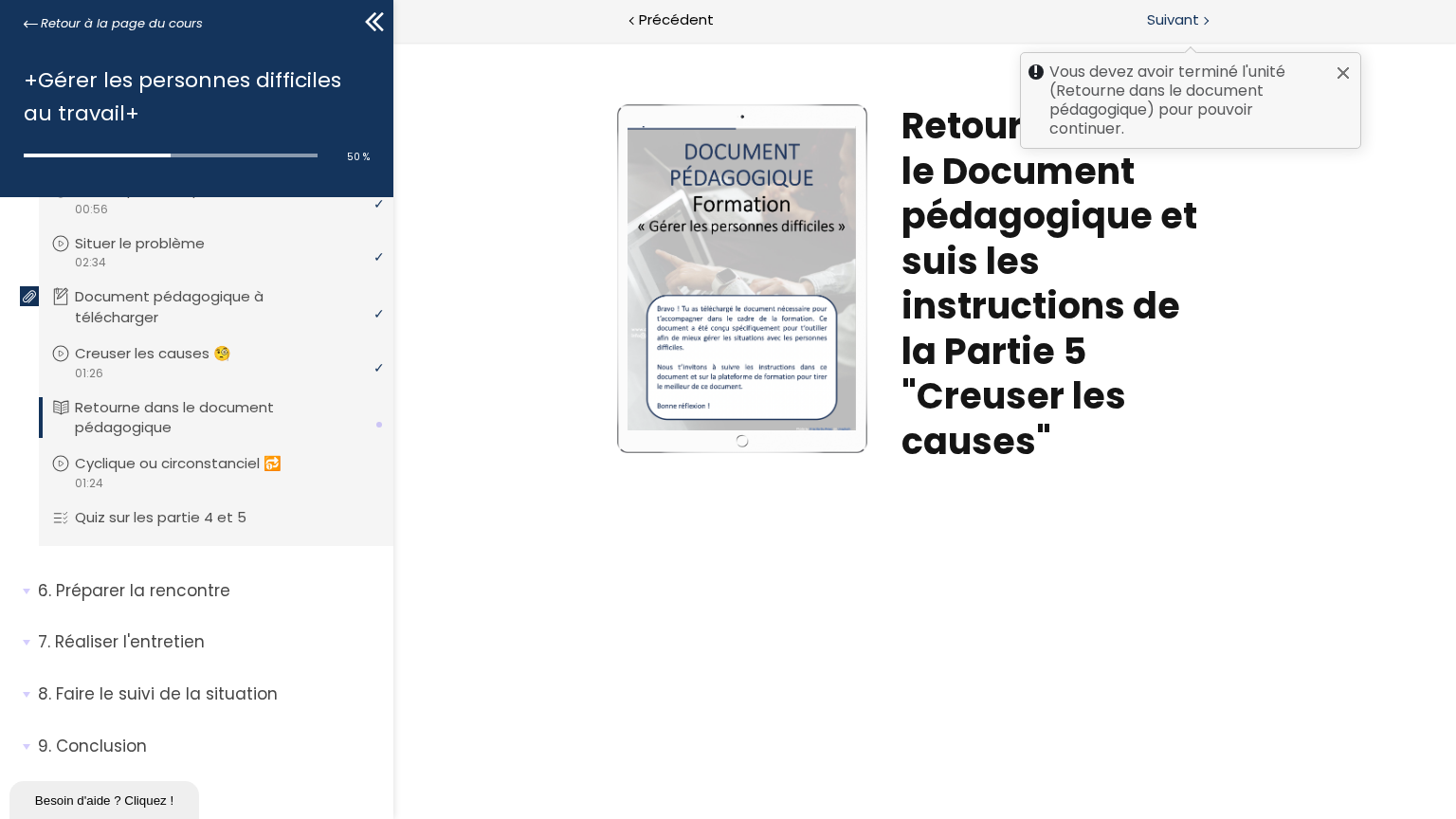
click at [1193, 15] on span "Suivant" at bounding box center [1172, 21] width 52 height 24
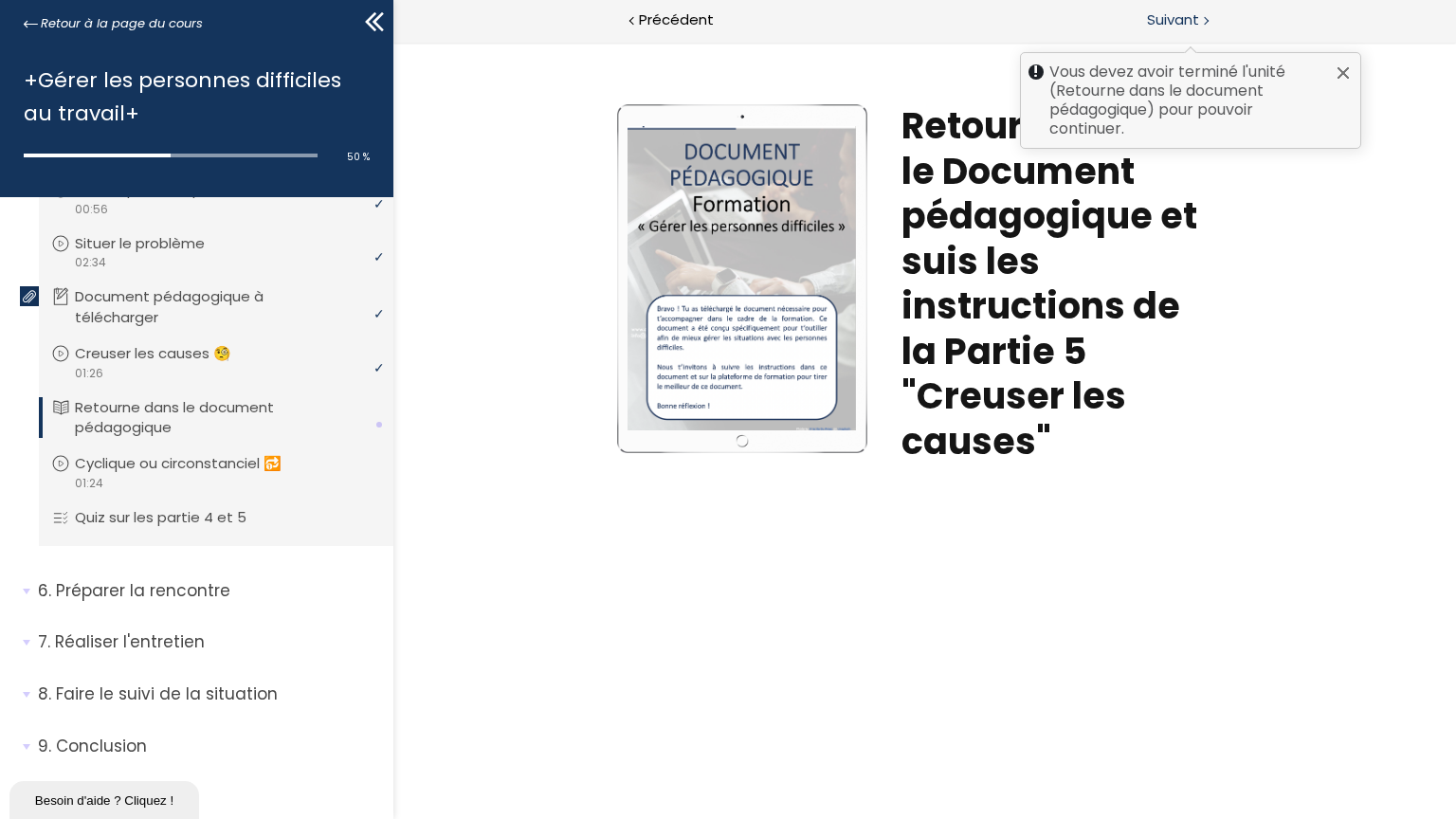
click at [1193, 15] on span "Suivant" at bounding box center [1172, 21] width 52 height 24
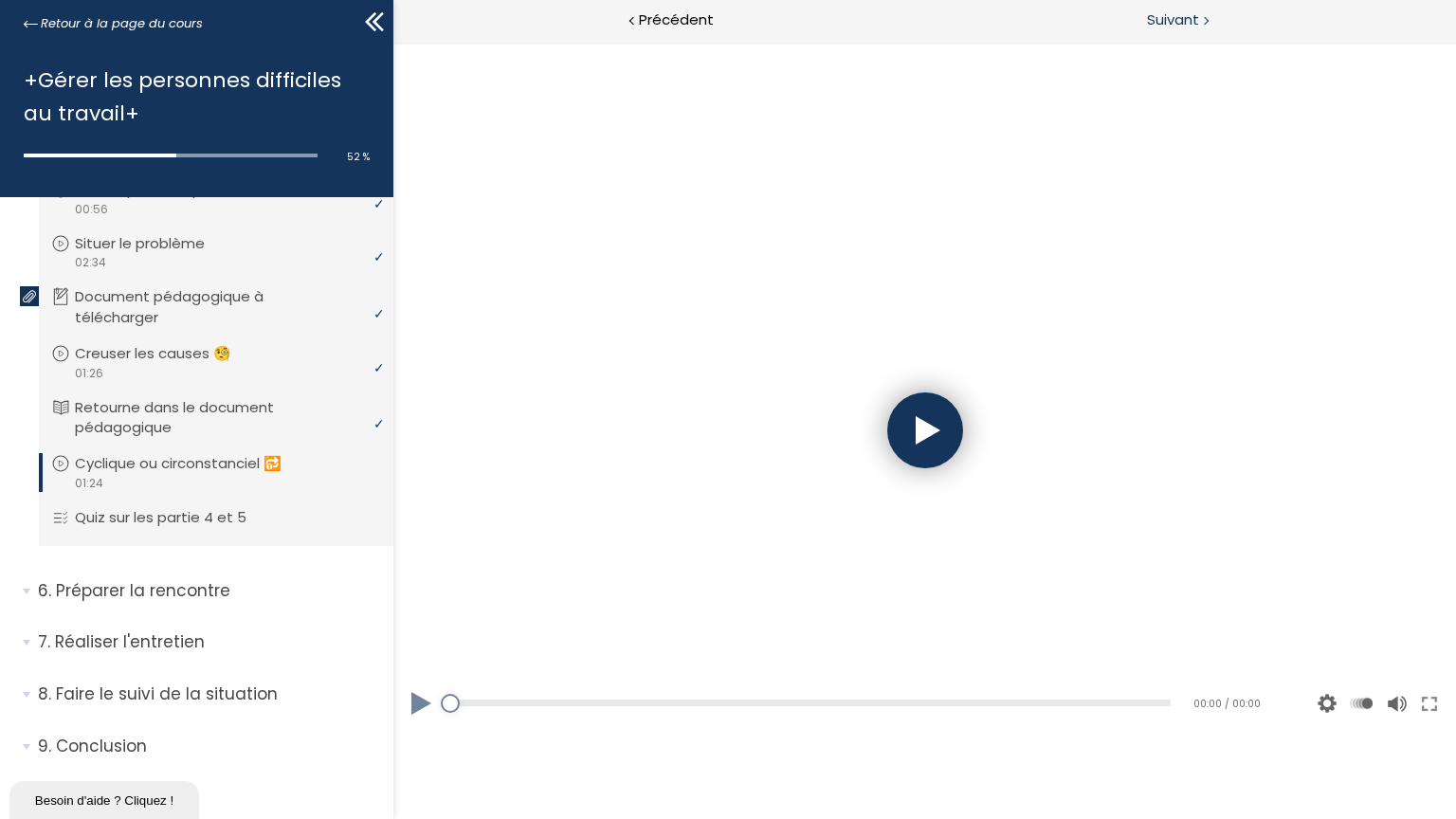
click at [1188, 20] on span "Suivant" at bounding box center [1172, 21] width 52 height 24
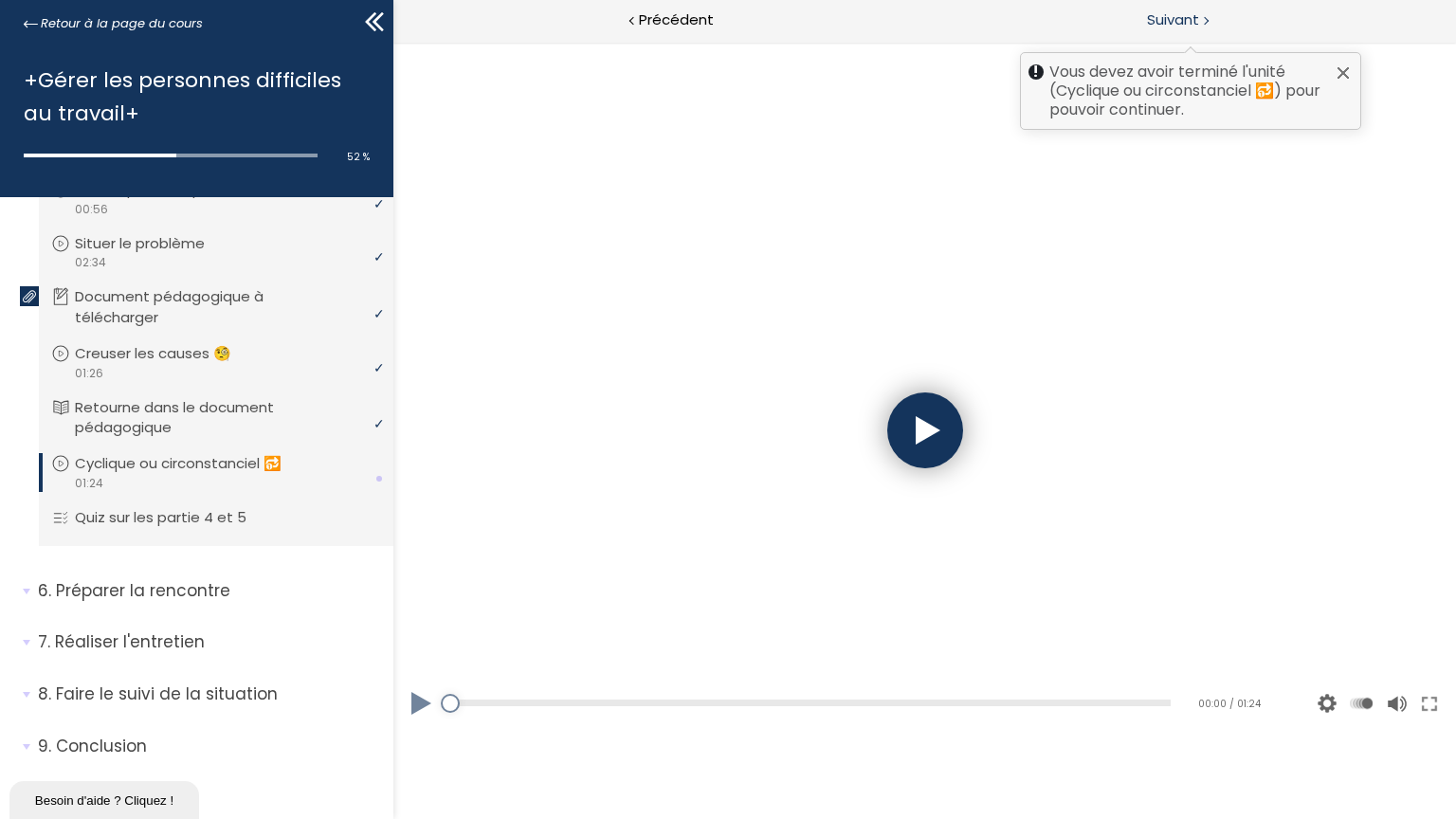
click at [1188, 20] on span "Suivant" at bounding box center [1172, 21] width 52 height 24
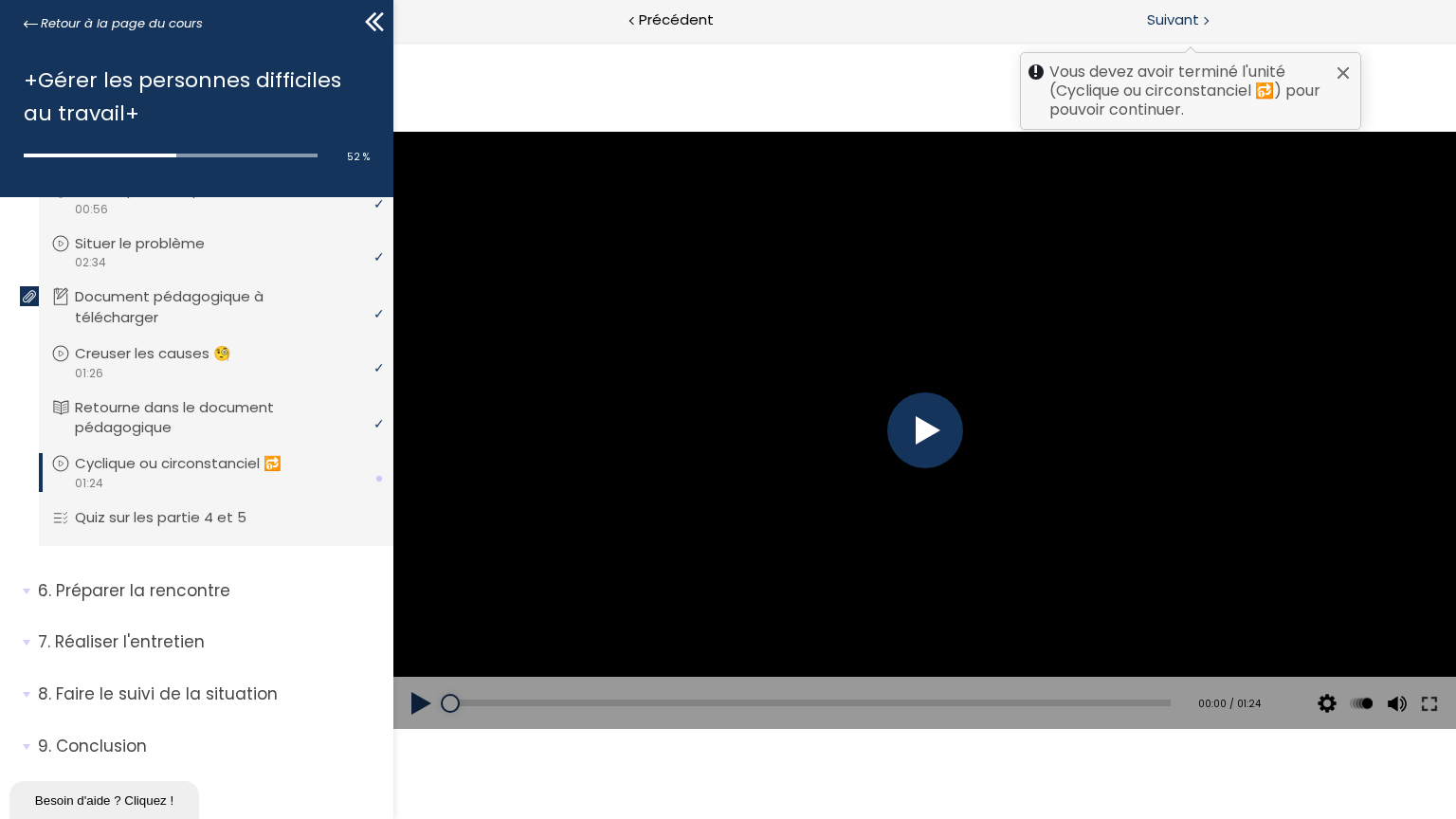
click at [1188, 20] on span "Suivant" at bounding box center [1172, 21] width 52 height 24
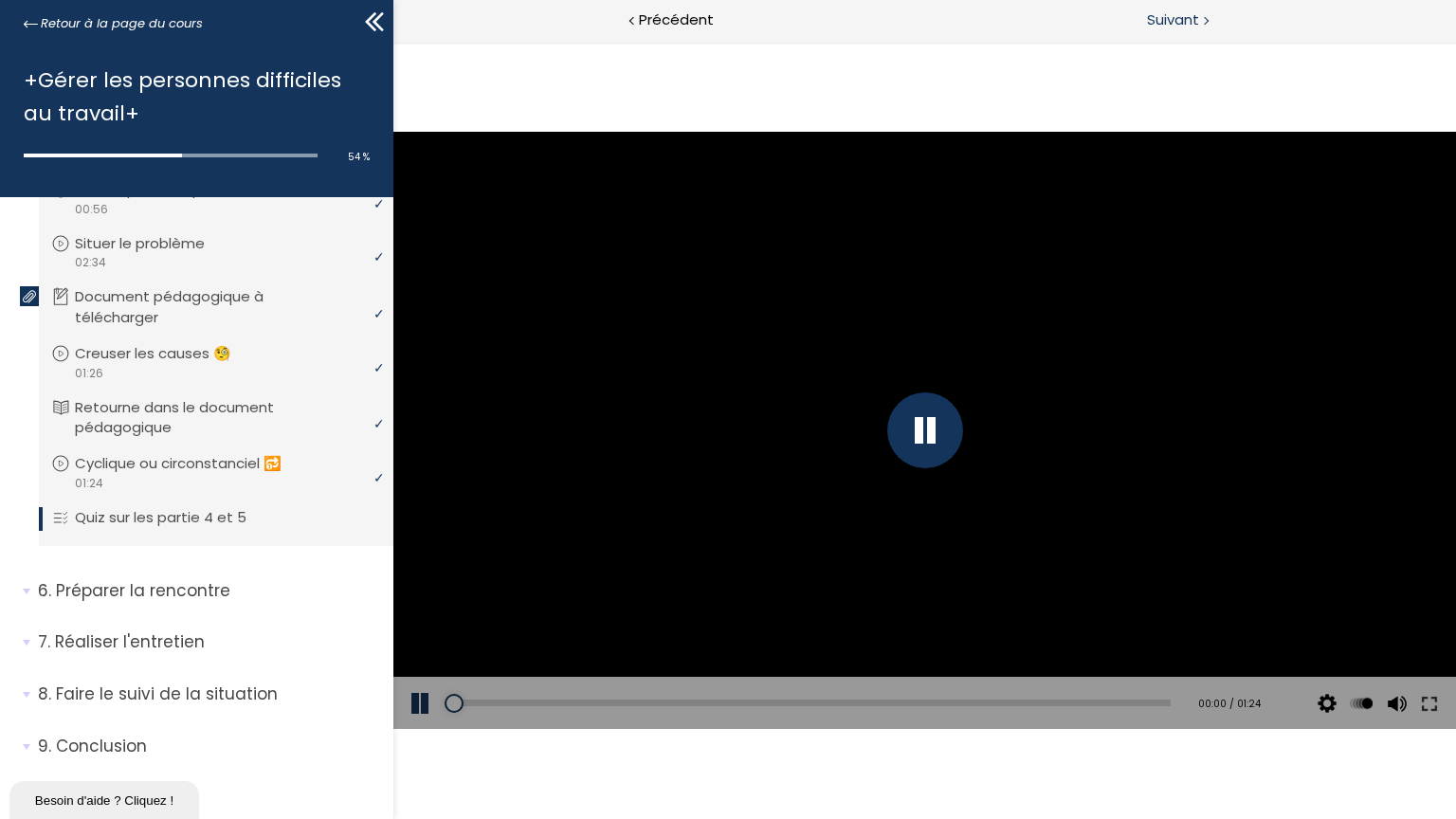
click at [1188, 20] on span "Suivant" at bounding box center [1172, 21] width 52 height 24
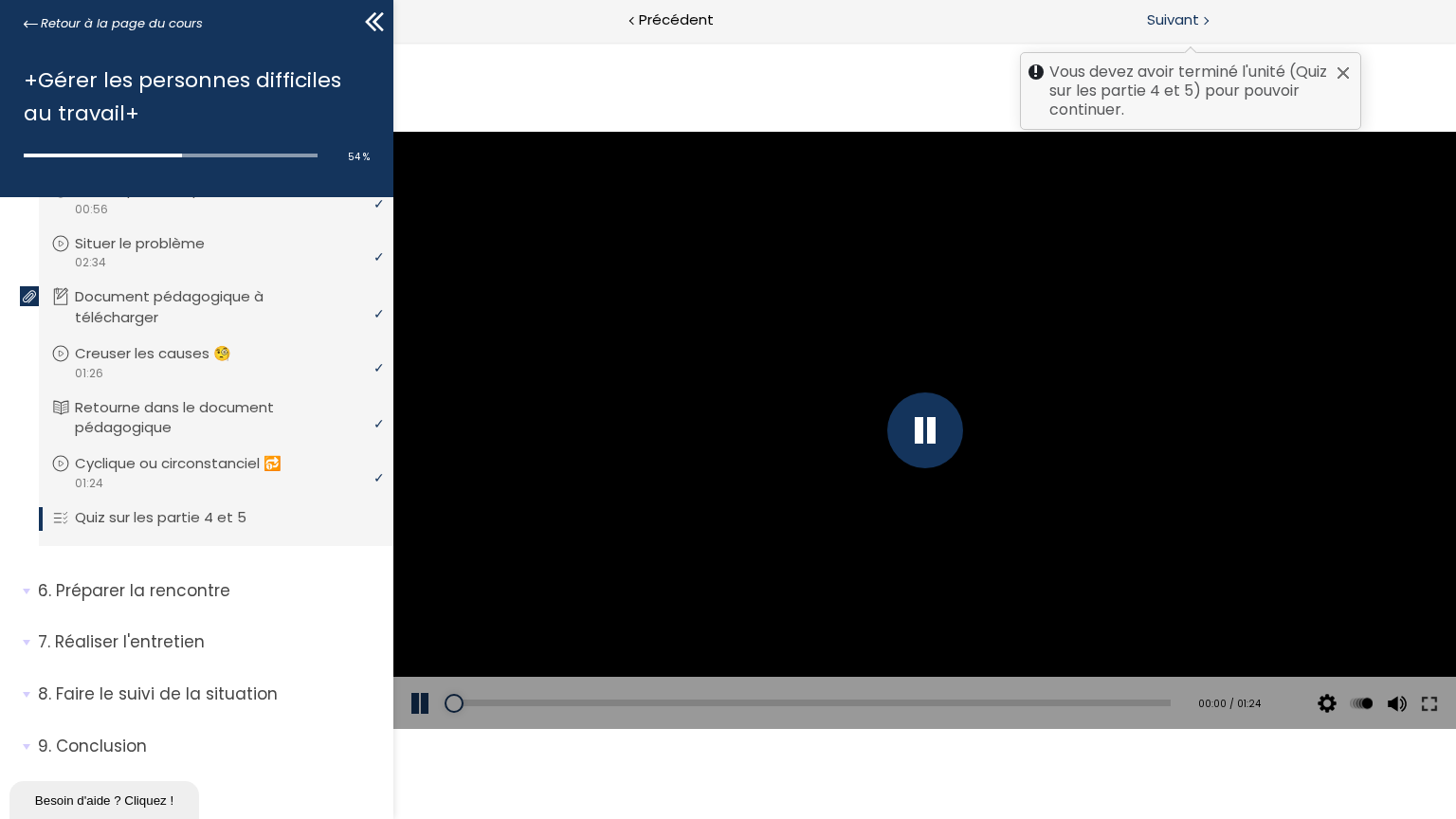
click at [1188, 20] on span "Suivant" at bounding box center [1172, 21] width 52 height 24
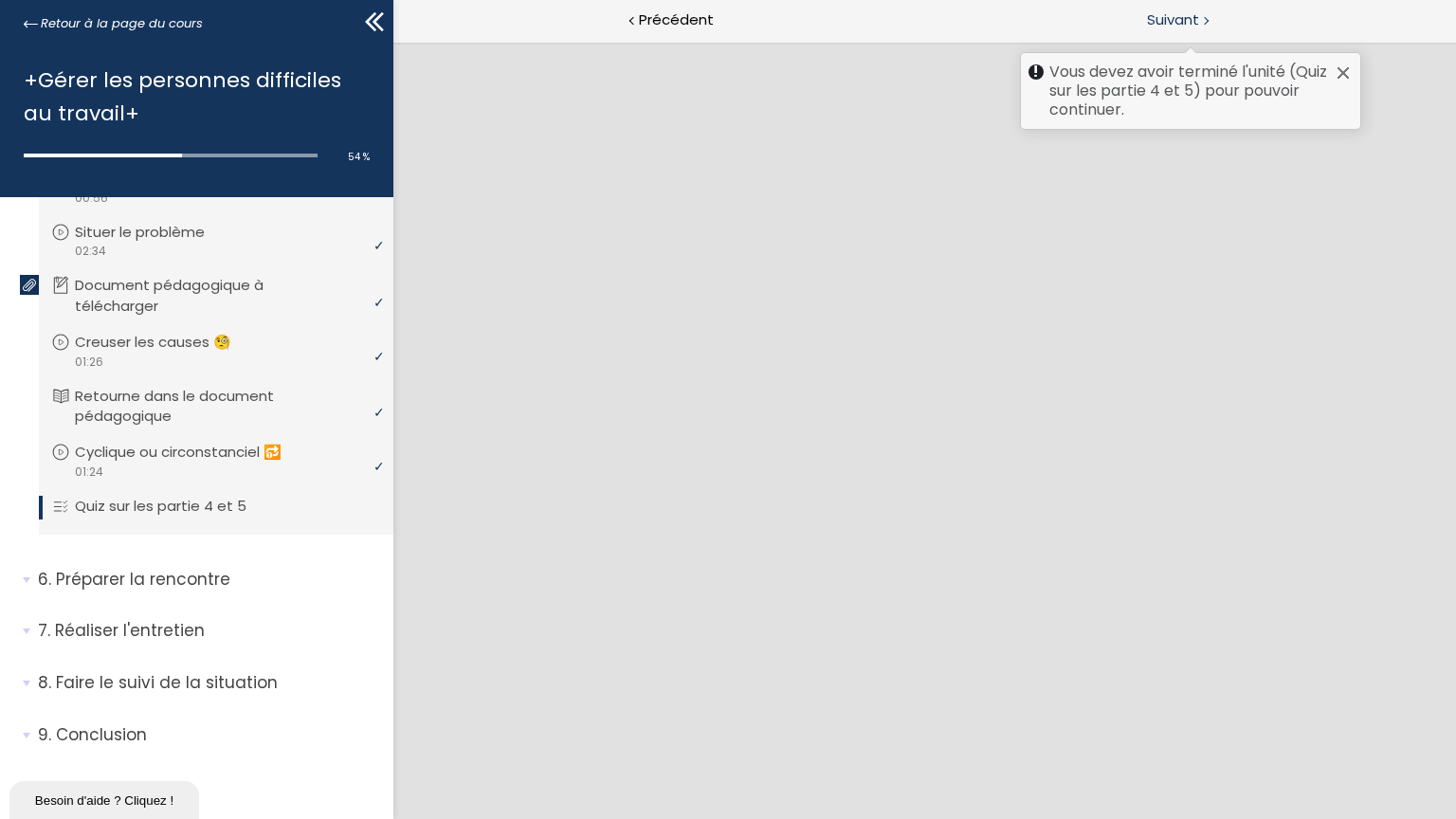
click at [1188, 20] on span "Suivant" at bounding box center [1172, 21] width 52 height 24
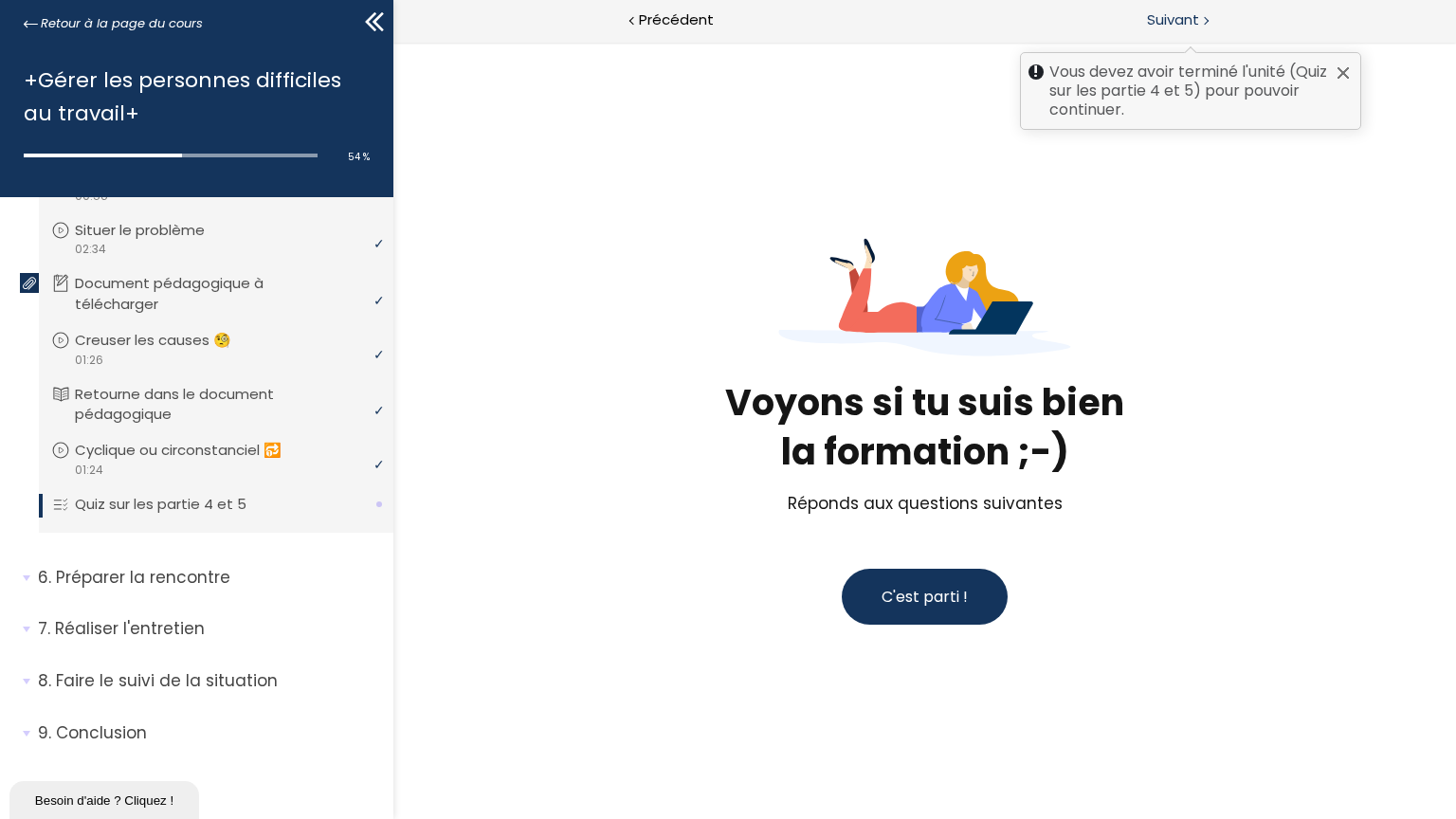
click at [1188, 20] on span "Suivant" at bounding box center [1172, 21] width 52 height 24
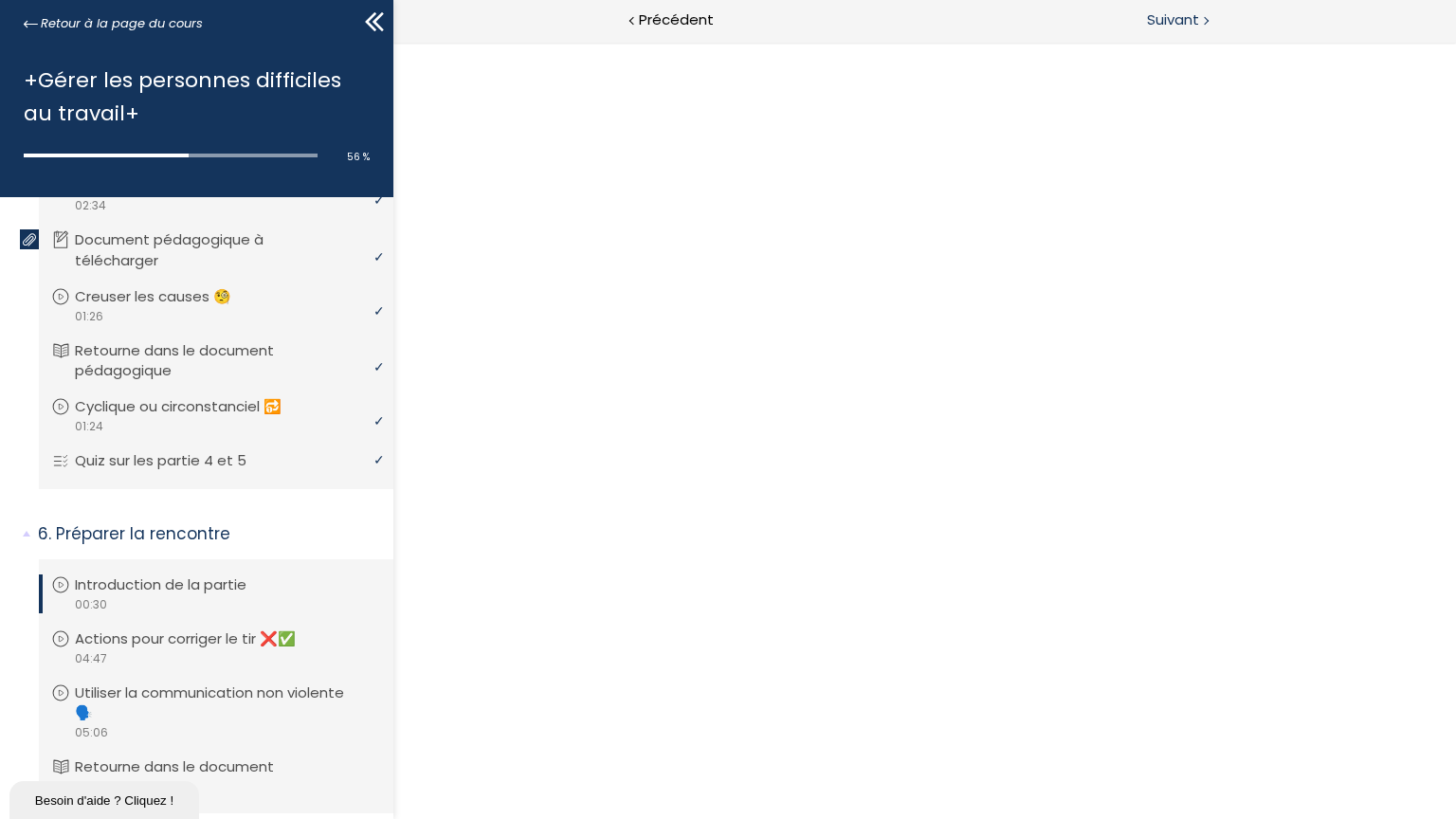
click at [1188, 20] on span "Suivant" at bounding box center [1172, 21] width 52 height 24
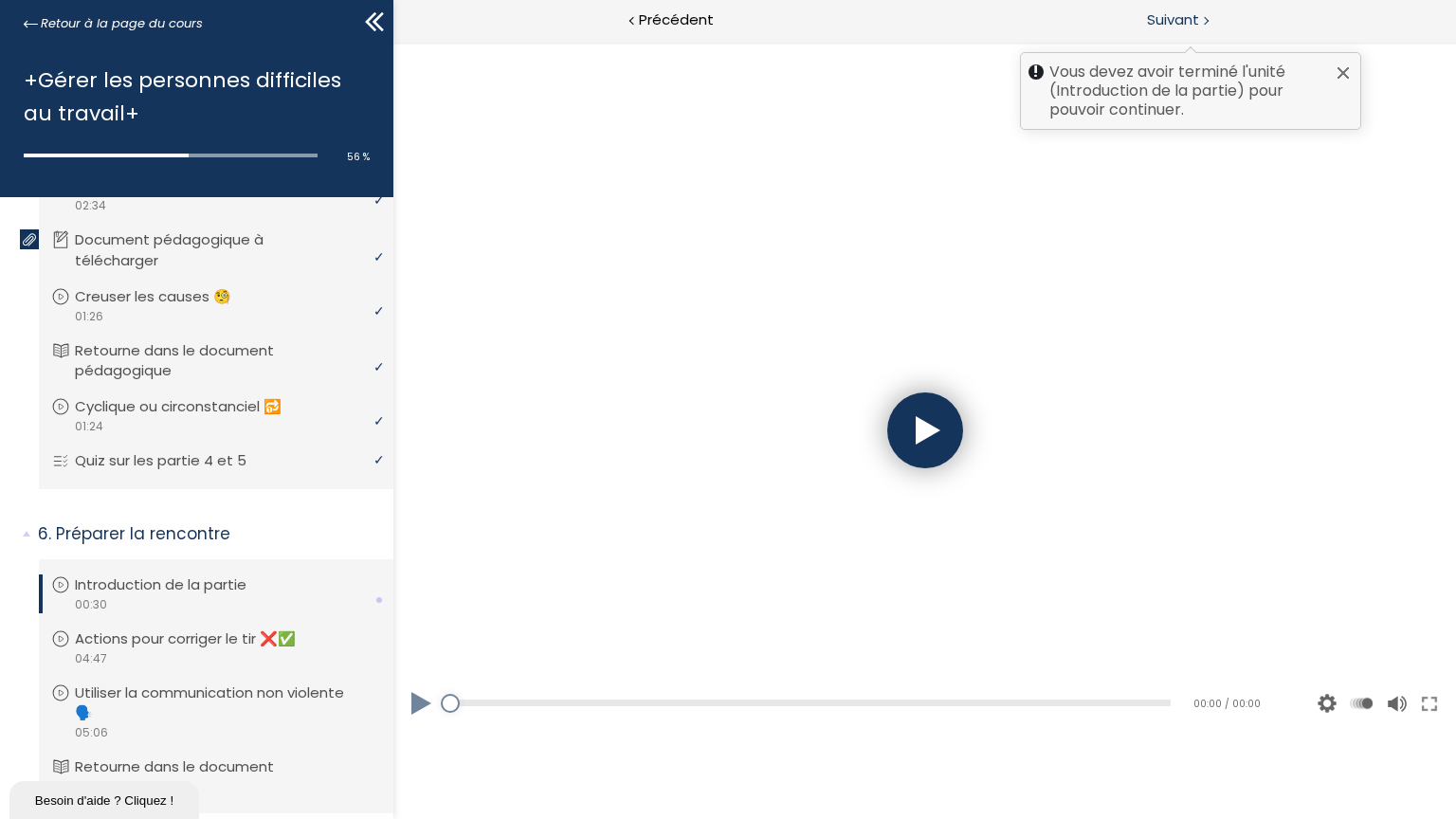
click at [1188, 20] on span "Suivant" at bounding box center [1172, 21] width 52 height 24
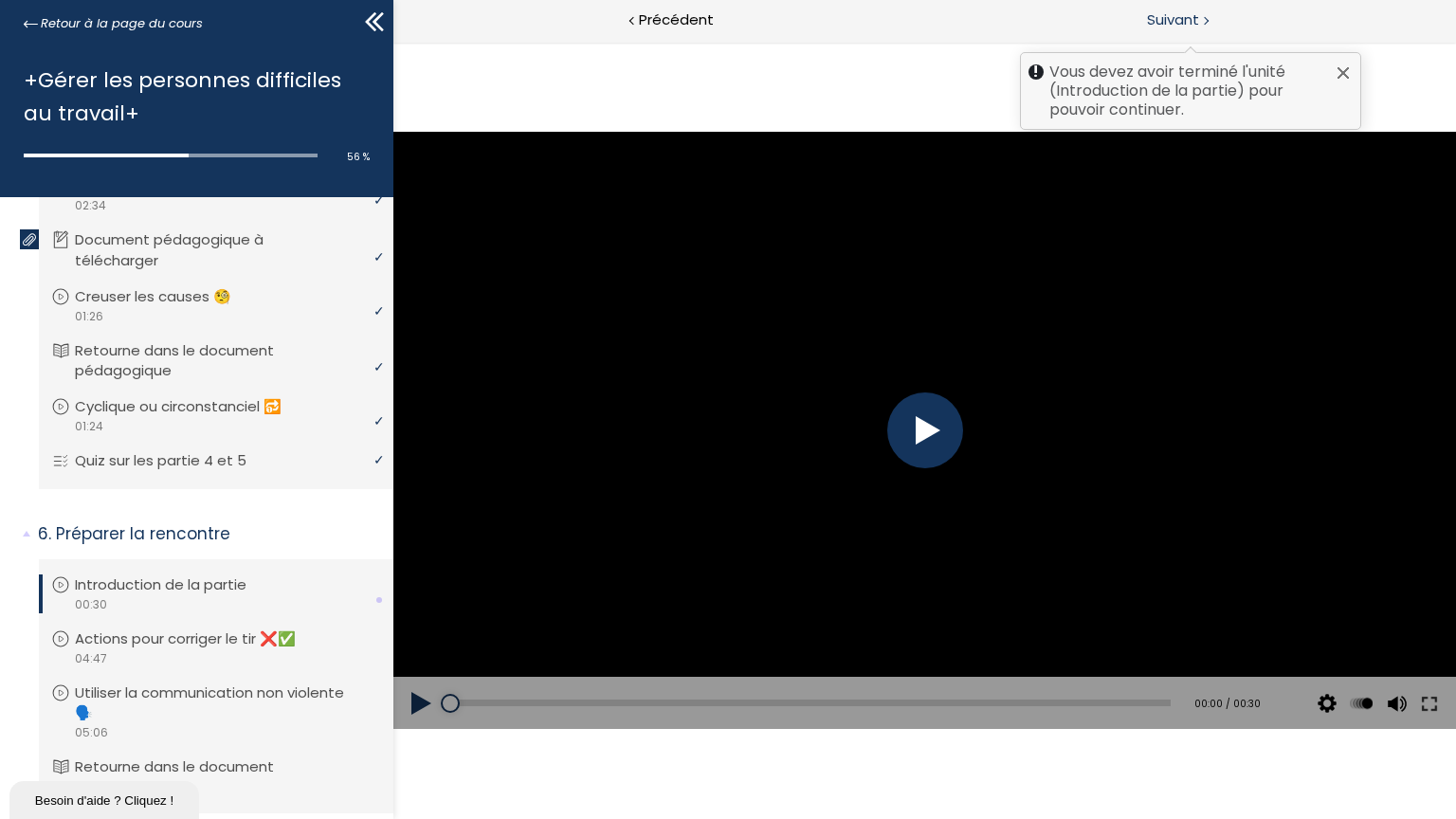
click at [1188, 20] on span "Suivant" at bounding box center [1172, 21] width 52 height 24
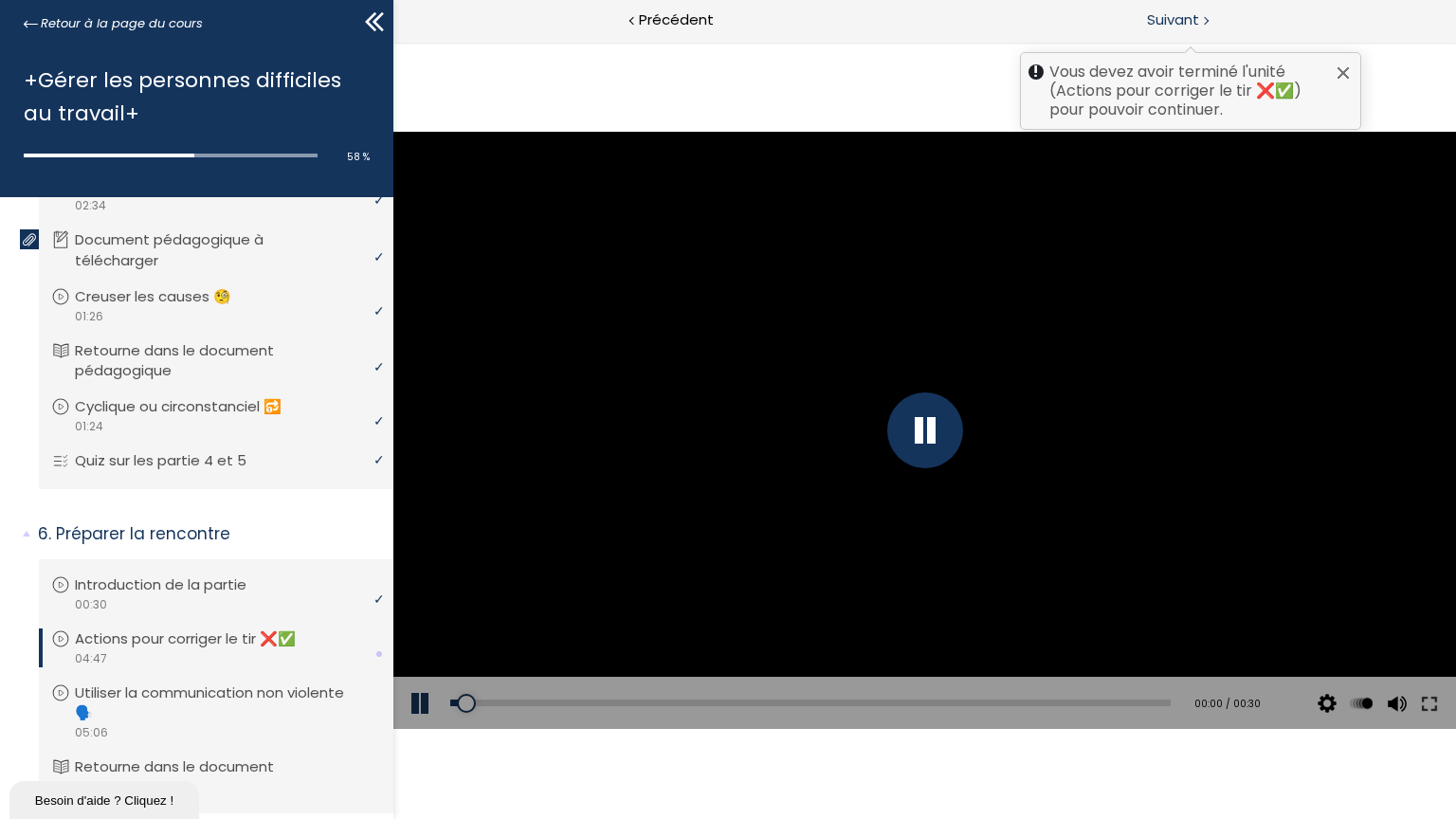
click at [1188, 20] on span "Suivant" at bounding box center [1172, 21] width 52 height 24
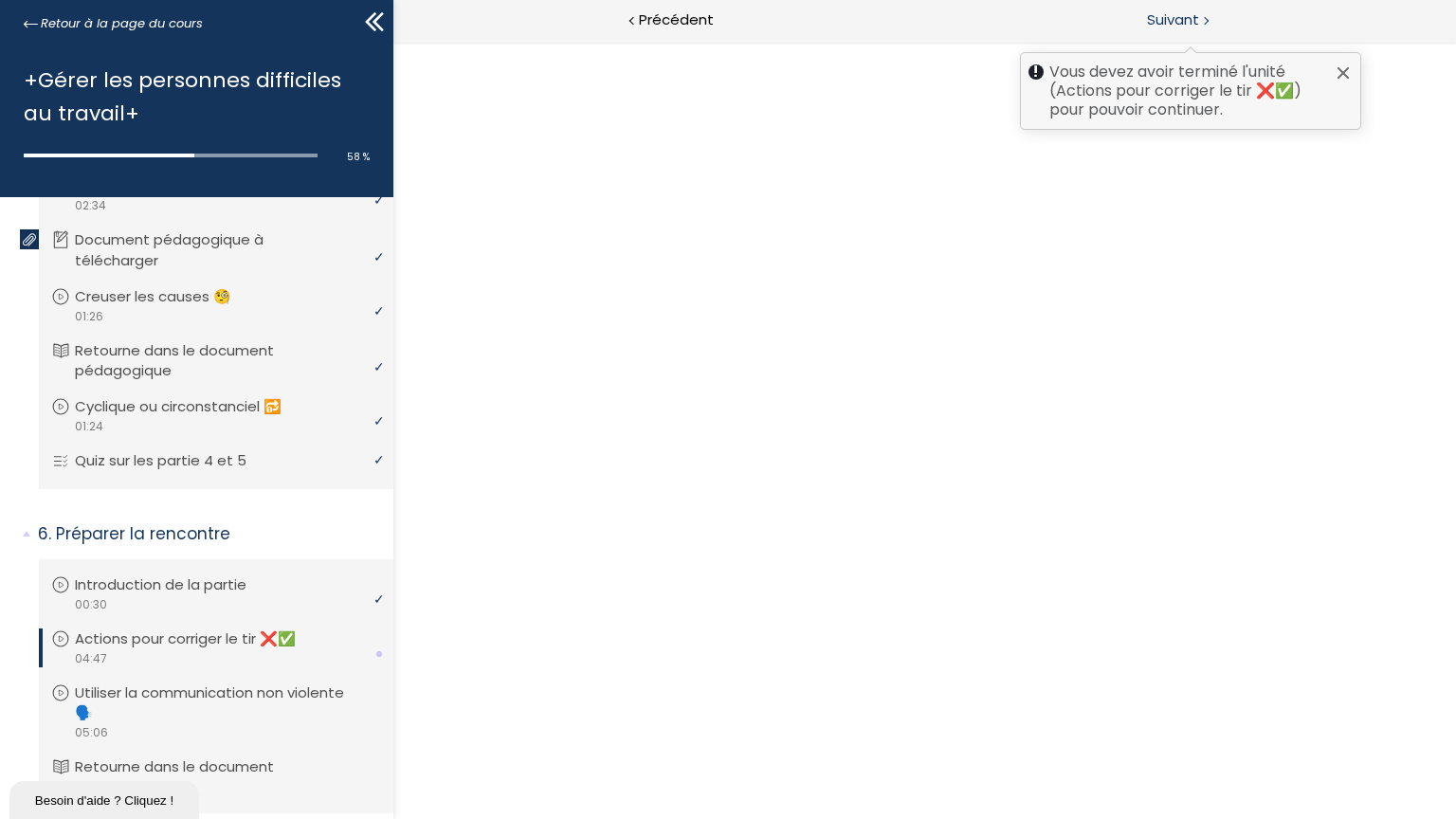
click at [1188, 20] on span "Suivant" at bounding box center [1172, 21] width 52 height 24
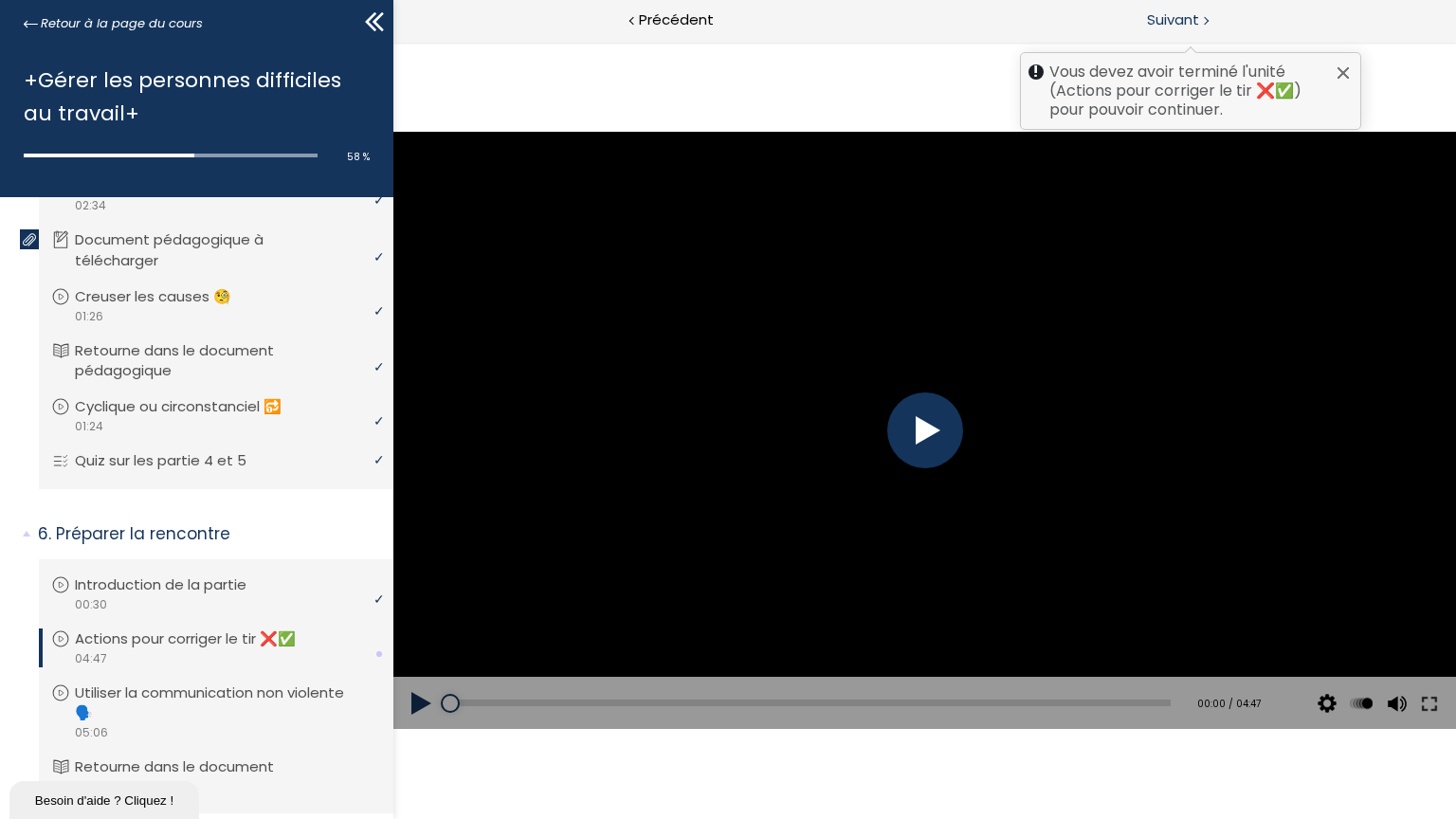
click at [1188, 20] on span "Suivant" at bounding box center [1172, 21] width 52 height 24
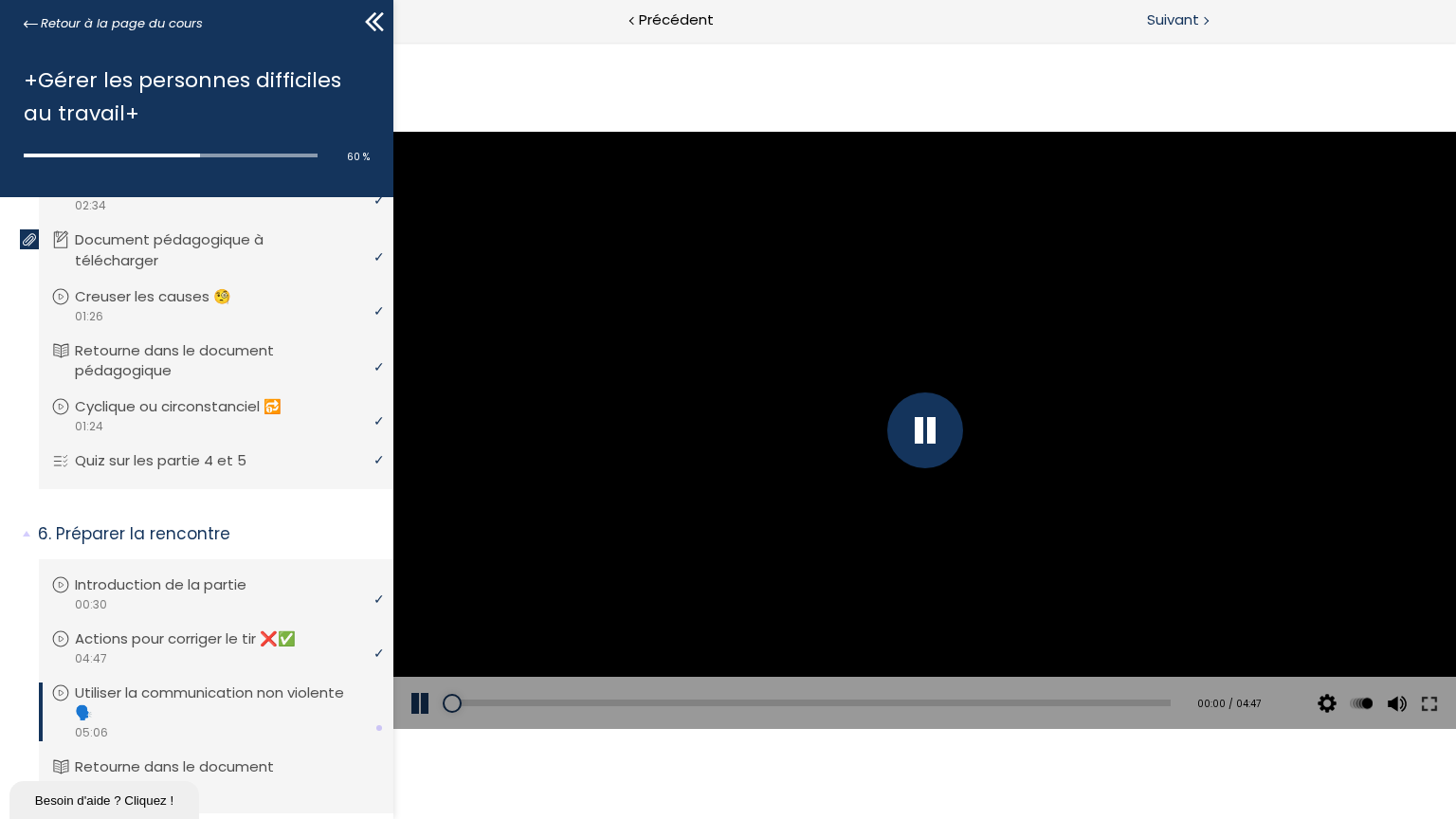
click at [1188, 20] on span "Suivant" at bounding box center [1172, 21] width 52 height 24
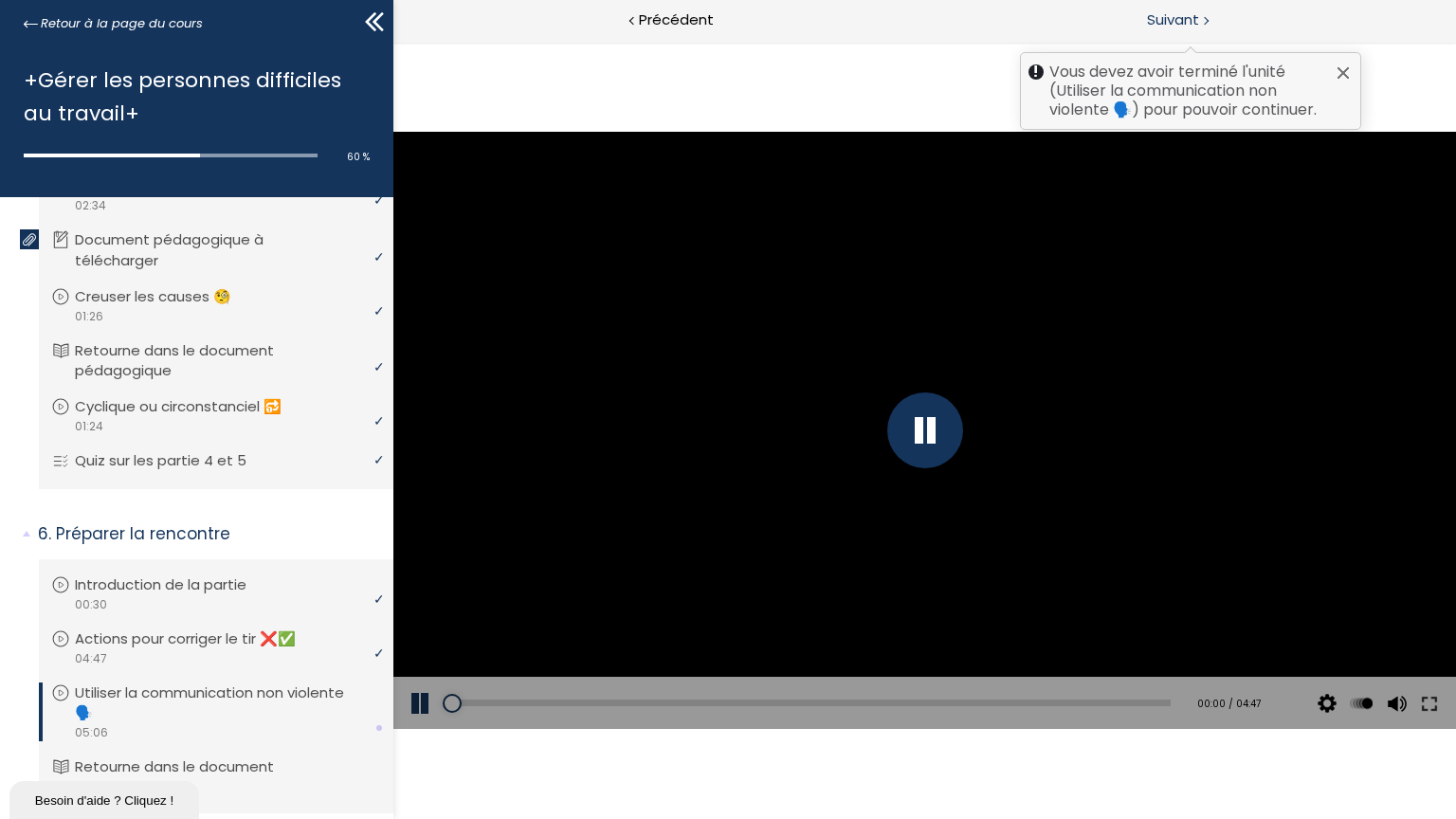
click at [1188, 20] on span "Suivant" at bounding box center [1172, 21] width 52 height 24
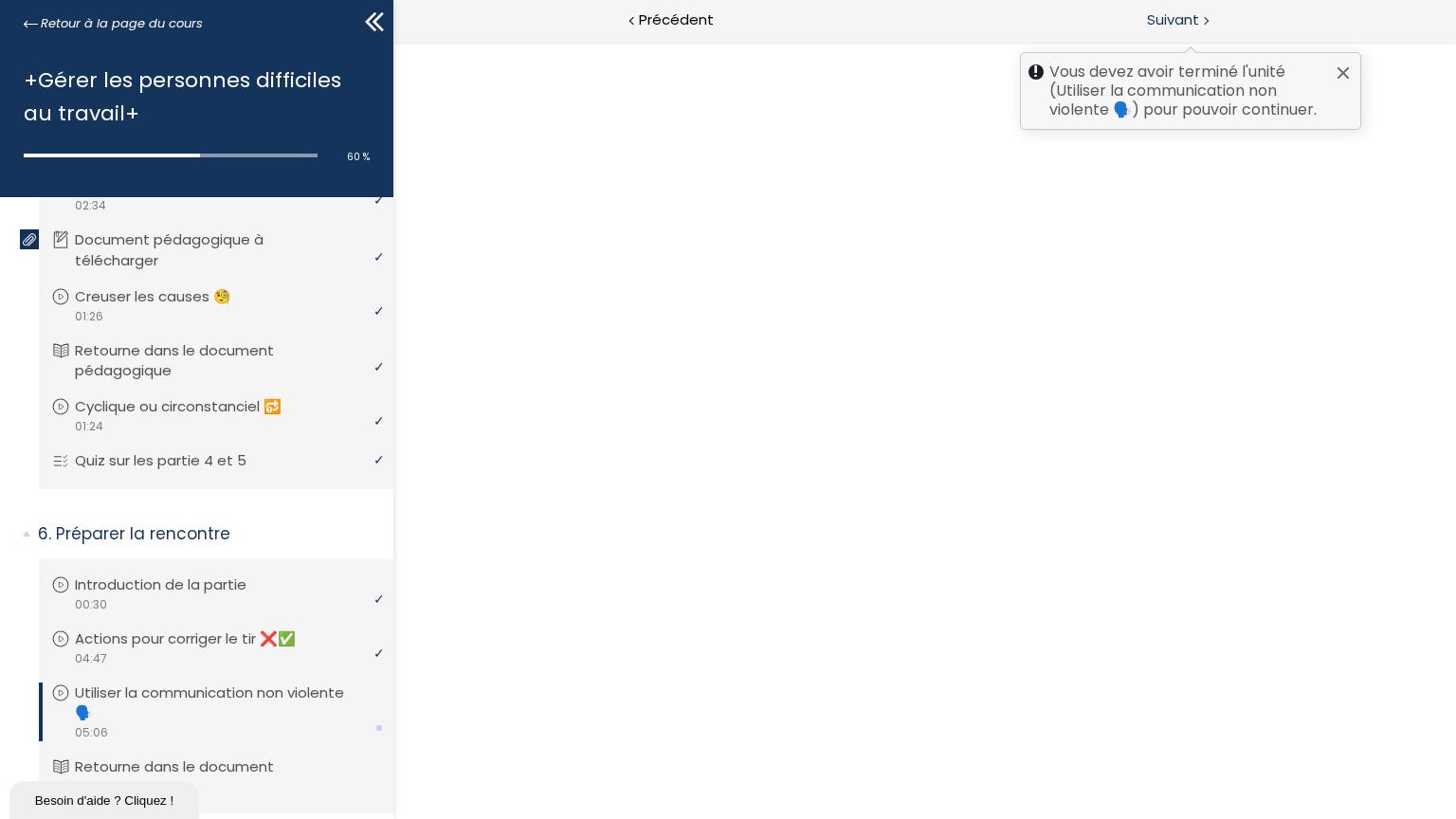
click at [1188, 20] on span "Suivant" at bounding box center [1172, 21] width 52 height 24
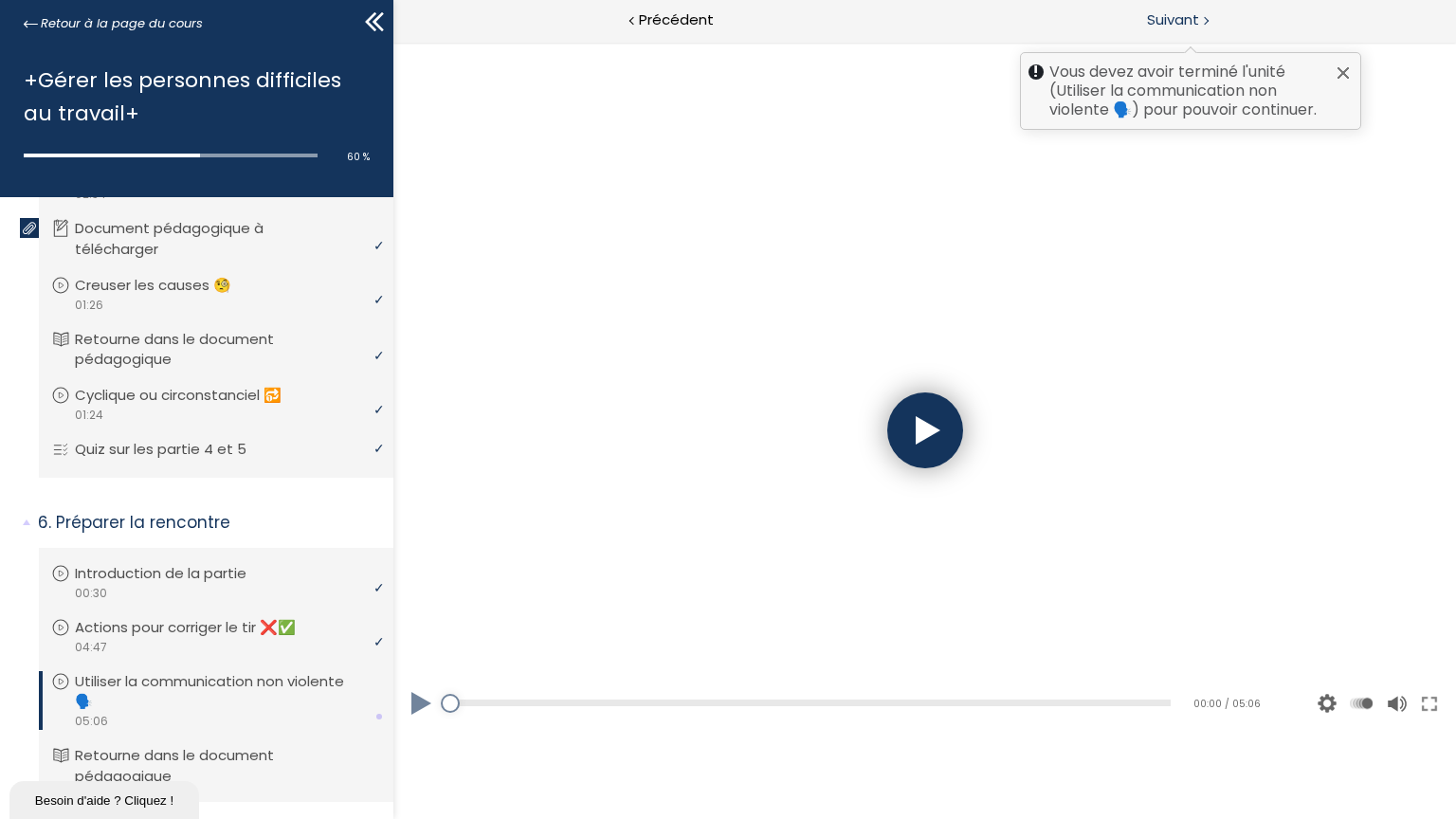
click at [1188, 20] on span "Suivant" at bounding box center [1172, 21] width 52 height 24
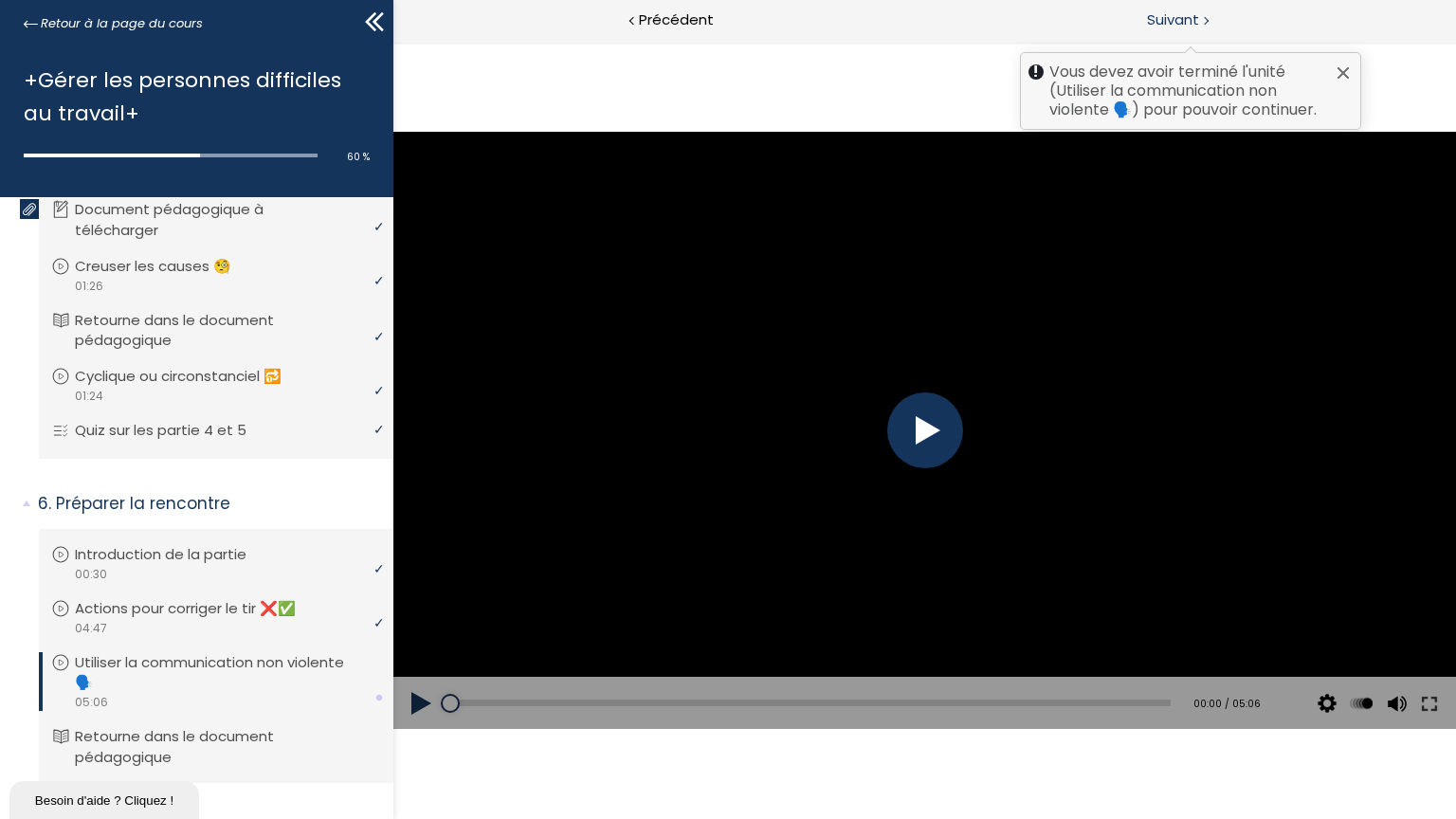
click at [1188, 20] on span "Suivant" at bounding box center [1172, 21] width 52 height 24
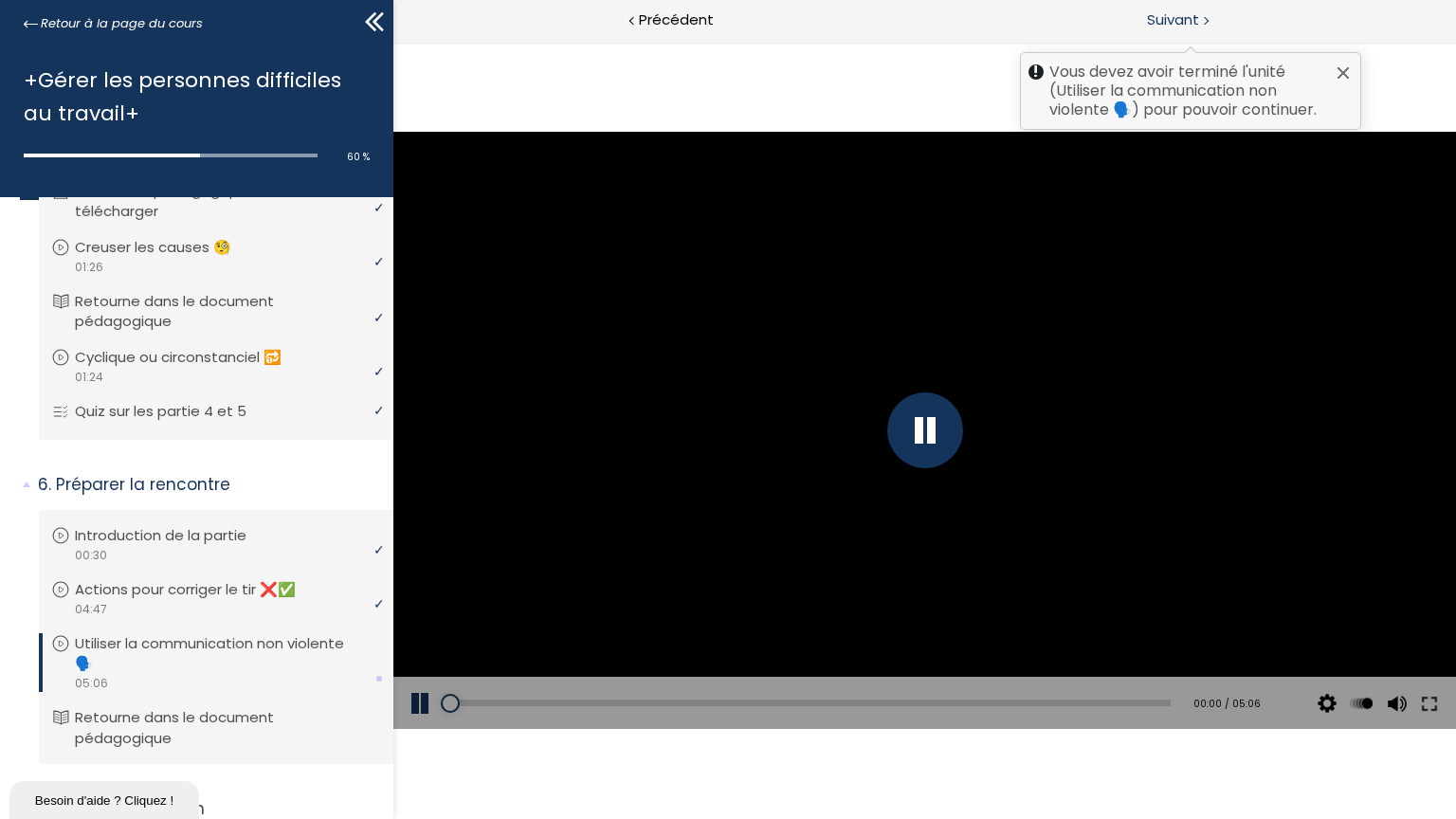
click at [1188, 20] on span "Suivant" at bounding box center [1172, 21] width 52 height 24
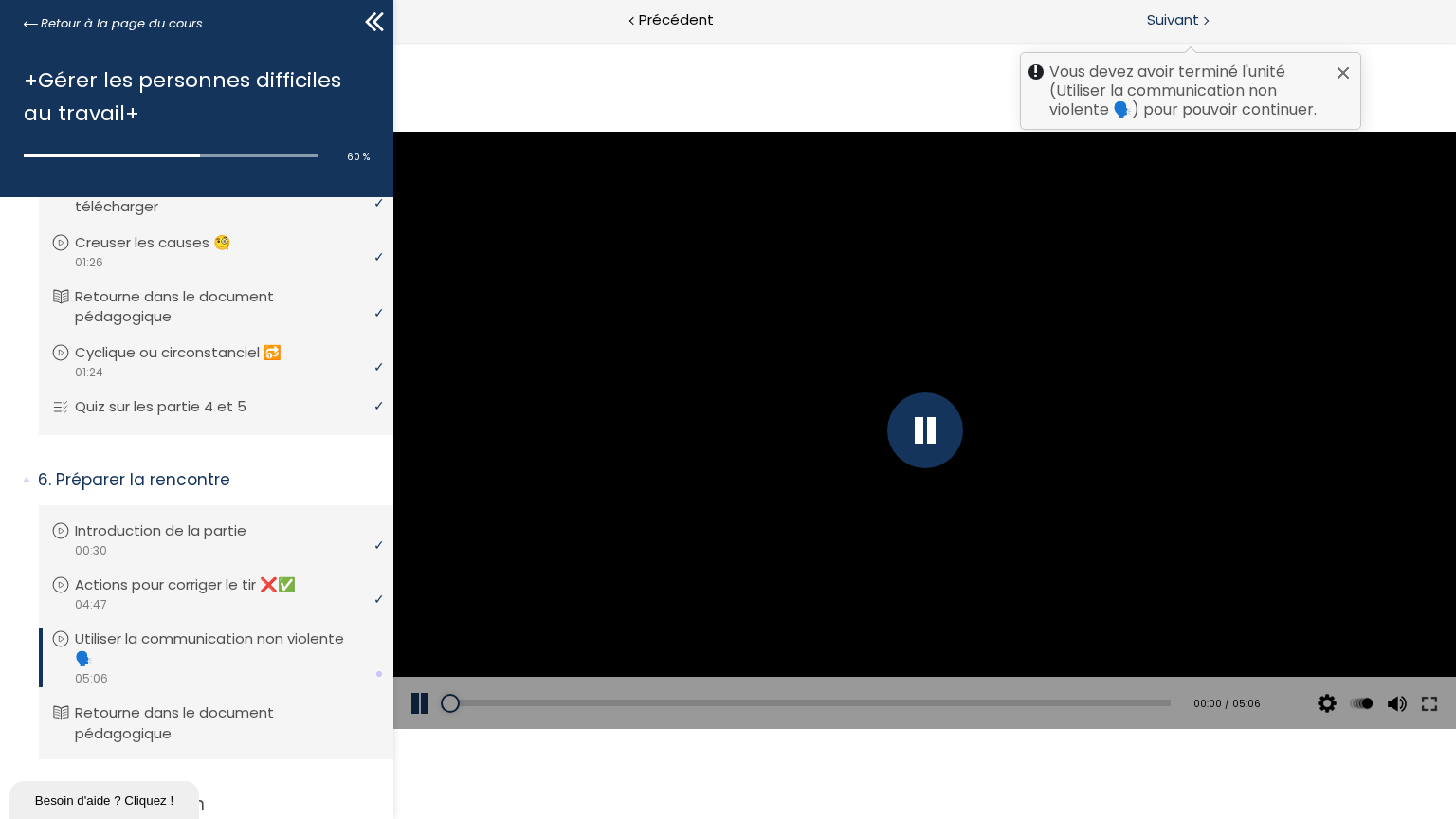
click at [1188, 20] on span "Suivant" at bounding box center [1172, 21] width 52 height 24
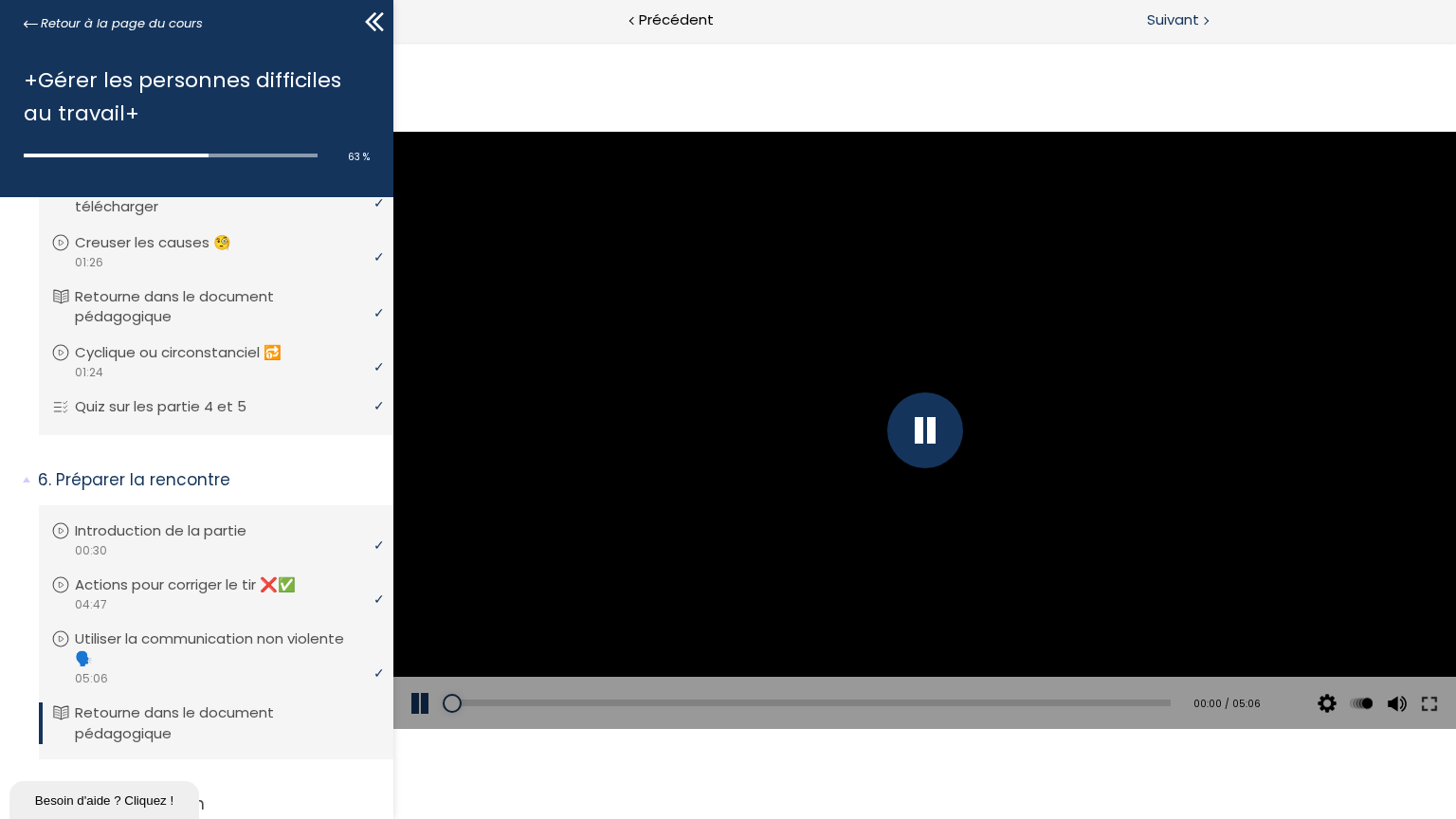
click at [1188, 20] on span "Suivant" at bounding box center [1172, 21] width 52 height 24
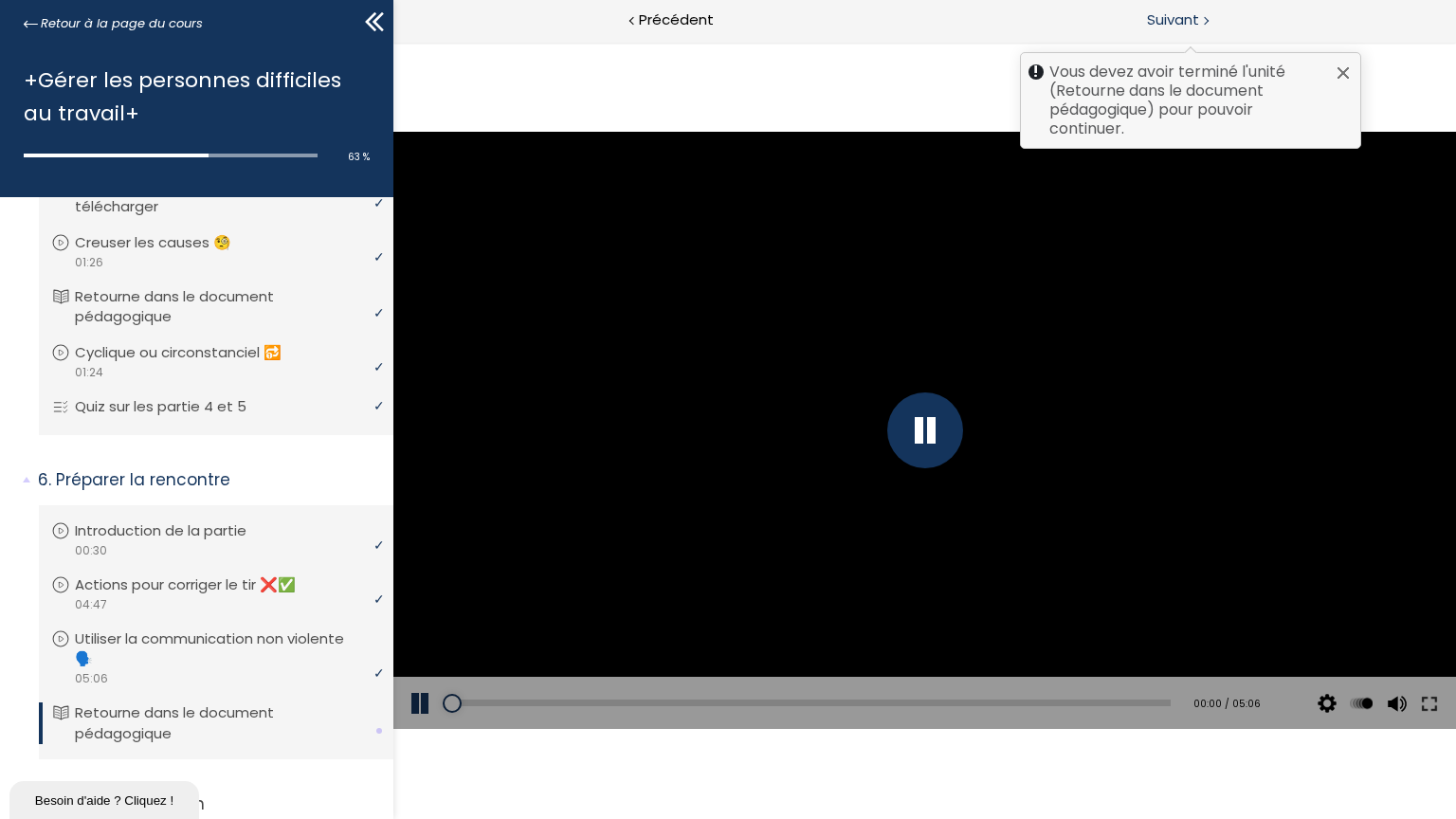
click at [1188, 20] on span "Suivant" at bounding box center [1172, 21] width 52 height 24
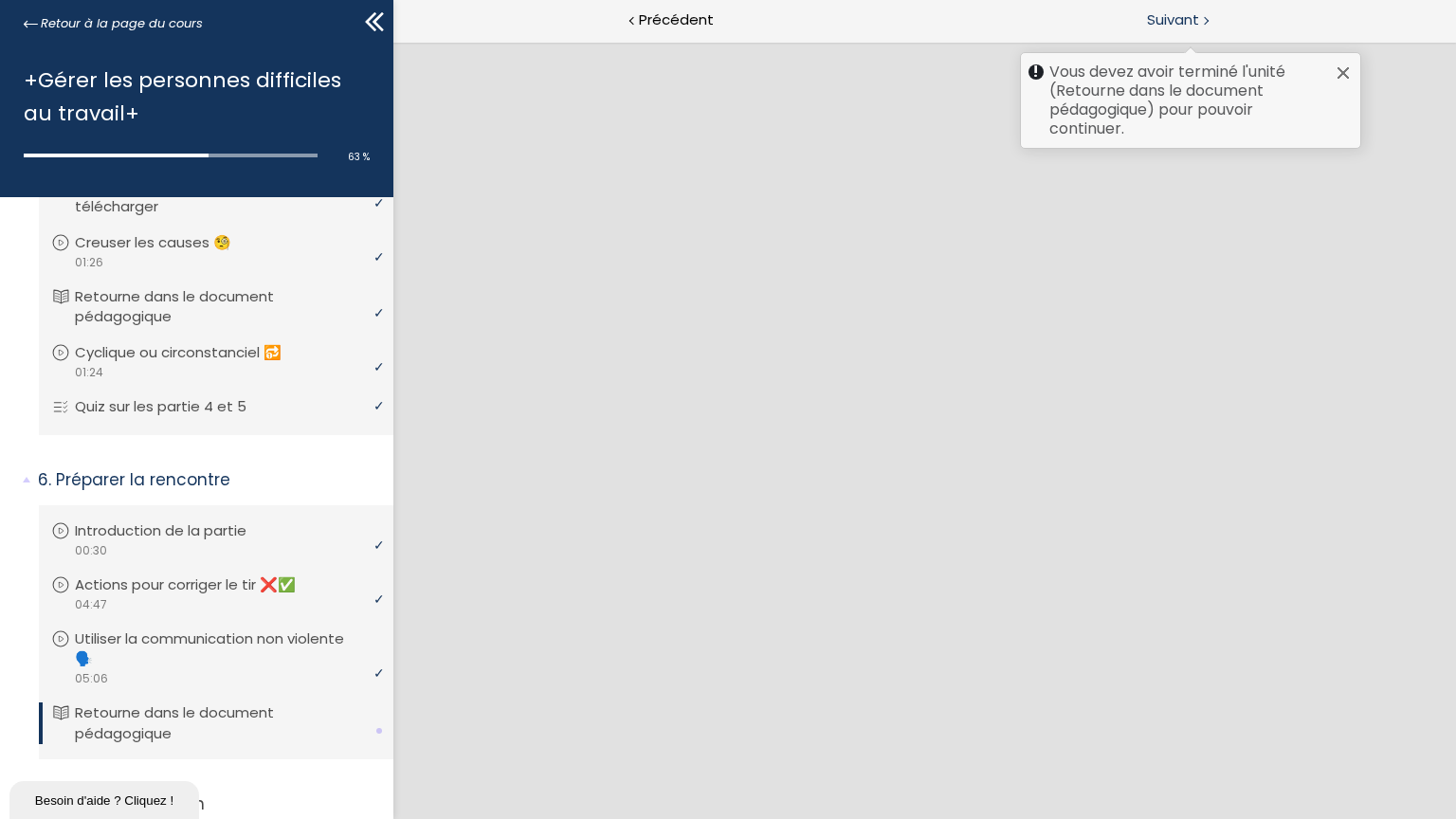
click at [1188, 20] on span "Suivant" at bounding box center [1172, 21] width 52 height 24
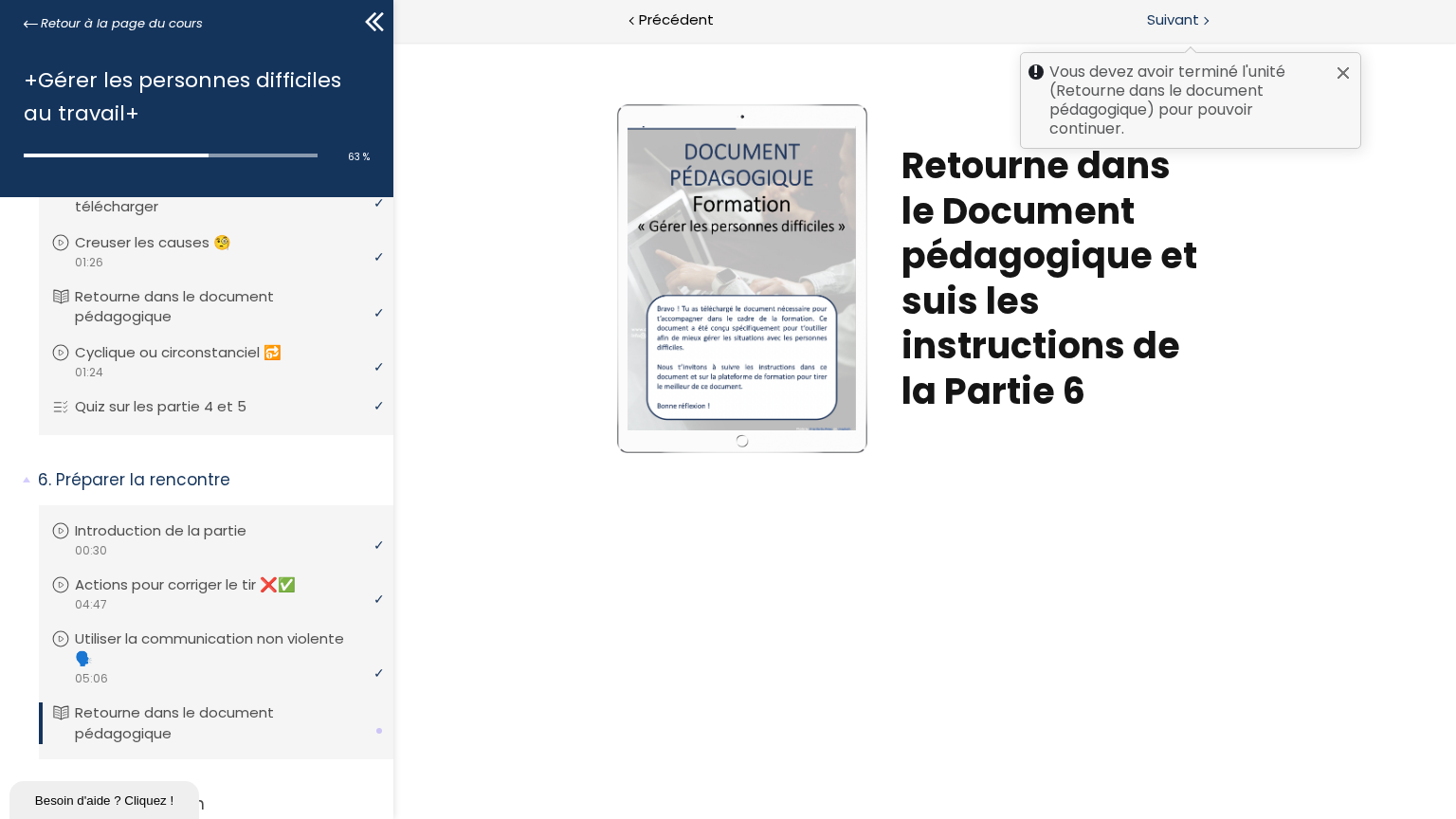
click at [1188, 20] on span "Suivant" at bounding box center [1172, 21] width 52 height 24
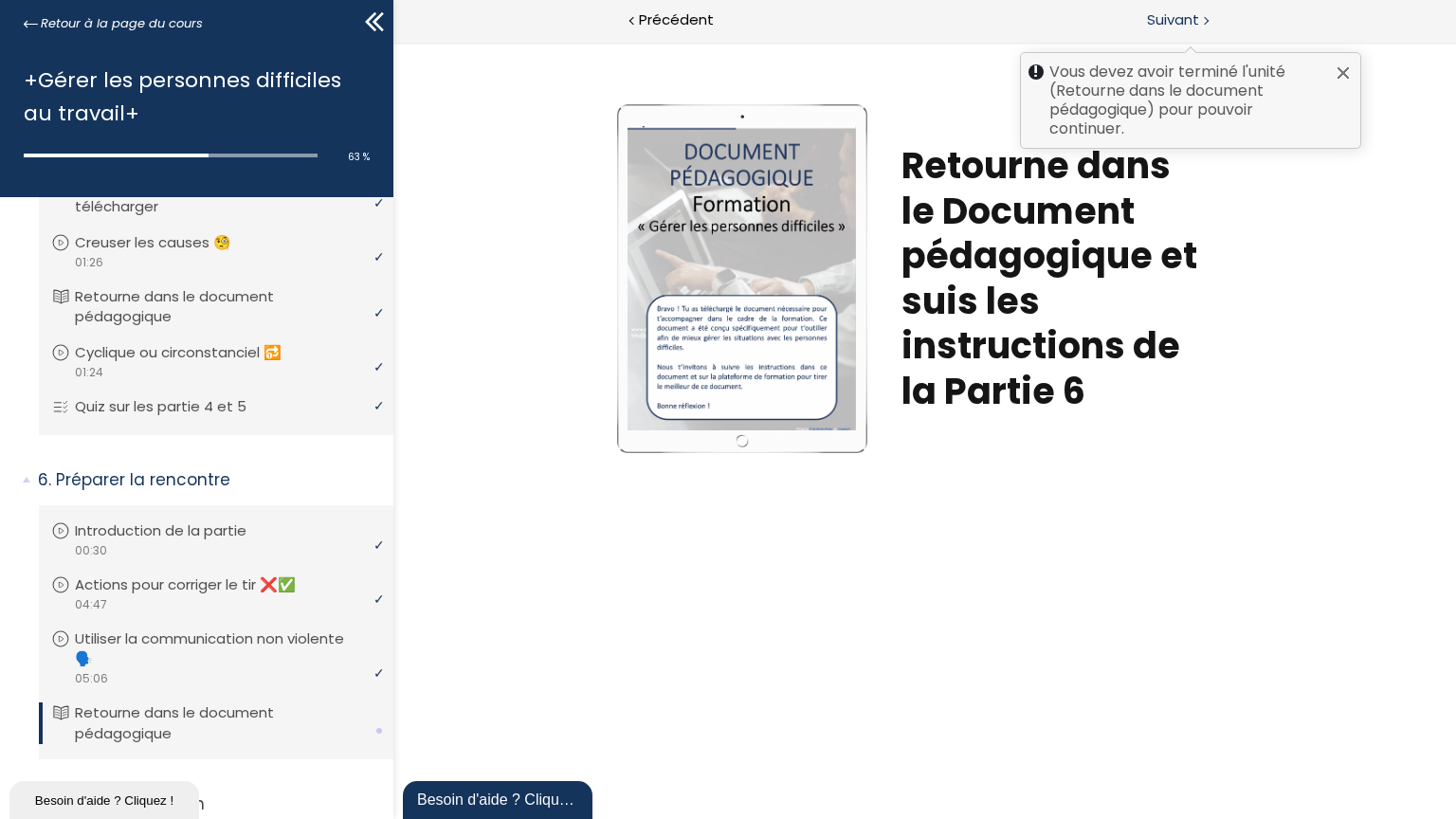
click at [1188, 20] on span "Suivant" at bounding box center [1172, 21] width 52 height 24
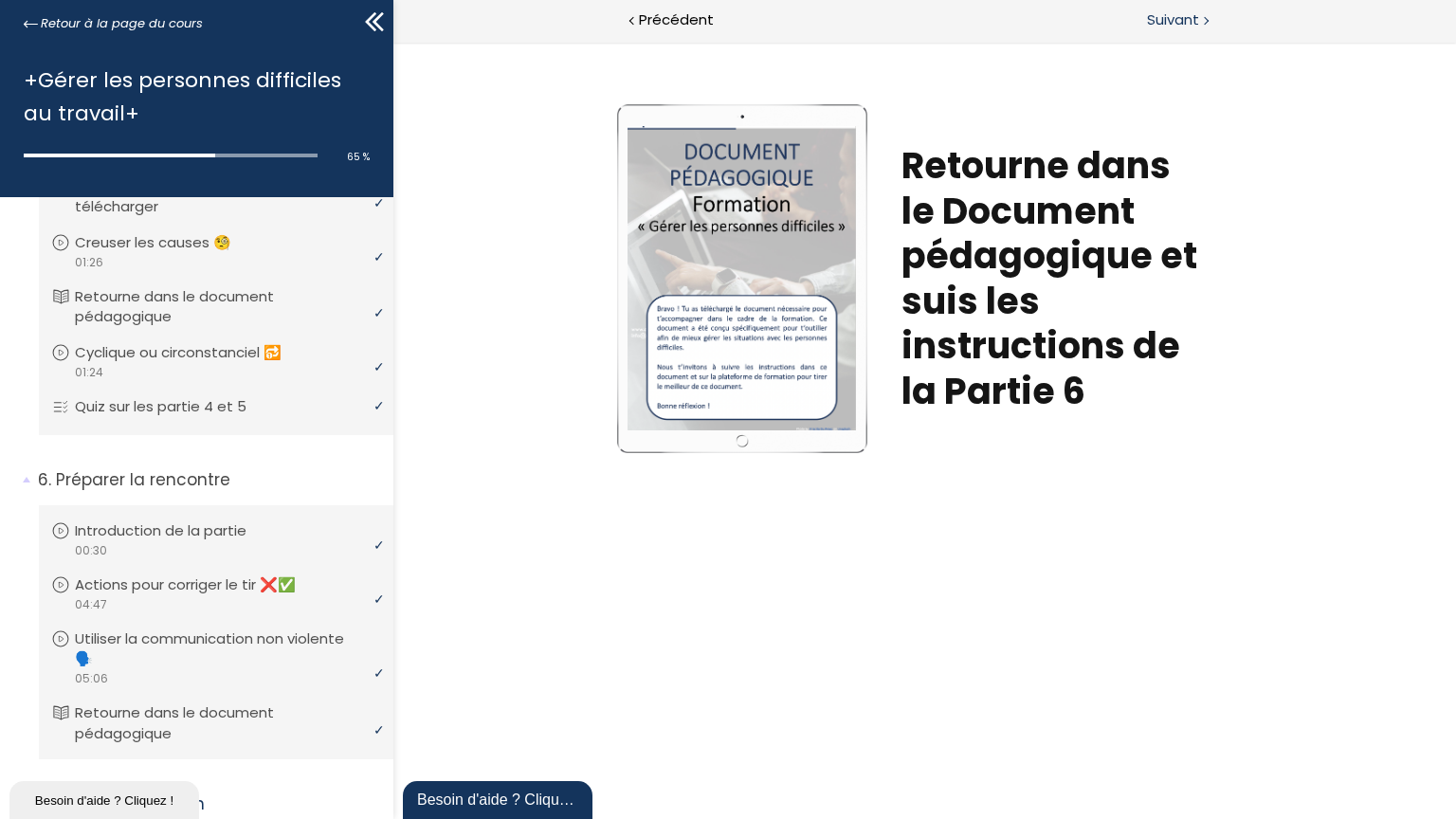
click at [1188, 20] on span "Suivant" at bounding box center [1172, 21] width 52 height 24
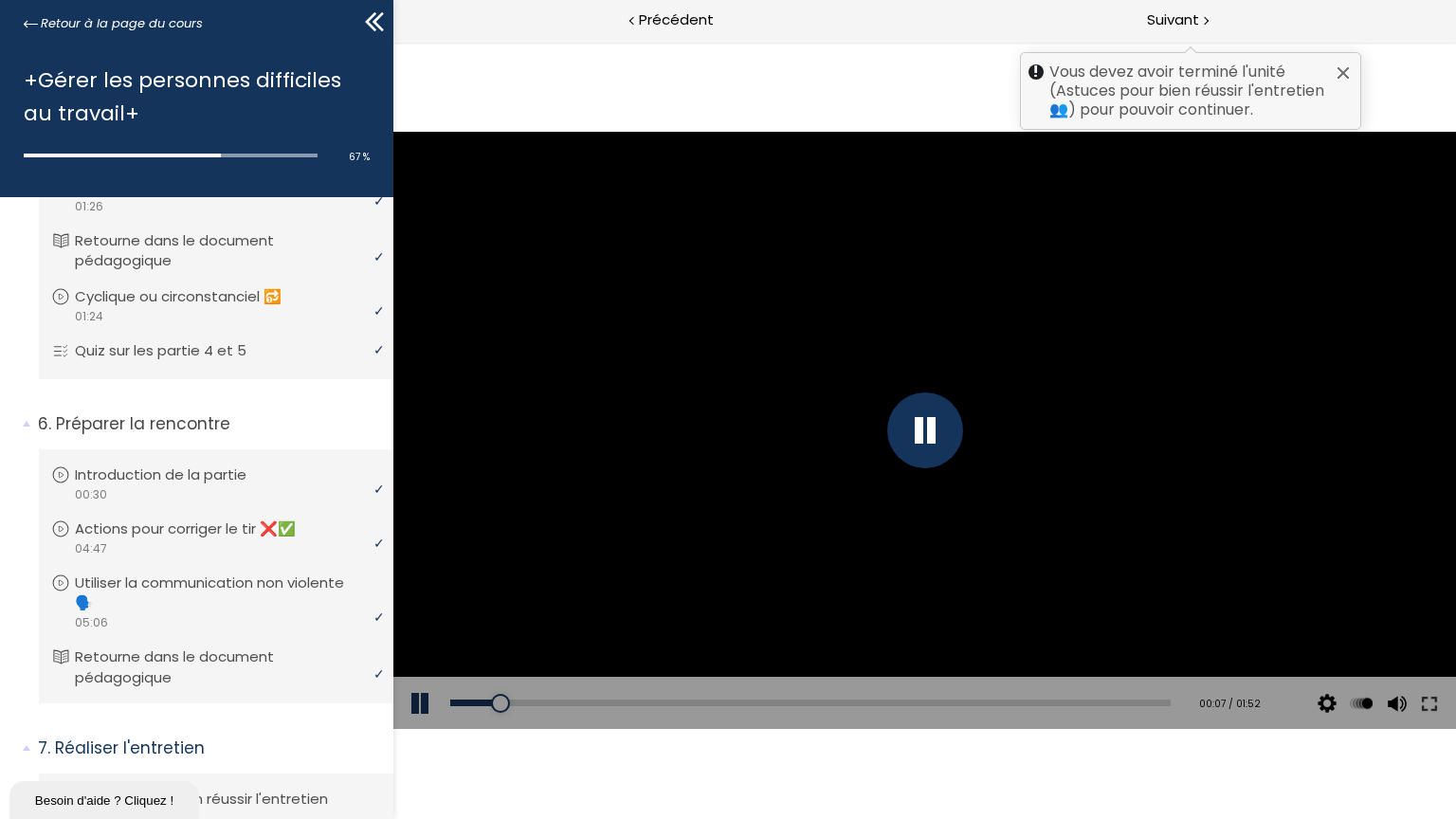
scroll to position [1255, 0]
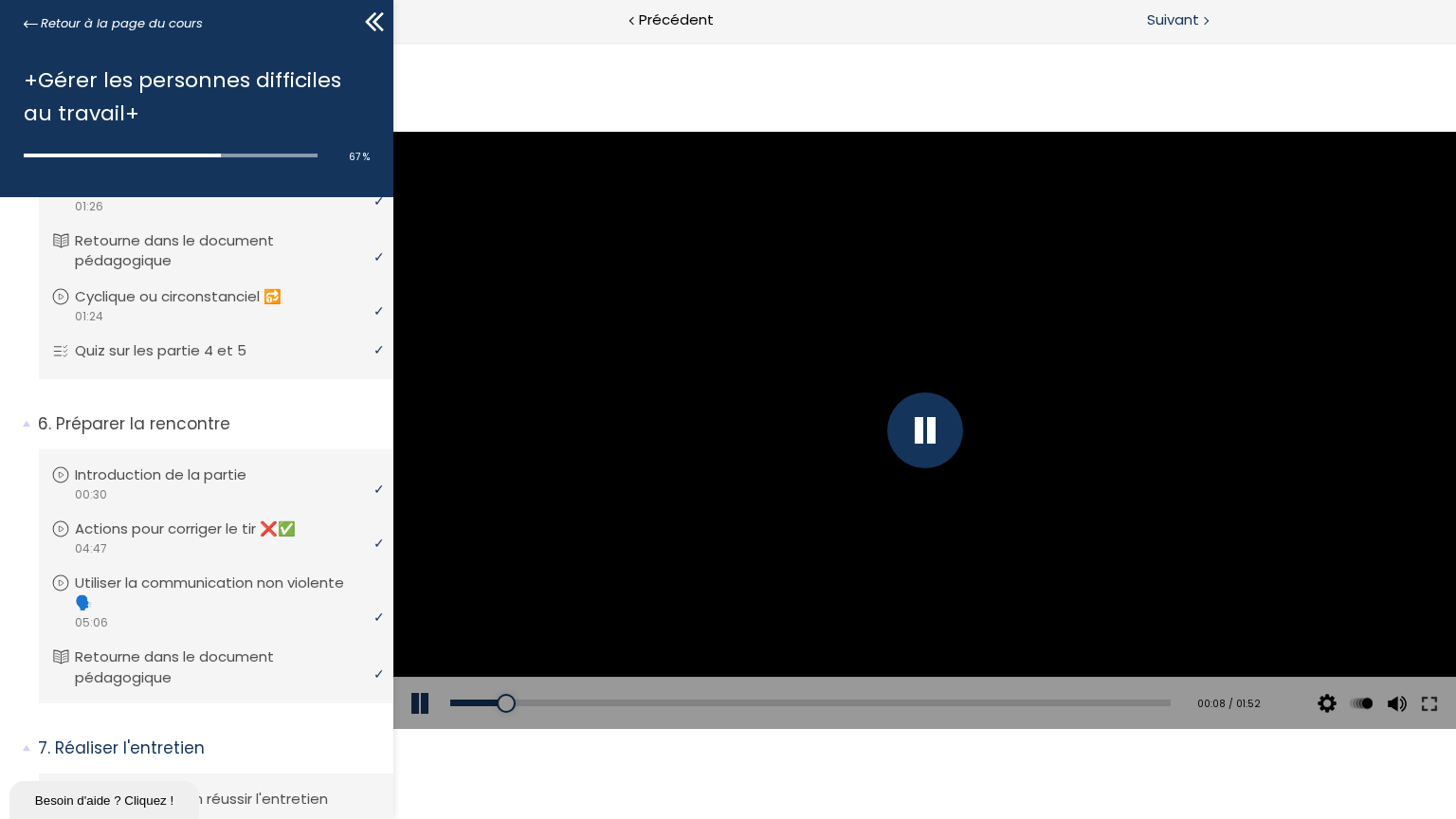
click at [1215, 17] on div "Vous devez avoir terminé l'unité (Astuces pour bien réussir l'entretien 👥) pour…" at bounding box center [1190, 21] width 532 height 42
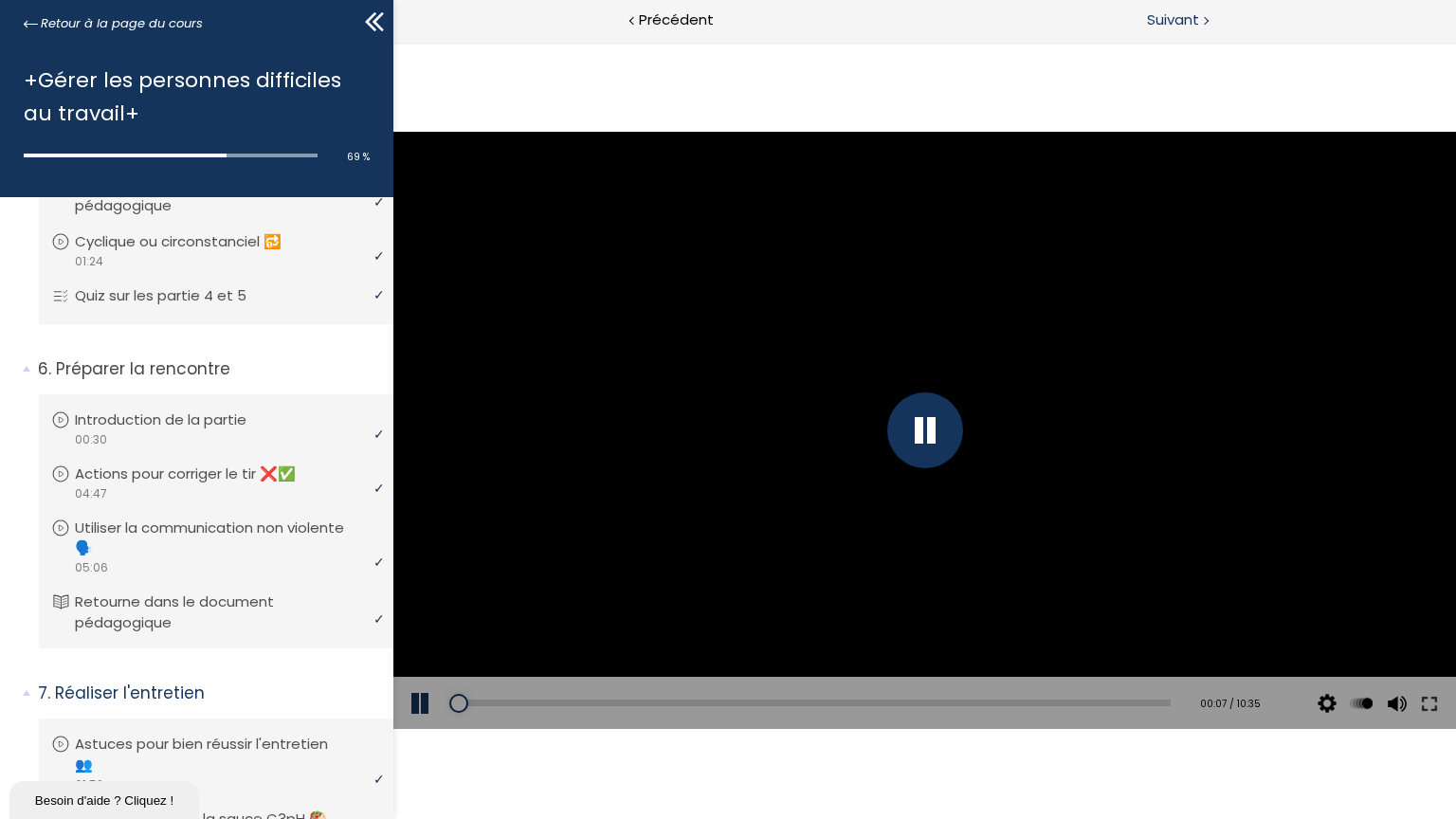
click at [1141, 30] on div "Suivant" at bounding box center [1190, 21] width 532 height 42
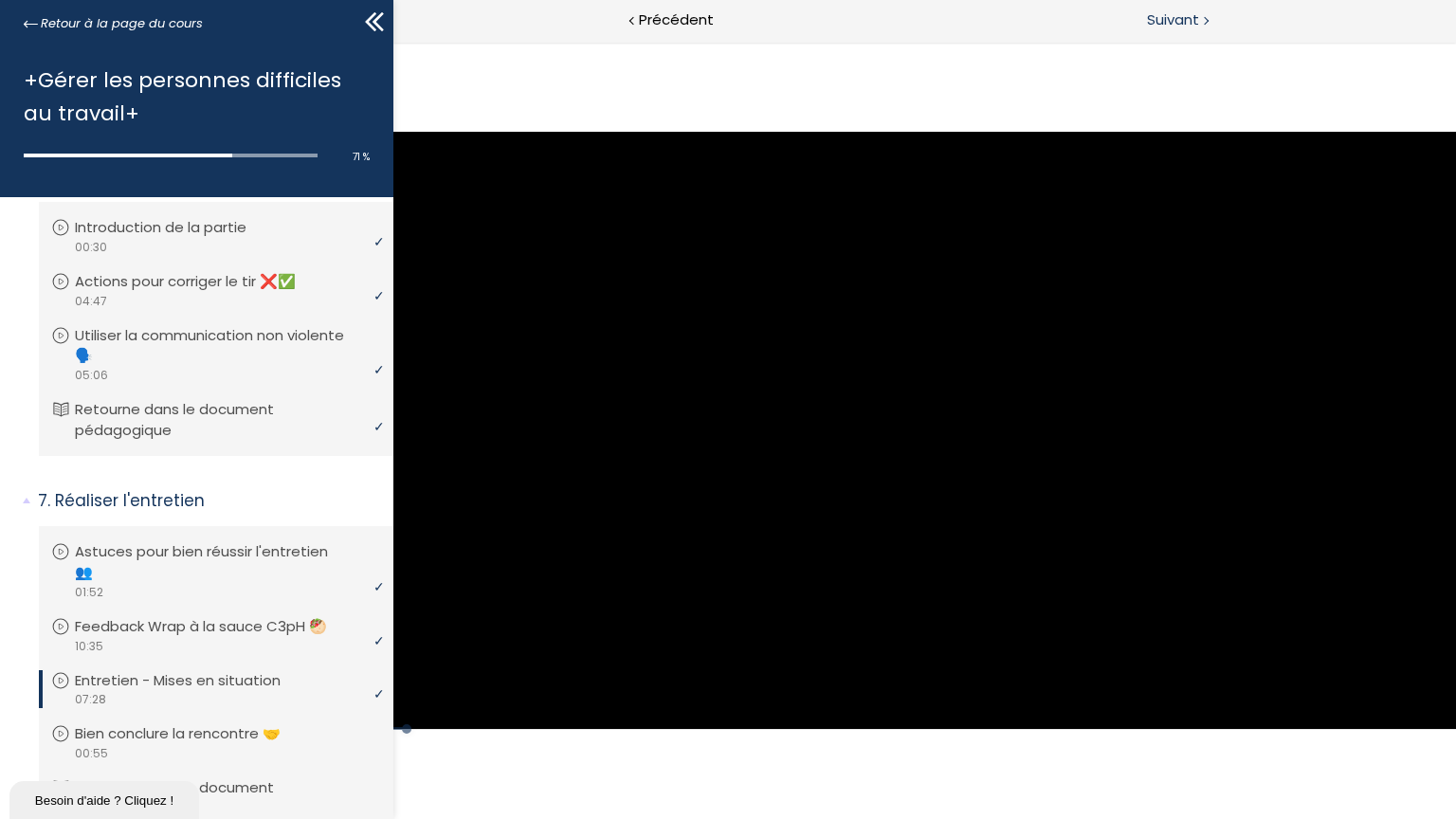
click at [1165, 27] on span "Suivant" at bounding box center [1172, 21] width 52 height 24
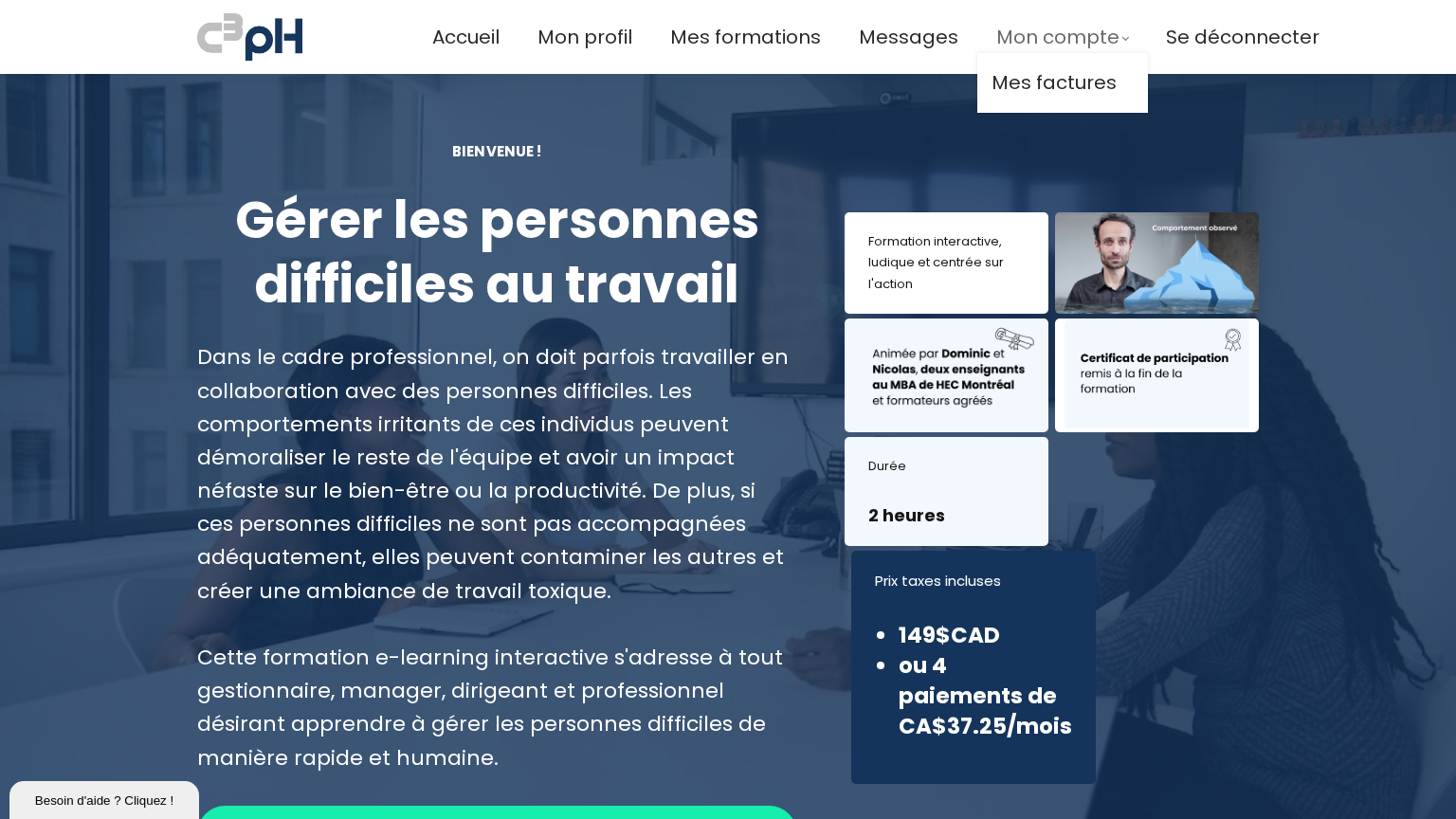
click at [1058, 32] on span "Mon compte" at bounding box center [1057, 37] width 123 height 32
click at [475, 38] on span "Accueil" at bounding box center [466, 37] width 67 height 32
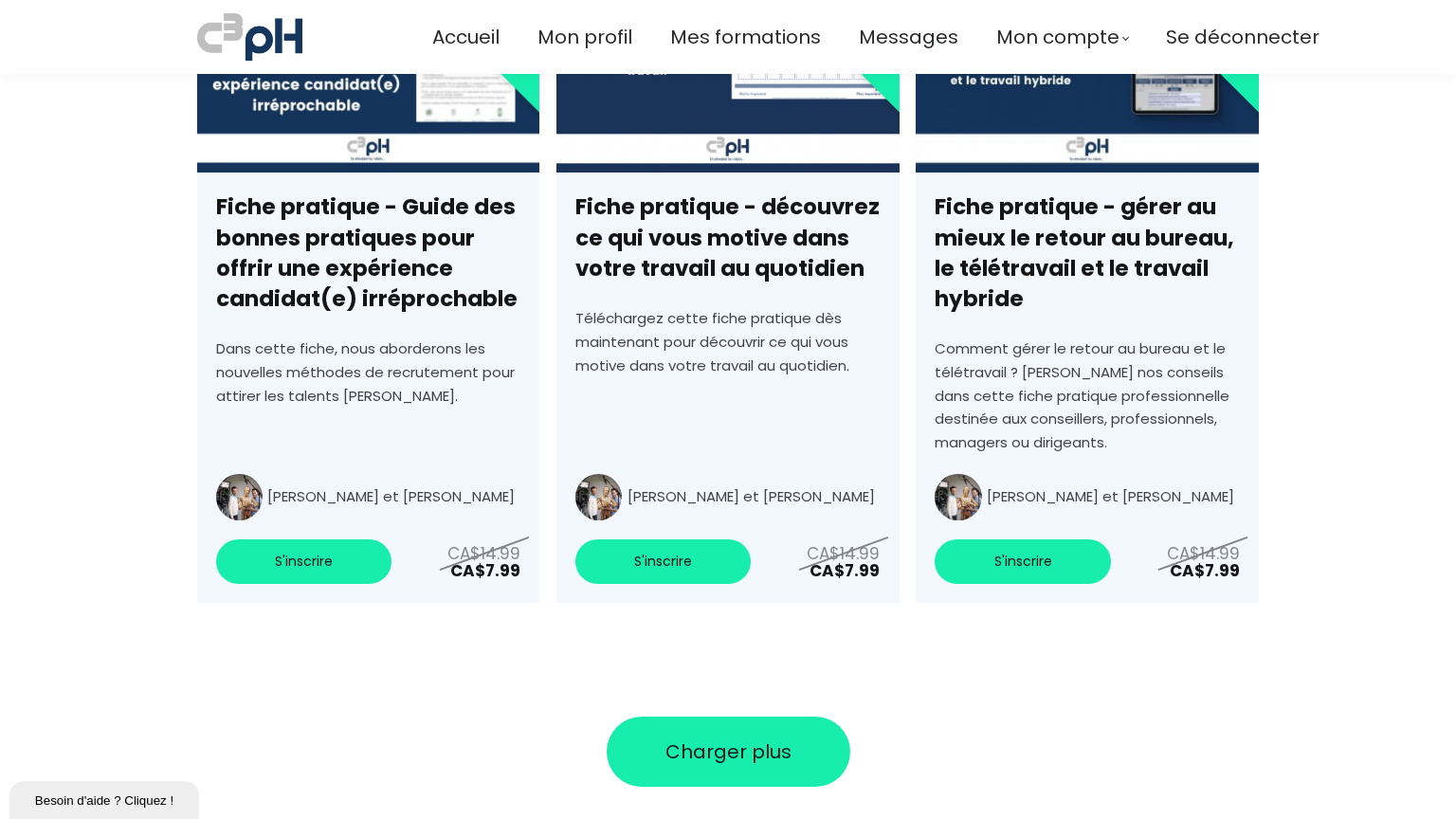
scroll to position [6775, 0]
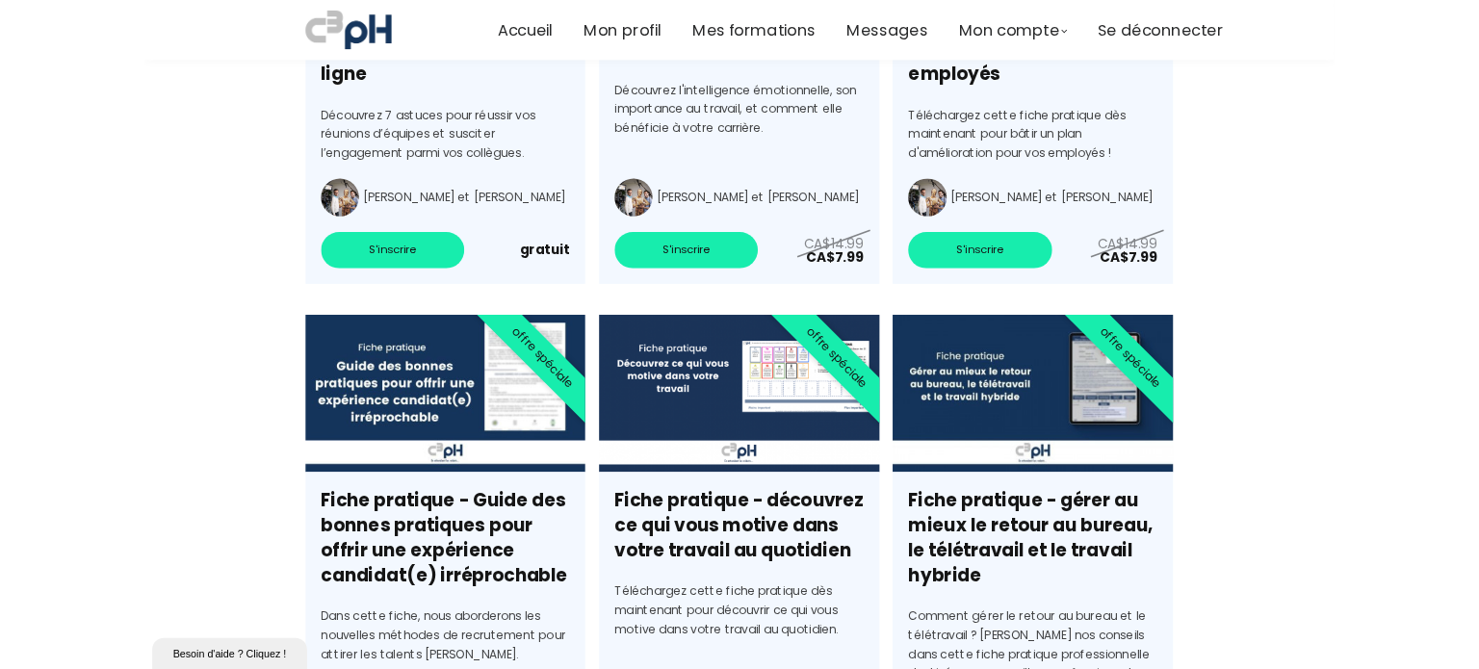
scroll to position [5823, 0]
